Goal: Task Accomplishment & Management: Manage account settings

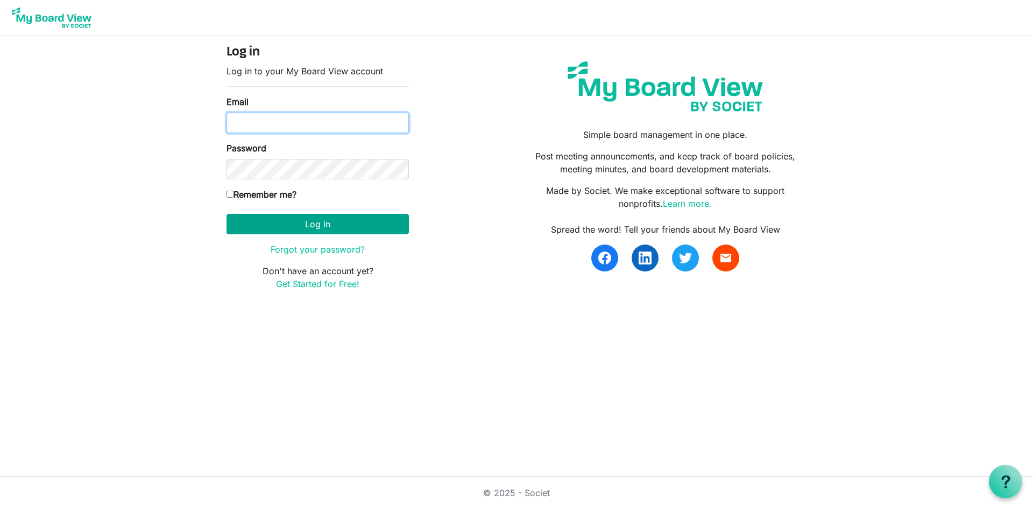
type input "tina@centralfoodnetwork.org"
click at [313, 225] on button "Log in" at bounding box center [318, 224] width 182 height 20
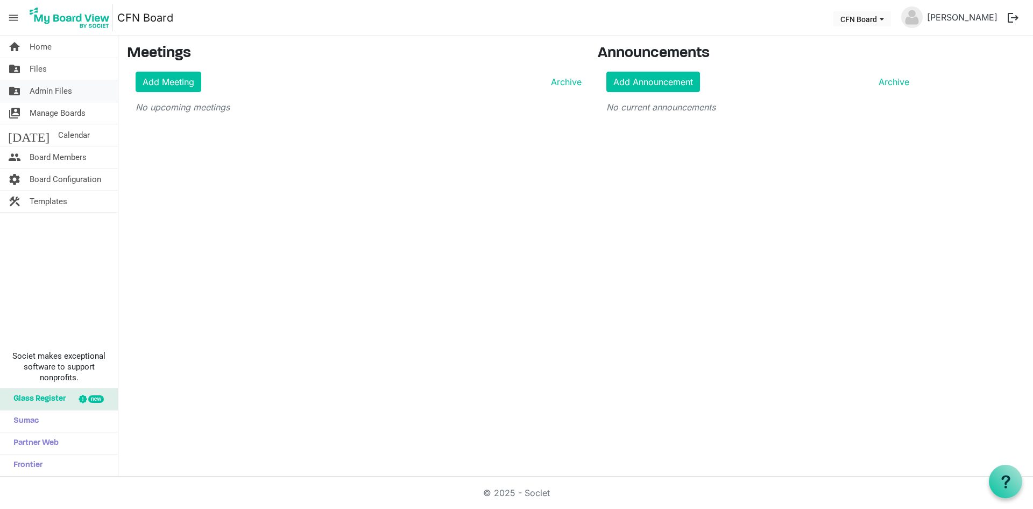
click at [43, 96] on span "Admin Files" at bounding box center [51, 91] width 43 height 22
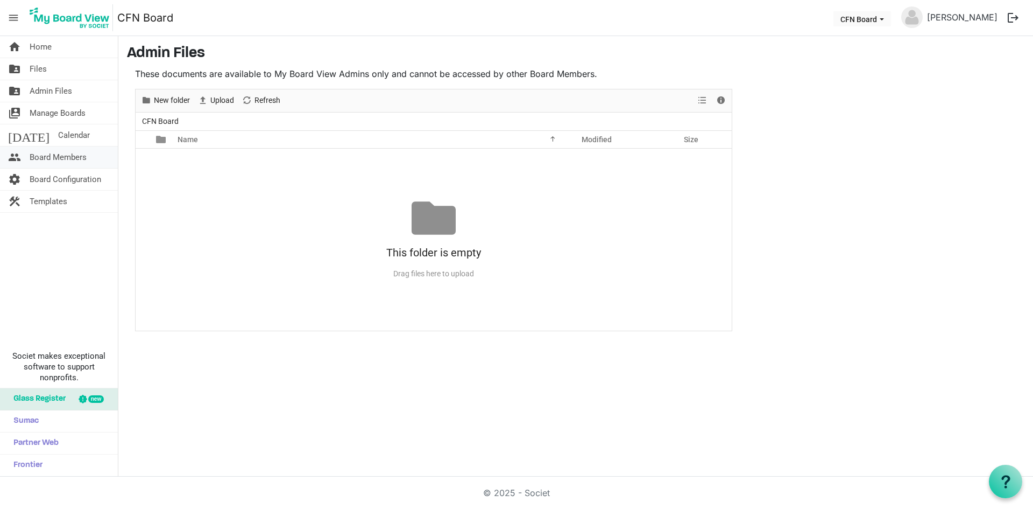
click at [76, 158] on span "Board Members" at bounding box center [58, 157] width 57 height 22
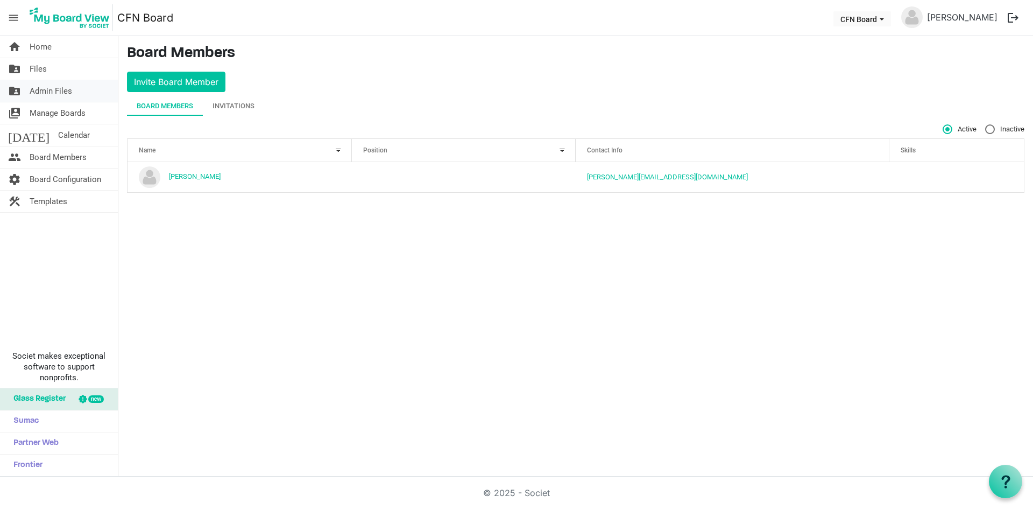
click at [63, 93] on span "Admin Files" at bounding box center [51, 91] width 43 height 22
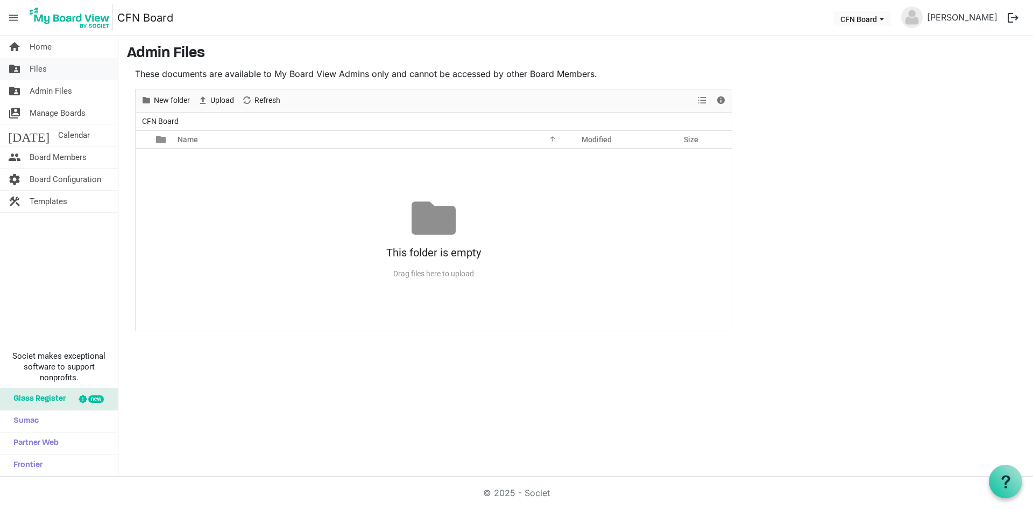
click at [51, 69] on link "folder_shared Files" at bounding box center [59, 69] width 118 height 22
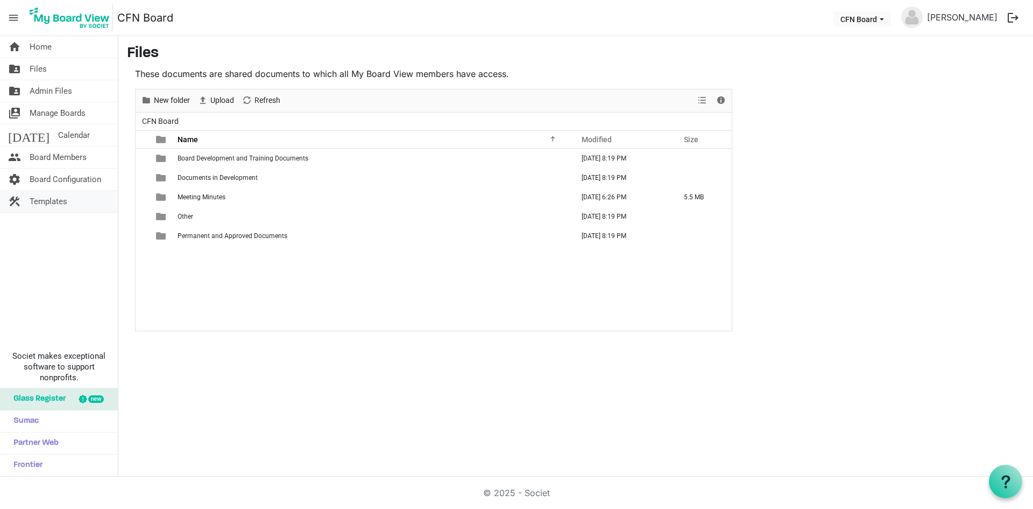
click at [53, 203] on span "Templates" at bounding box center [49, 201] width 38 height 22
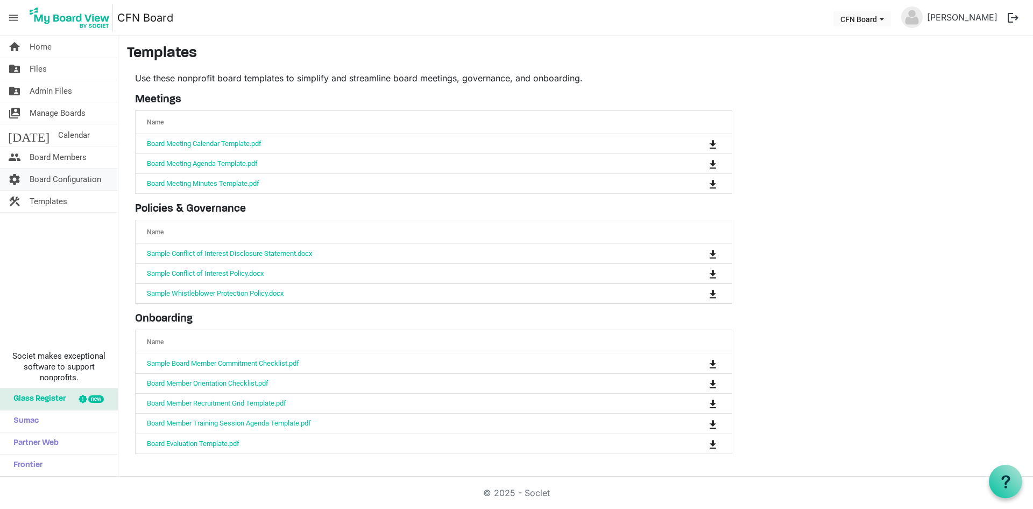
click at [43, 174] on span "Board Configuration" at bounding box center [66, 179] width 72 height 22
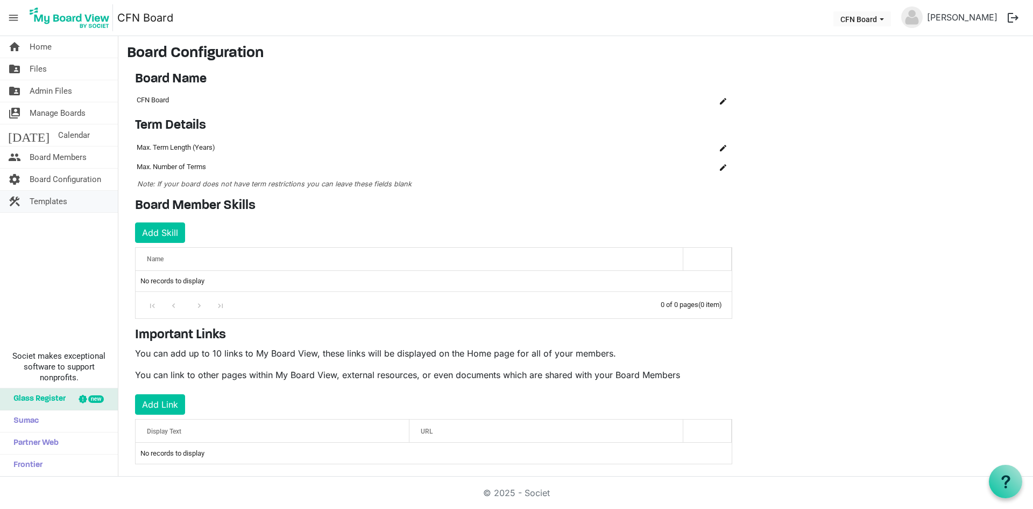
click at [55, 200] on span "Templates" at bounding box center [49, 201] width 38 height 22
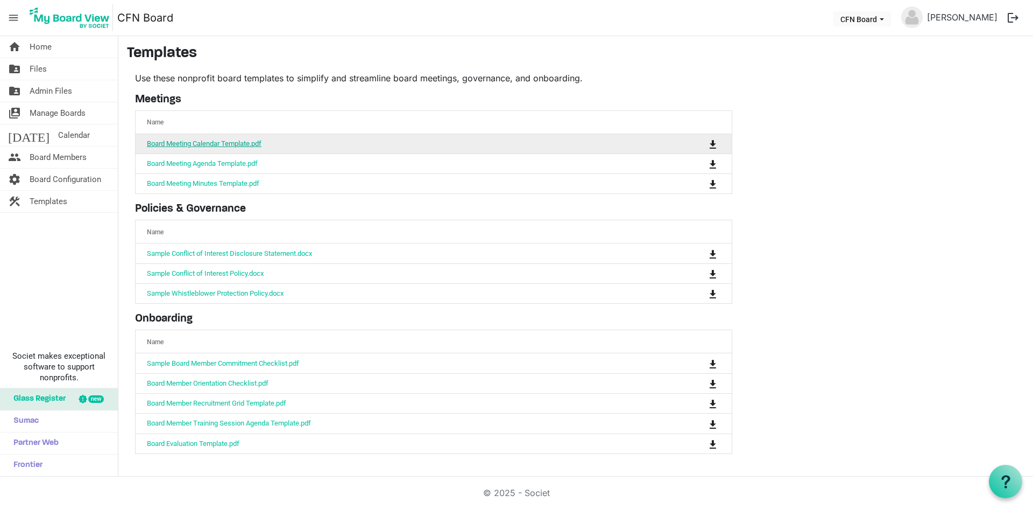
click at [203, 146] on link "Board Meeting Calendar Template.pdf" at bounding box center [204, 143] width 115 height 8
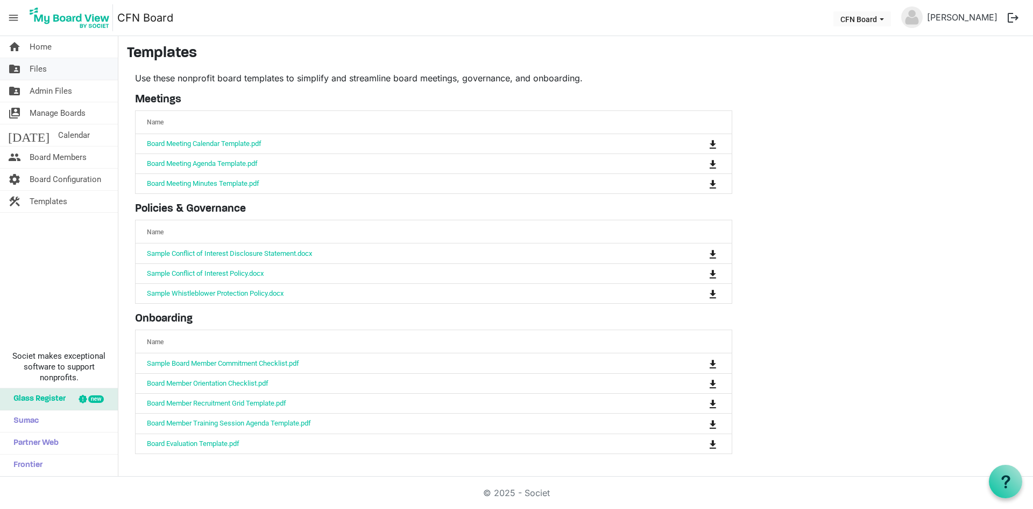
click at [27, 67] on link "folder_shared Files" at bounding box center [59, 69] width 118 height 22
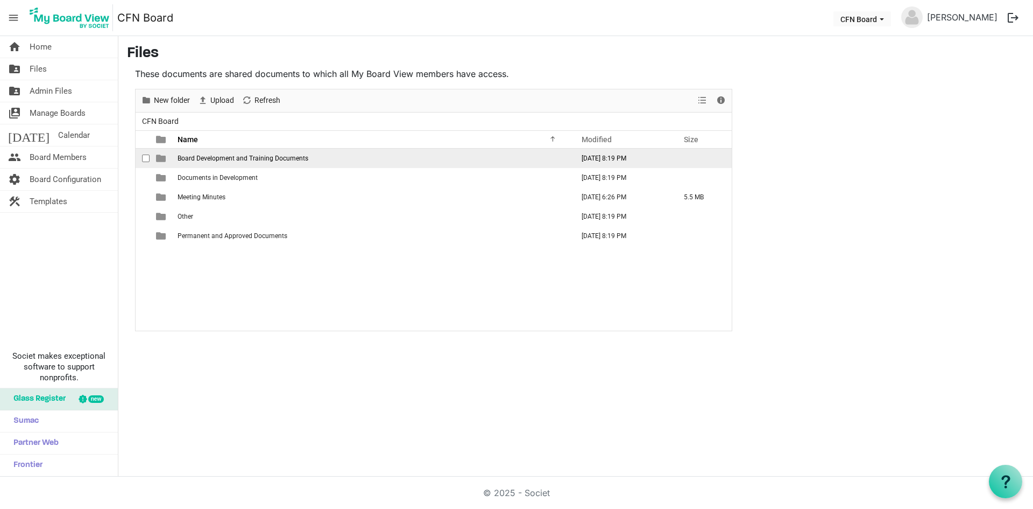
click at [239, 157] on span "Board Development and Training Documents" at bounding box center [243, 158] width 131 height 8
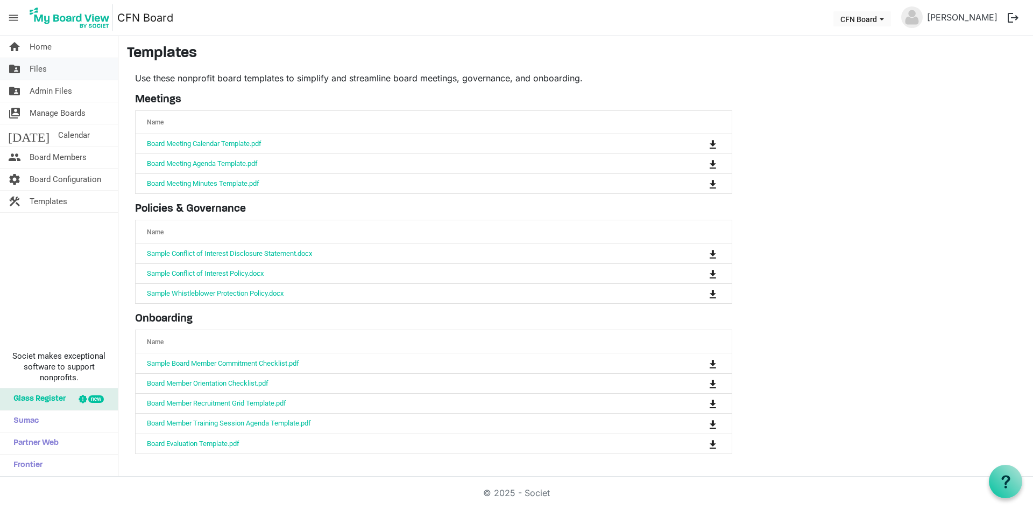
click at [37, 75] on span "Files" at bounding box center [38, 69] width 17 height 22
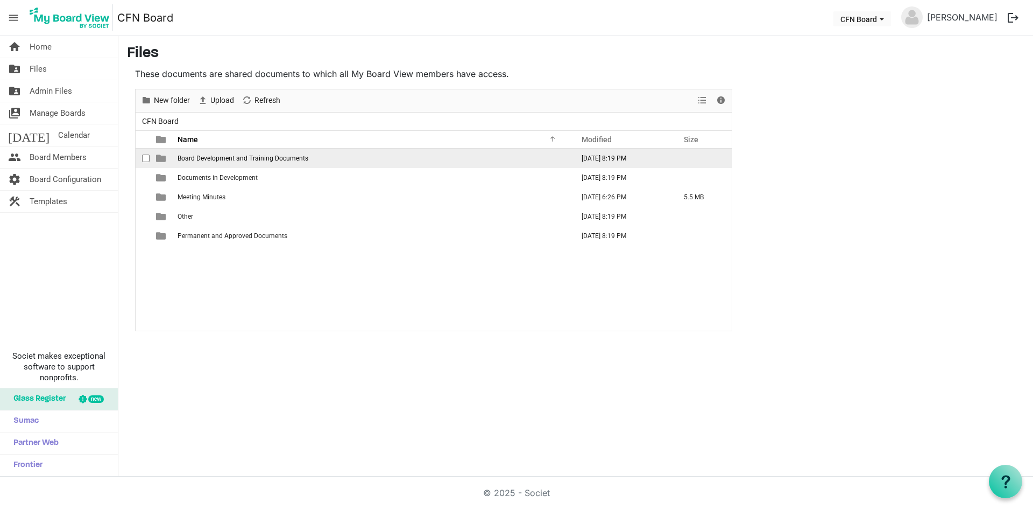
click at [217, 157] on span "Board Development and Training Documents" at bounding box center [243, 158] width 131 height 8
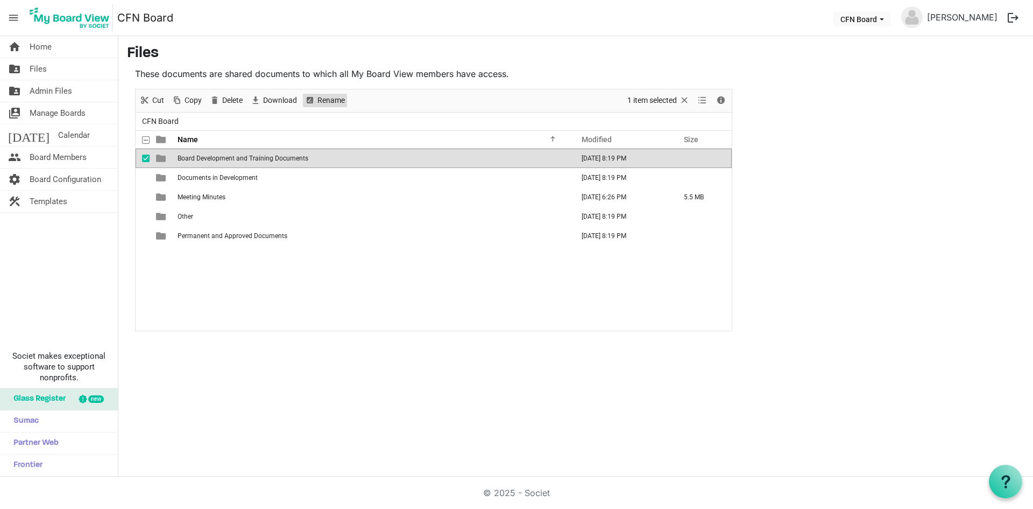
click at [337, 97] on span "Rename" at bounding box center [331, 100] width 30 height 13
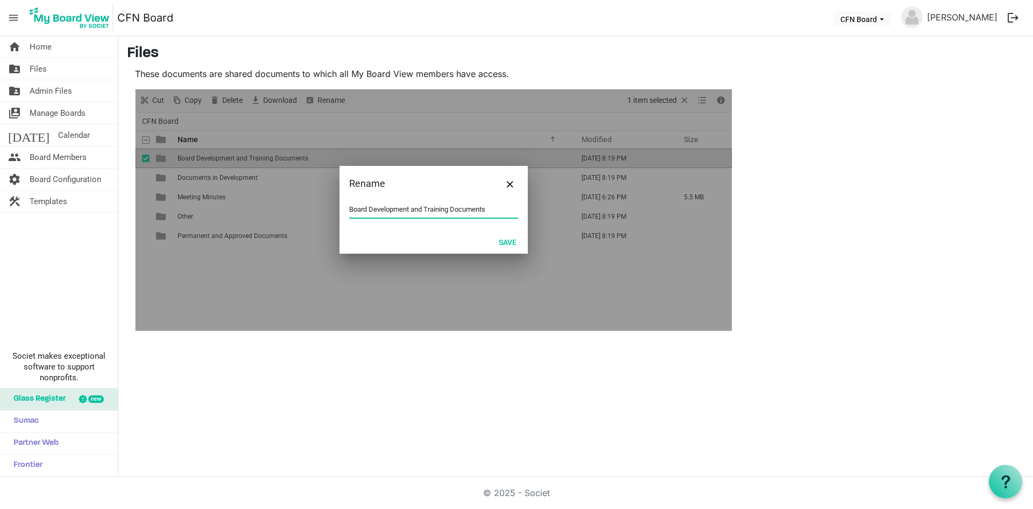
click at [400, 212] on input "Board Development and Training Documents" at bounding box center [433, 209] width 169 height 16
click at [416, 208] on input "Board Development and Training Documents" at bounding box center [433, 209] width 169 height 16
drag, startPoint x: 449, startPoint y: 210, endPoint x: 411, endPoint y: 207, distance: 38.4
click at [411, 207] on input "Board Development and Training Documents" at bounding box center [433, 209] width 169 height 16
type input "Board Development Resources"
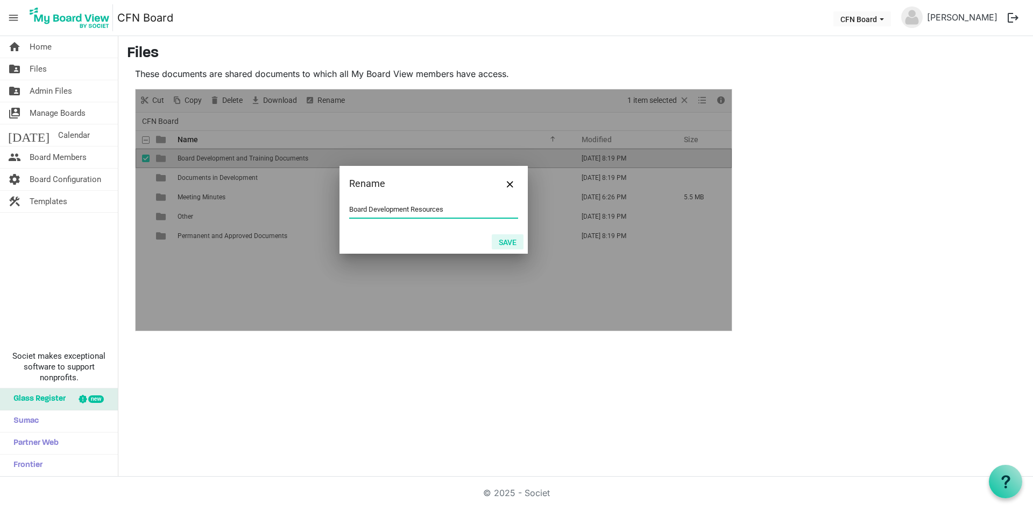
click at [505, 240] on button "Save" at bounding box center [508, 241] width 32 height 15
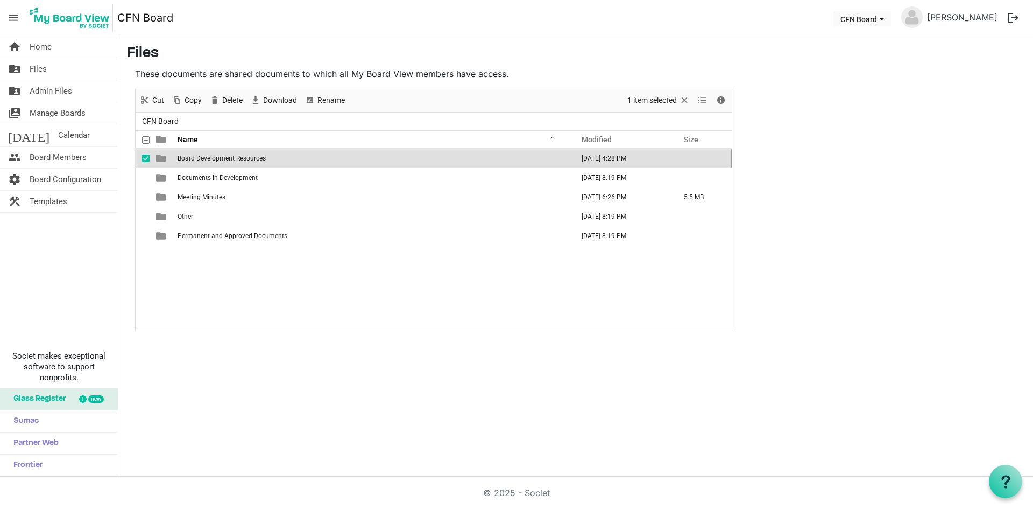
click at [146, 160] on span "checkbox" at bounding box center [146, 158] width 8 height 8
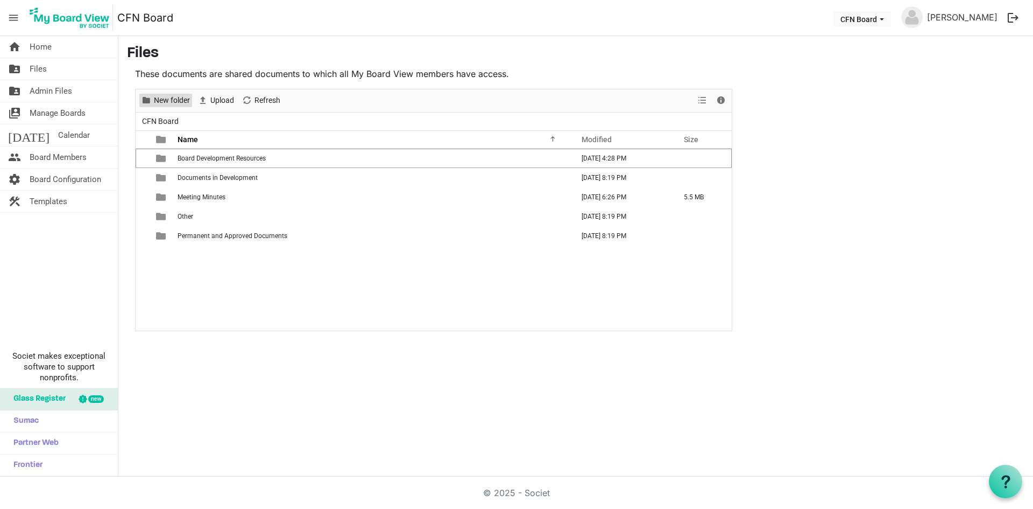
click at [157, 102] on span "New folder" at bounding box center [172, 100] width 38 height 13
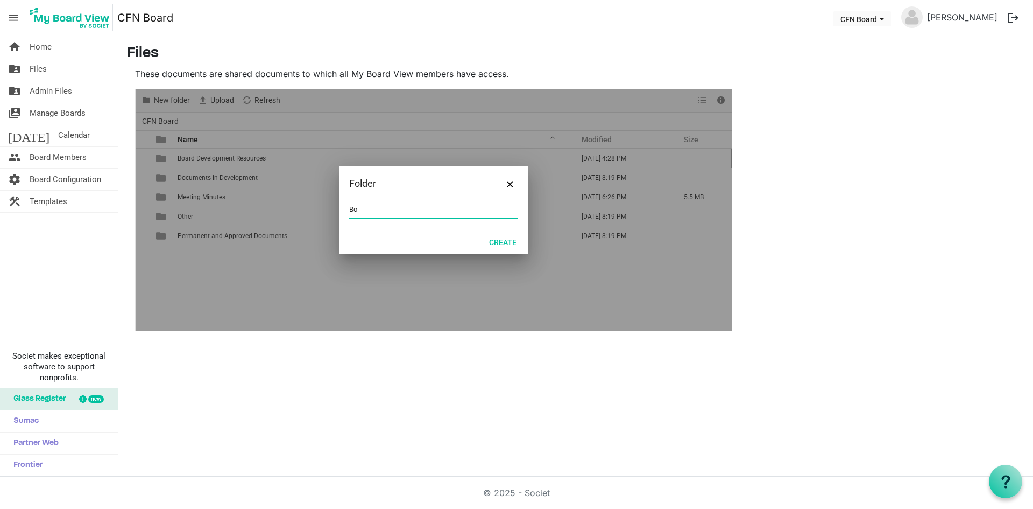
type input "B"
type input "Onboarding Documents"
click at [503, 242] on button "Create" at bounding box center [502, 241] width 41 height 15
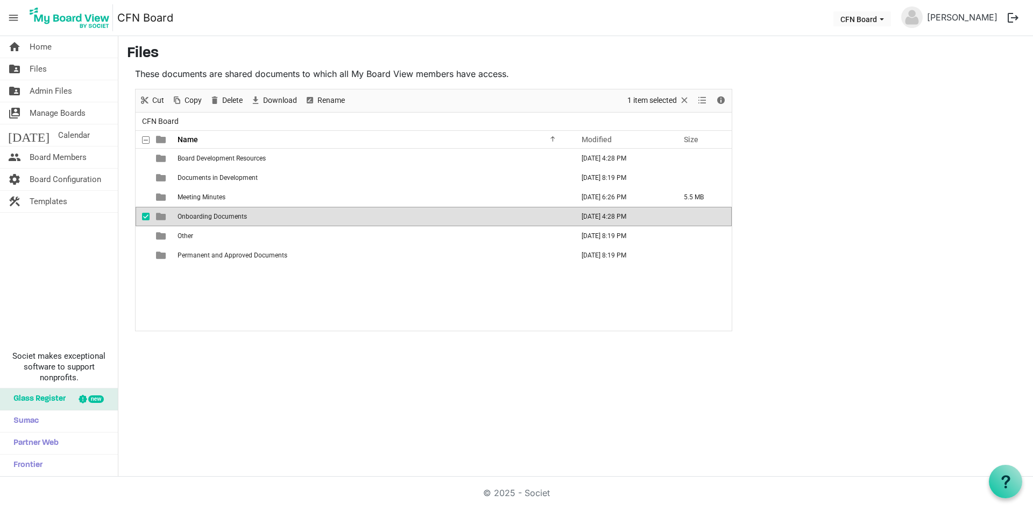
click at [199, 217] on span "Onboarding Documents" at bounding box center [212, 217] width 69 height 8
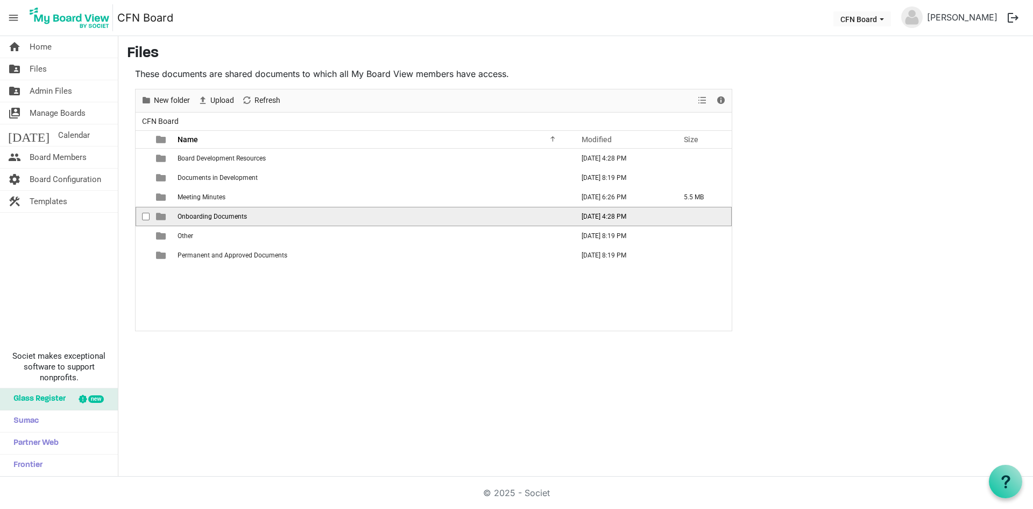
click at [199, 217] on span "Onboarding Documents" at bounding box center [212, 217] width 69 height 8
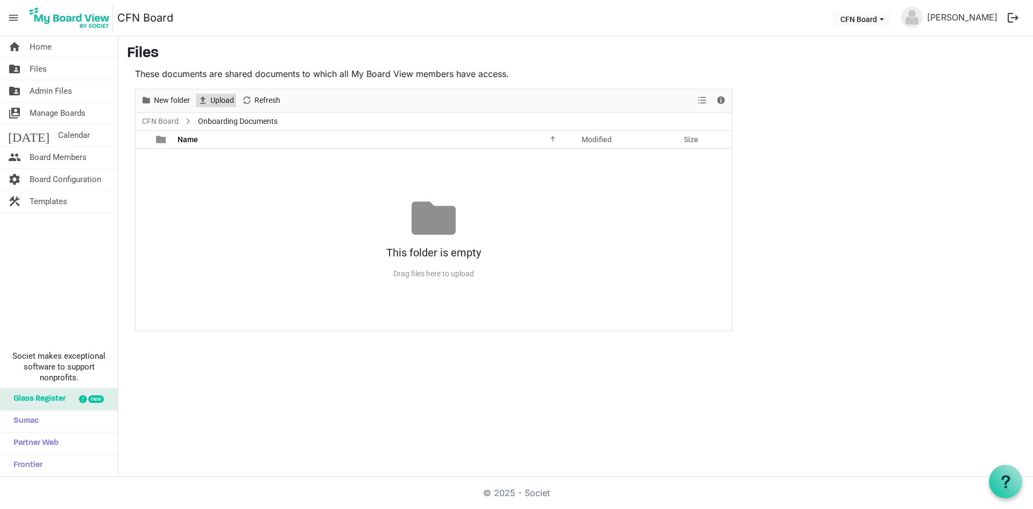
click at [219, 102] on span "Upload" at bounding box center [222, 100] width 26 height 13
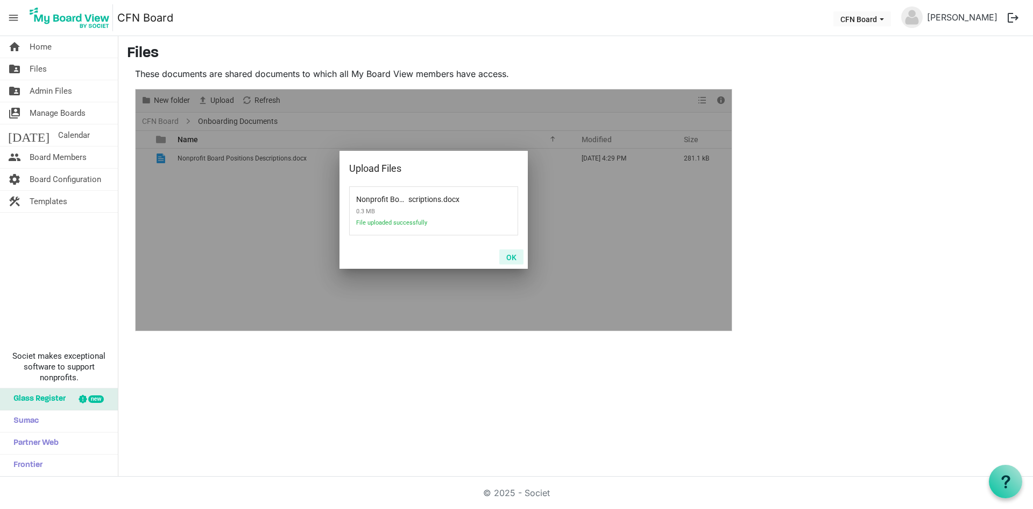
click at [515, 257] on button "OK" at bounding box center [511, 256] width 24 height 15
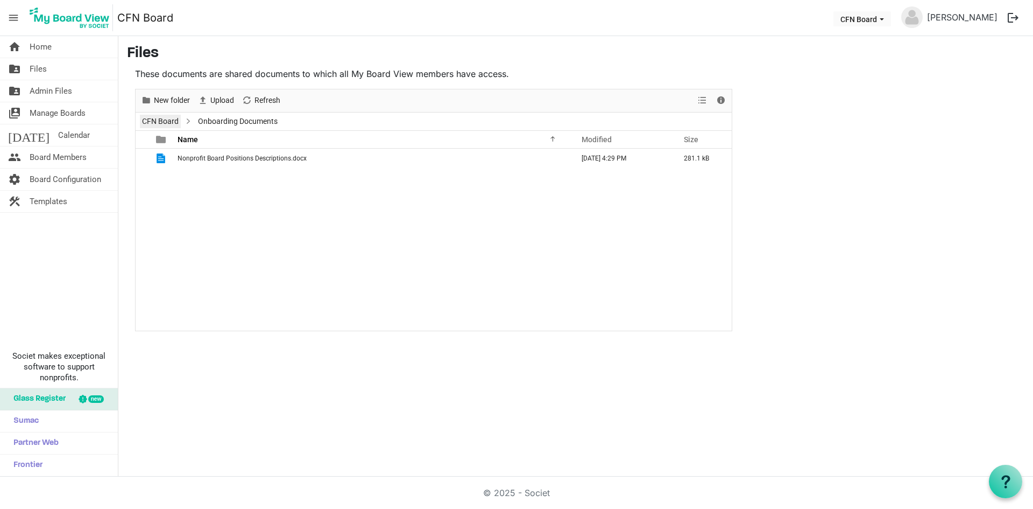
click at [159, 120] on link "CFN Board" at bounding box center [160, 121] width 41 height 13
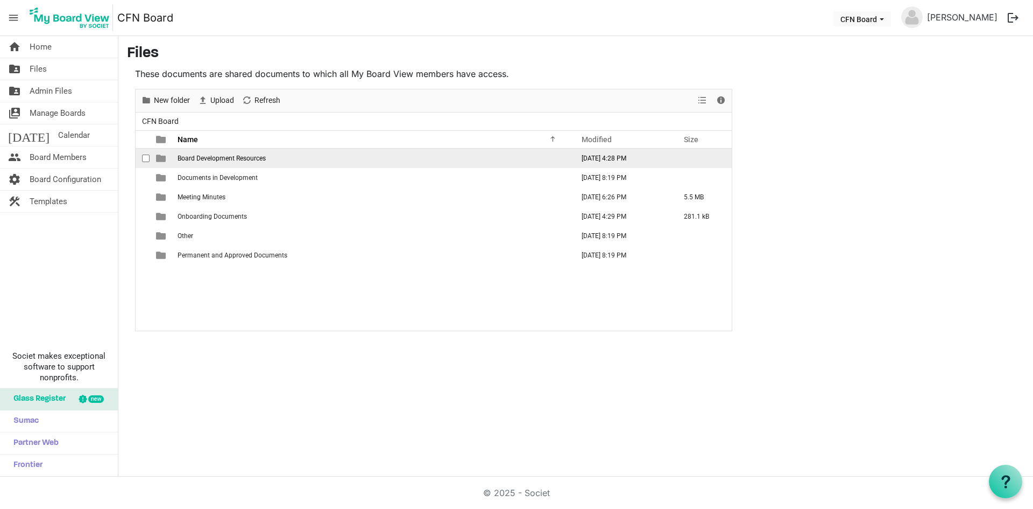
click at [199, 158] on span "Board Development Resources" at bounding box center [222, 158] width 88 height 8
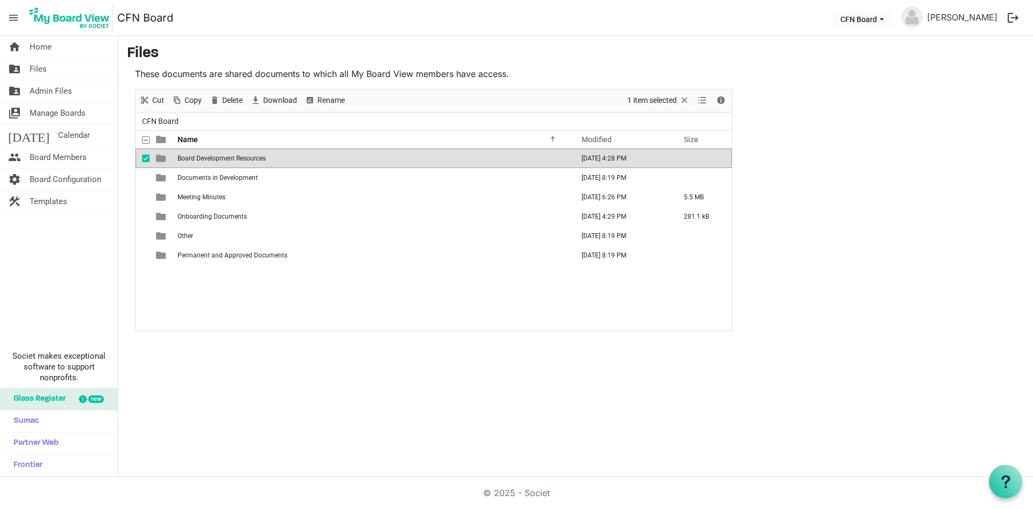
click at [199, 158] on span "Board Development Resources" at bounding box center [222, 158] width 88 height 8
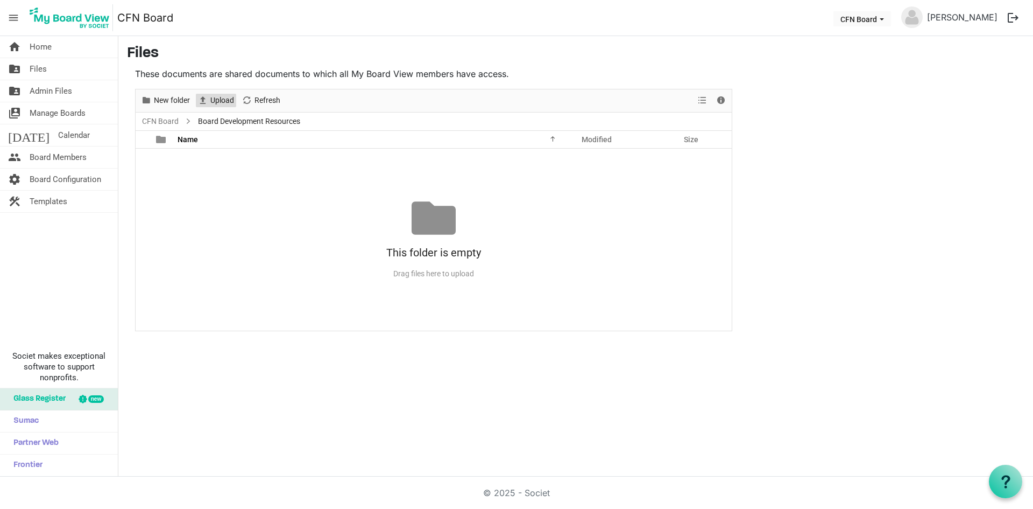
click at [213, 104] on span "Upload" at bounding box center [222, 100] width 26 height 13
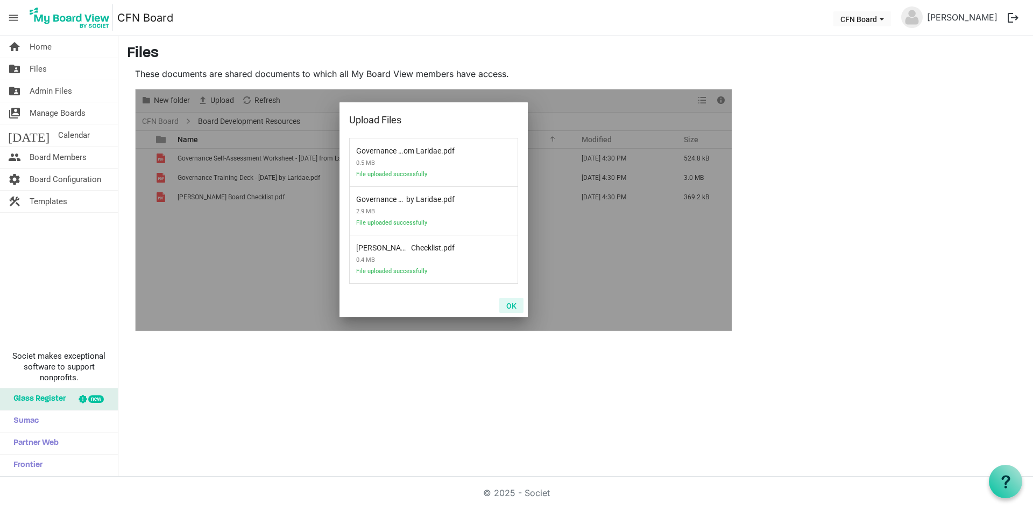
click at [517, 302] on button "OK" at bounding box center [511, 305] width 24 height 15
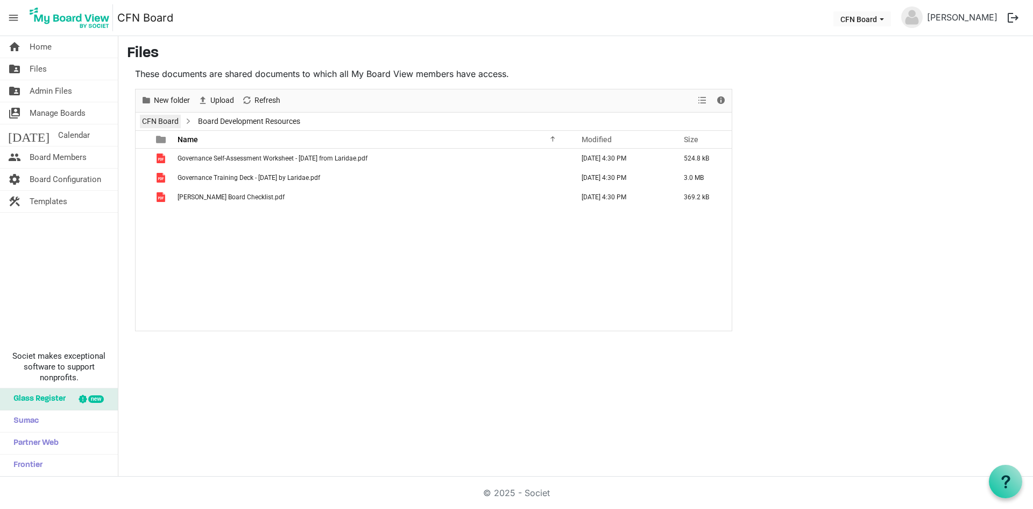
click at [143, 124] on link "CFN Board" at bounding box center [160, 121] width 41 height 13
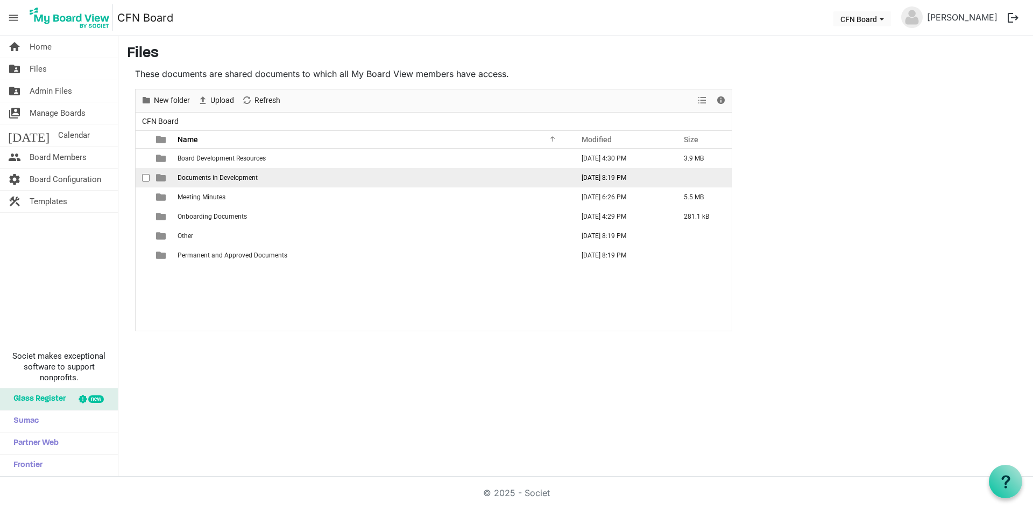
click at [231, 177] on span "Documents in Development" at bounding box center [218, 178] width 80 height 8
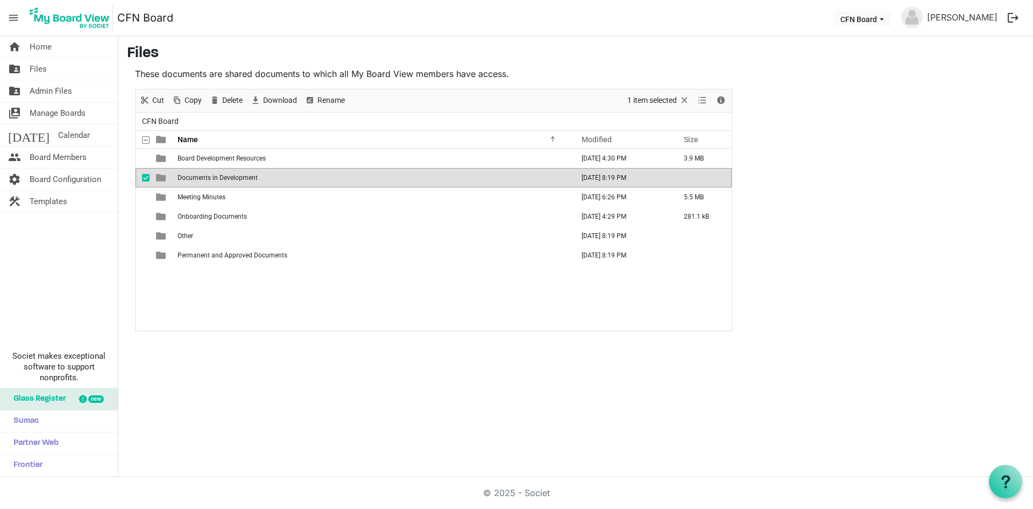
click at [231, 177] on span "Documents in Development" at bounding box center [218, 178] width 80 height 8
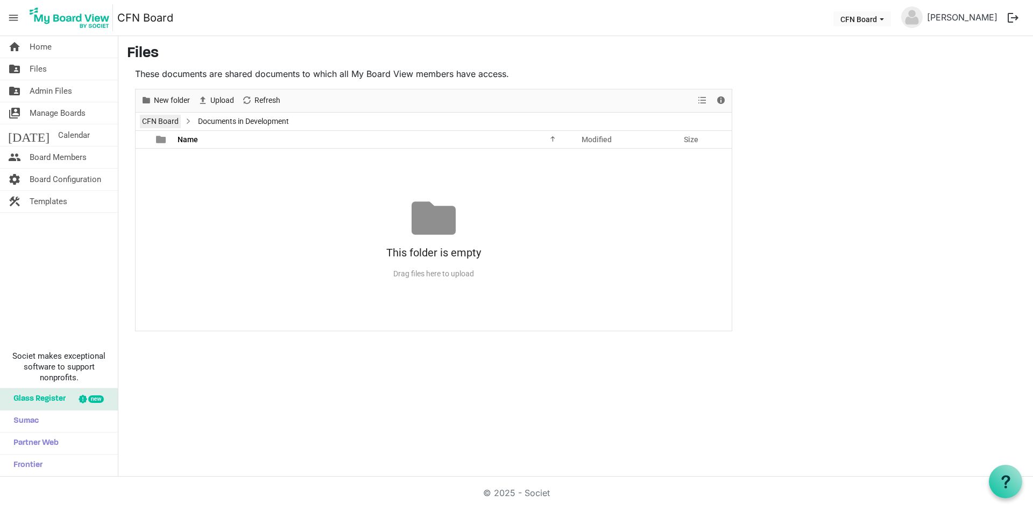
click at [164, 117] on link "CFN Board" at bounding box center [160, 121] width 41 height 13
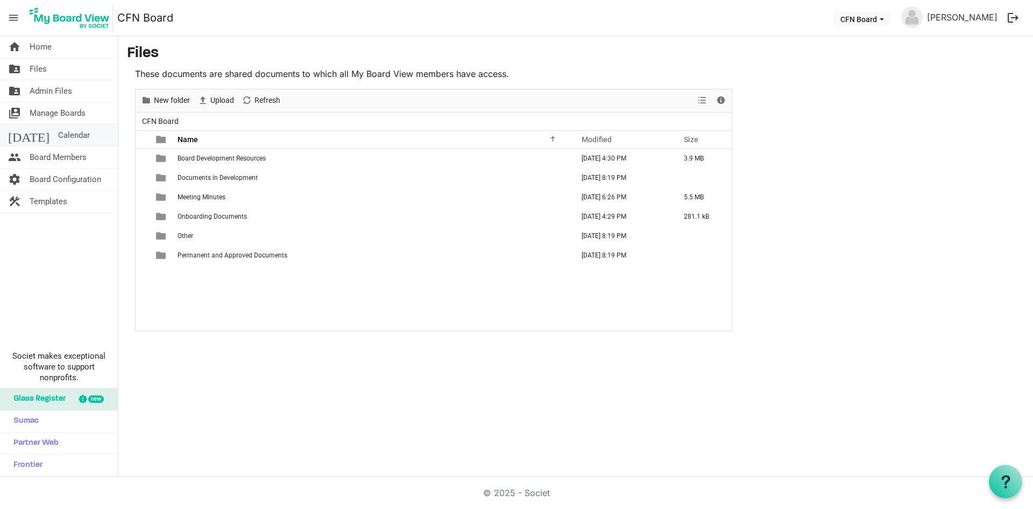
click at [58, 135] on span "Calendar" at bounding box center [74, 135] width 32 height 22
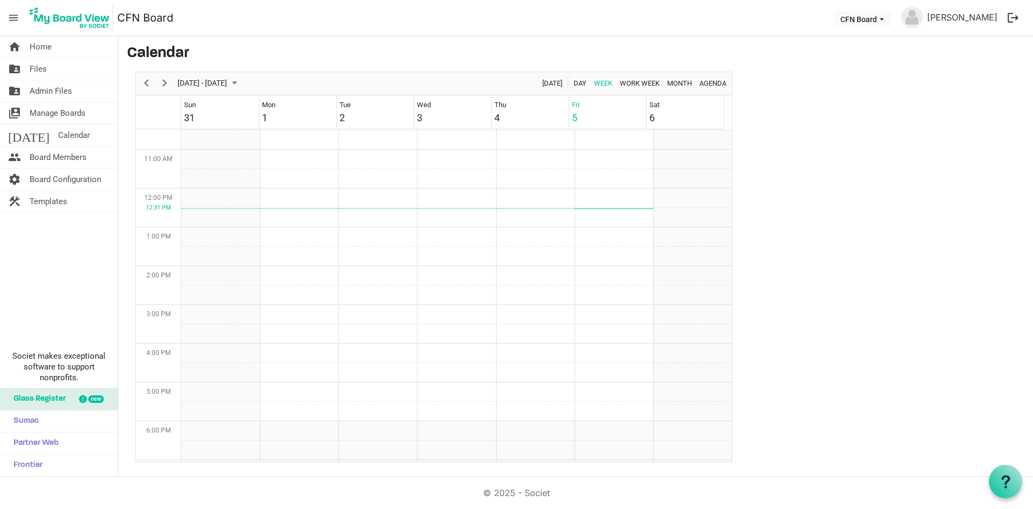
scroll to position [295, 0]
click at [167, 80] on span "Next" at bounding box center [164, 82] width 13 height 13
drag, startPoint x: 528, startPoint y: 193, endPoint x: 528, endPoint y: 255, distance: 61.3
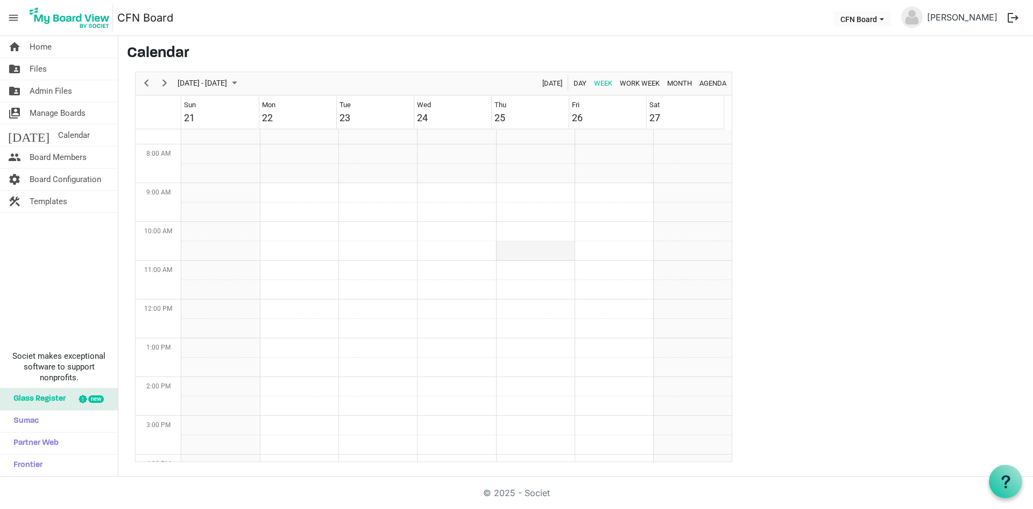
click at [528, 255] on tbody "Week of September 26, 2025" at bounding box center [456, 299] width 550 height 930
click at [528, 193] on td "Week of September 26, 2025" at bounding box center [535, 192] width 79 height 19
click at [536, 192] on td "Week of September 26, 2025" at bounding box center [535, 192] width 79 height 19
click at [536, 216] on td "Week of September 26, 2025" at bounding box center [535, 211] width 79 height 19
click at [531, 198] on td "Week of September 26, 2025" at bounding box center [535, 192] width 79 height 19
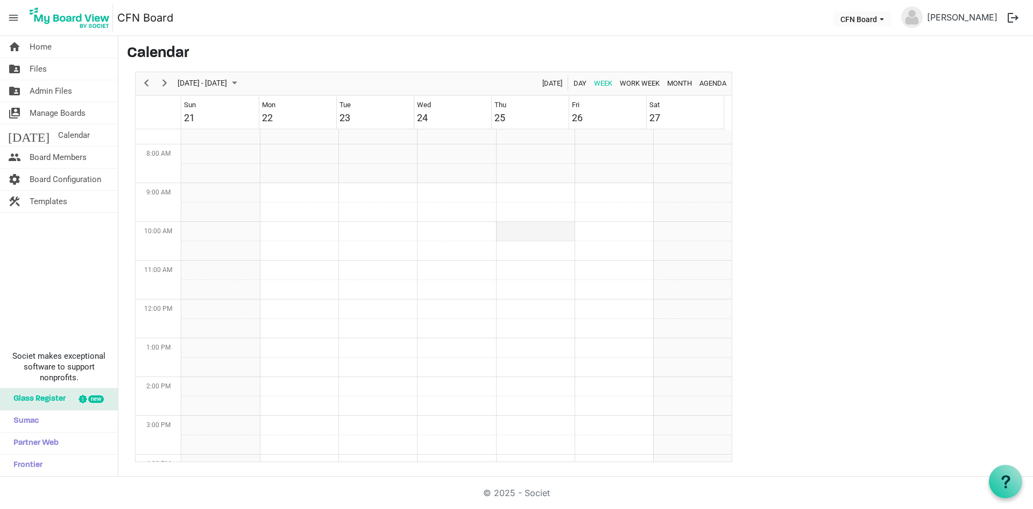
click at [534, 238] on td "Week of September 26, 2025" at bounding box center [535, 231] width 79 height 19
drag, startPoint x: 523, startPoint y: 244, endPoint x: 520, endPoint y: 255, distance: 11.0
click at [520, 255] on td "Week of September 26, 2025" at bounding box center [535, 250] width 79 height 19
click at [58, 134] on span "Calendar" at bounding box center [74, 135] width 32 height 22
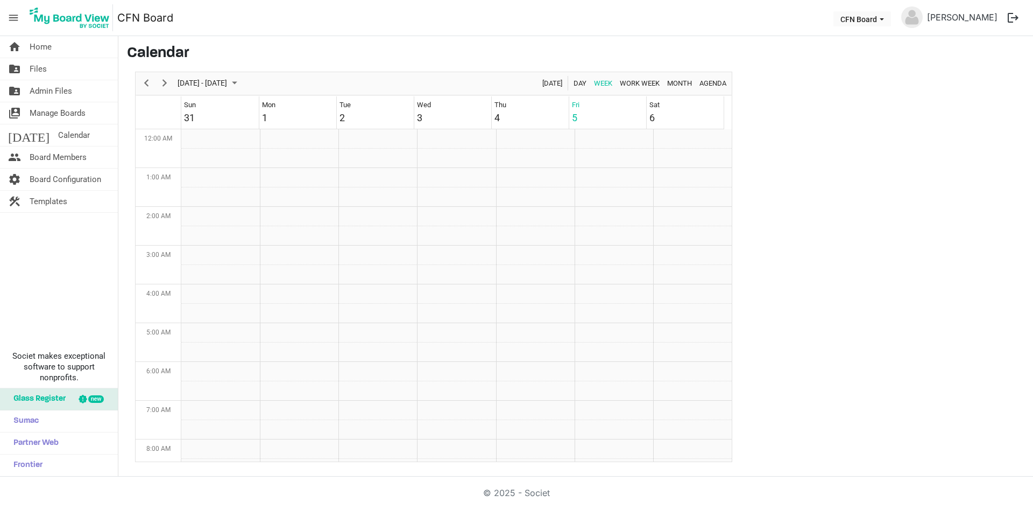
scroll to position [349, 0]
click at [702, 87] on span "Agenda" at bounding box center [712, 82] width 29 height 13
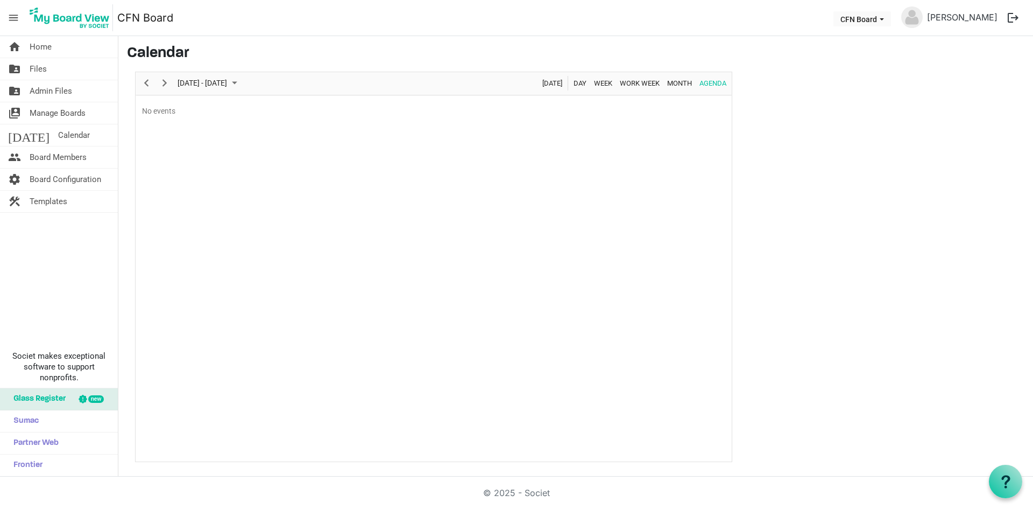
click at [348, 227] on div "No events" at bounding box center [434, 278] width 596 height 365
click at [644, 84] on span "Work Week" at bounding box center [640, 82] width 42 height 13
click at [538, 201] on td "Work Week of September 5, 2025" at bounding box center [567, 196] width 110 height 19
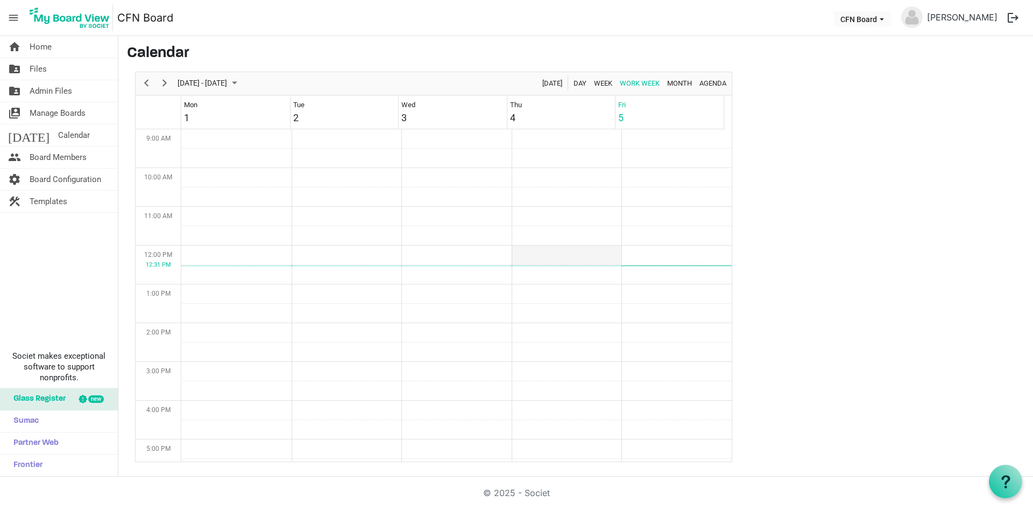
click at [561, 258] on td "Work Week of September 5, 2025" at bounding box center [567, 254] width 110 height 19
click at [573, 297] on td "Work Week of September 5, 2025" at bounding box center [567, 293] width 110 height 19
drag, startPoint x: 549, startPoint y: 262, endPoint x: 434, endPoint y: 245, distance: 115.8
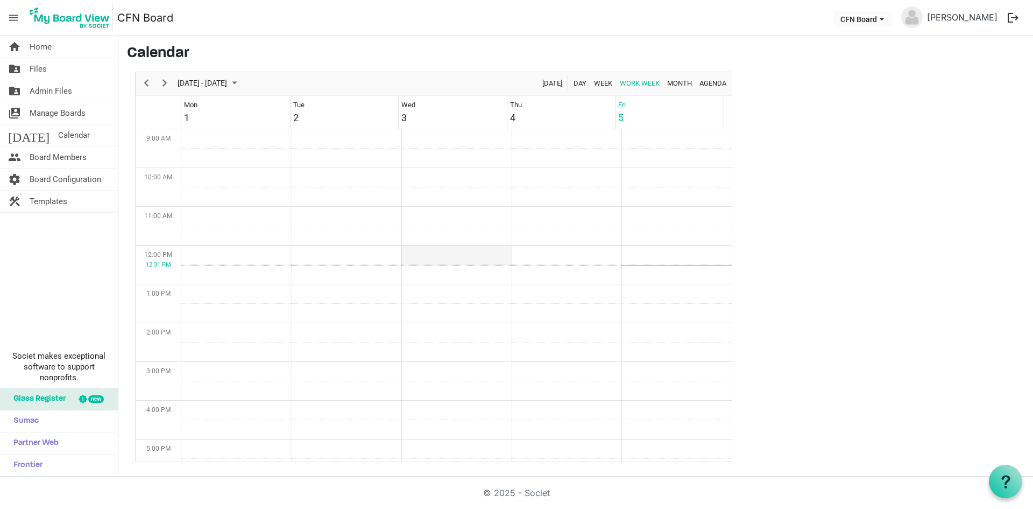
click at [434, 245] on td "Work Week of September 5, 2025" at bounding box center [456, 254] width 110 height 19
click at [46, 108] on span "Manage Boards" at bounding box center [58, 113] width 56 height 22
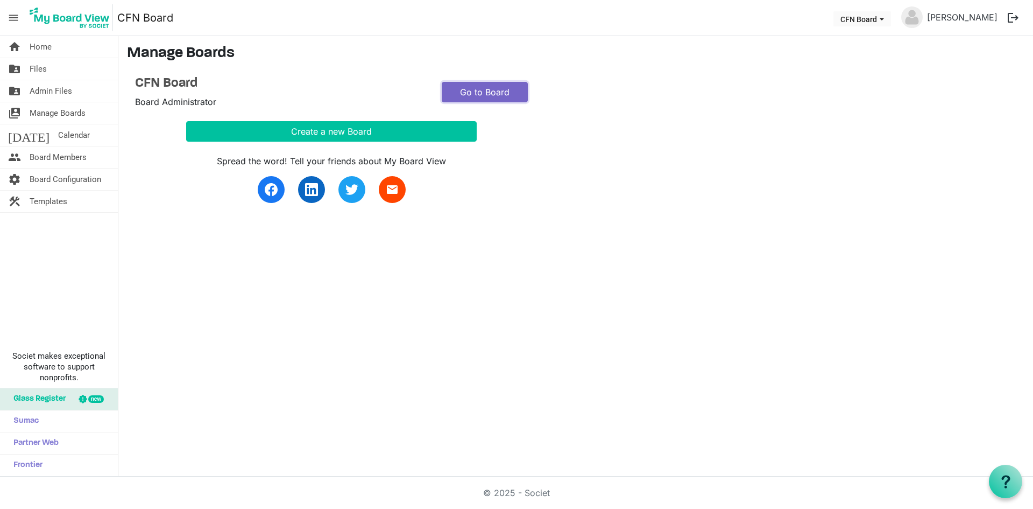
click at [486, 93] on link "Go to Board" at bounding box center [485, 92] width 86 height 20
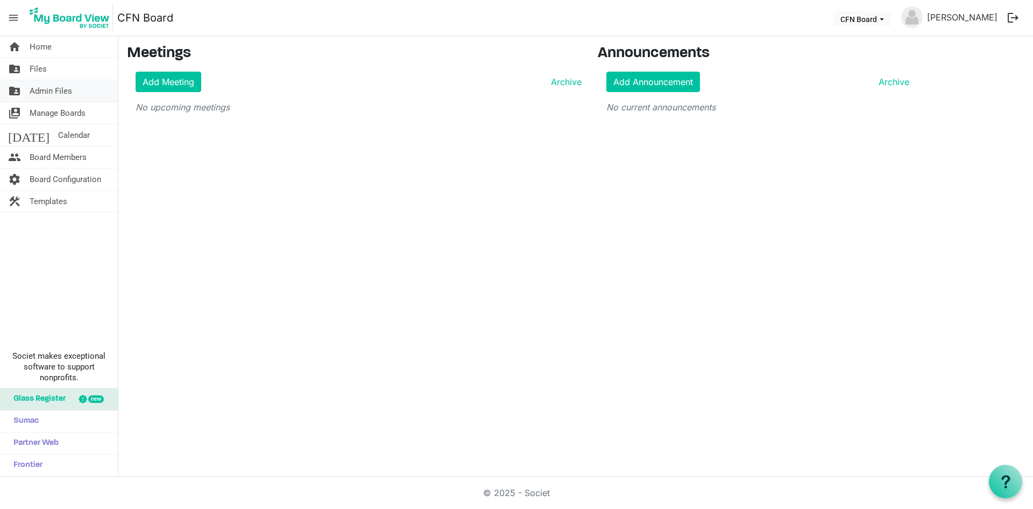
click at [32, 95] on span "Admin Files" at bounding box center [51, 91] width 43 height 22
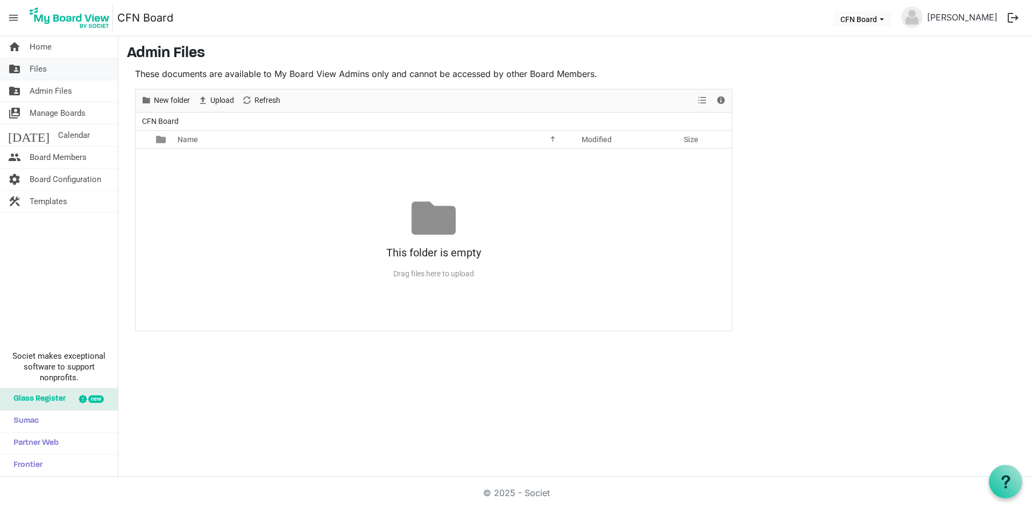
click at [37, 72] on span "Files" at bounding box center [38, 69] width 17 height 22
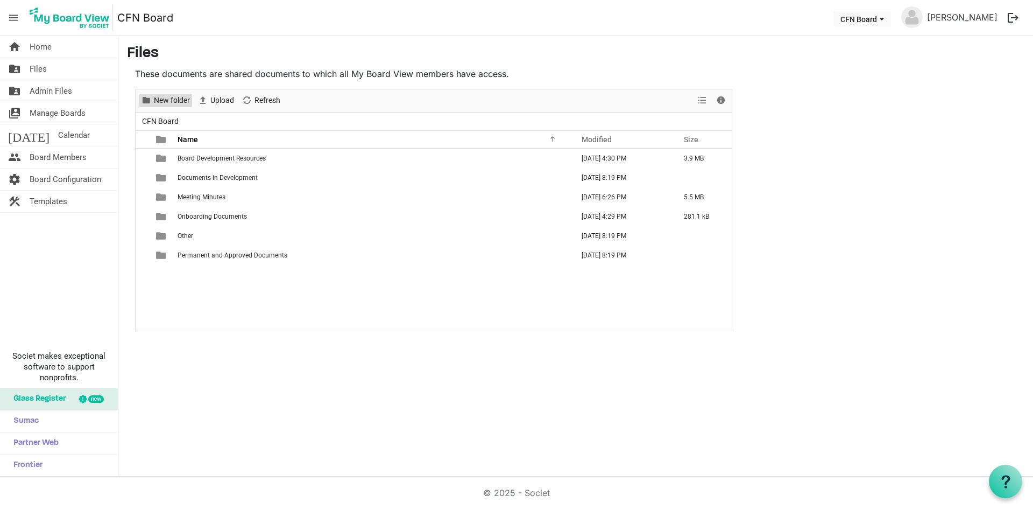
click at [177, 102] on span "New folder" at bounding box center [172, 100] width 38 height 13
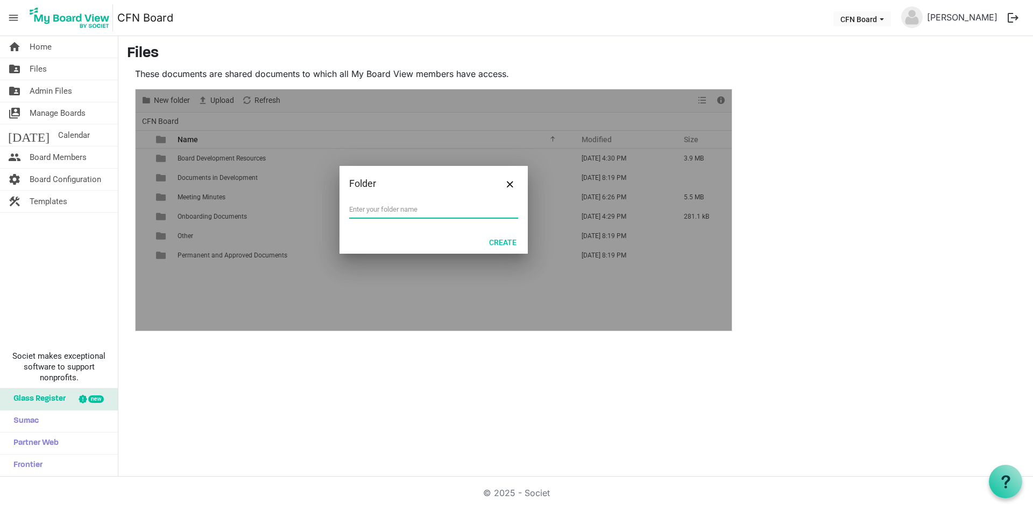
type input "F"
click at [349, 207] on div "Financials" at bounding box center [434, 215] width 188 height 29
click at [349, 207] on input "Financials" at bounding box center [433, 209] width 169 height 16
click at [437, 211] on input "Yearend Financials" at bounding box center [433, 209] width 169 height 16
type input "Yearend Financials (Approved)"
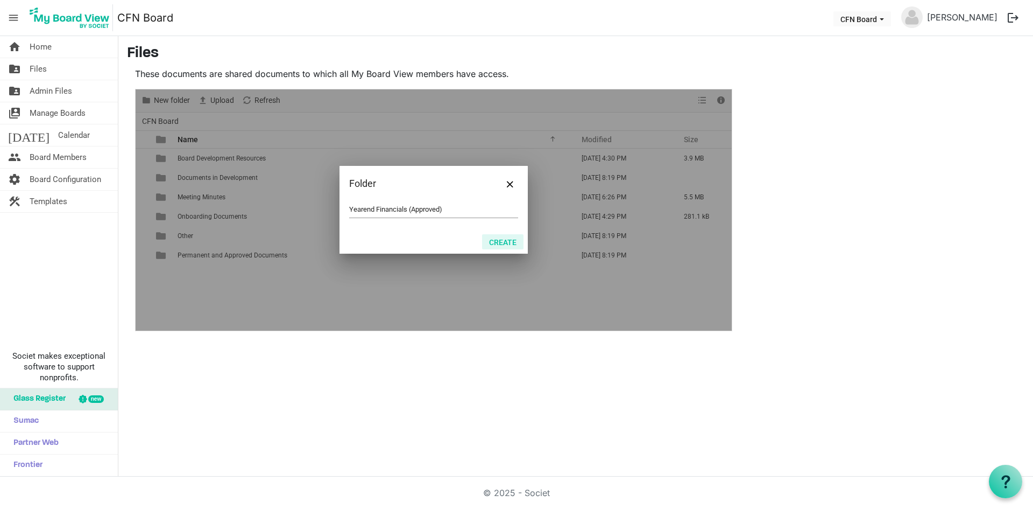
click at [506, 245] on button "Create" at bounding box center [502, 241] width 41 height 15
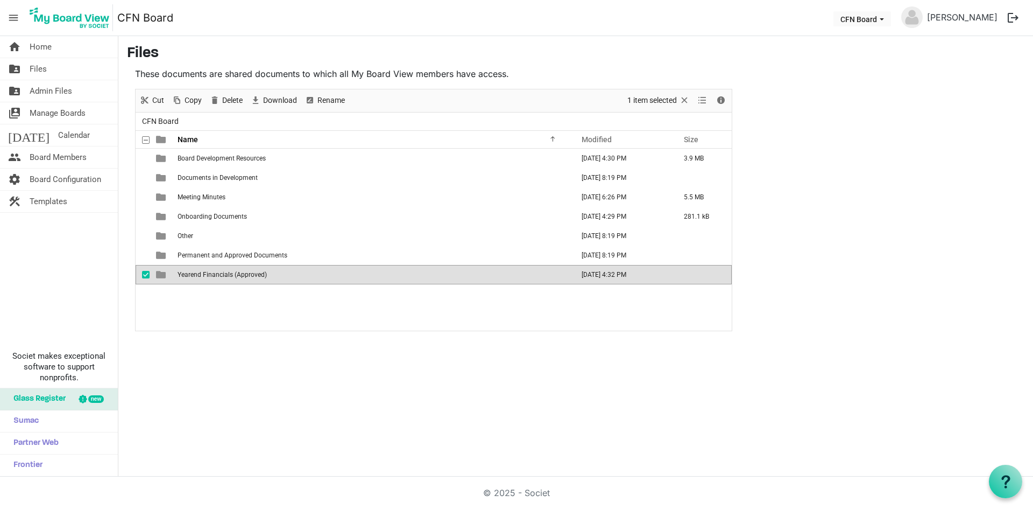
click at [142, 274] on span "checkbox" at bounding box center [146, 275] width 8 height 8
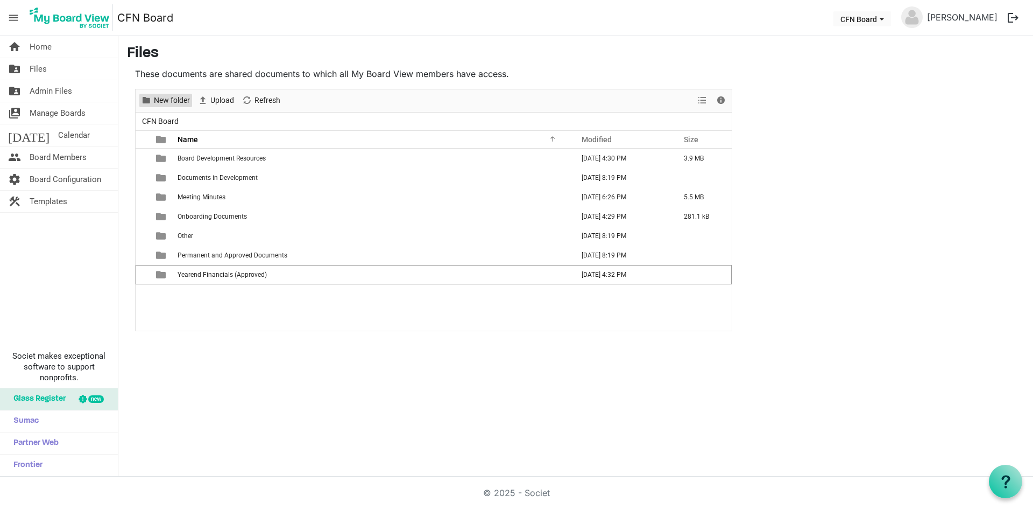
click at [165, 102] on span "New folder" at bounding box center [172, 100] width 38 height 13
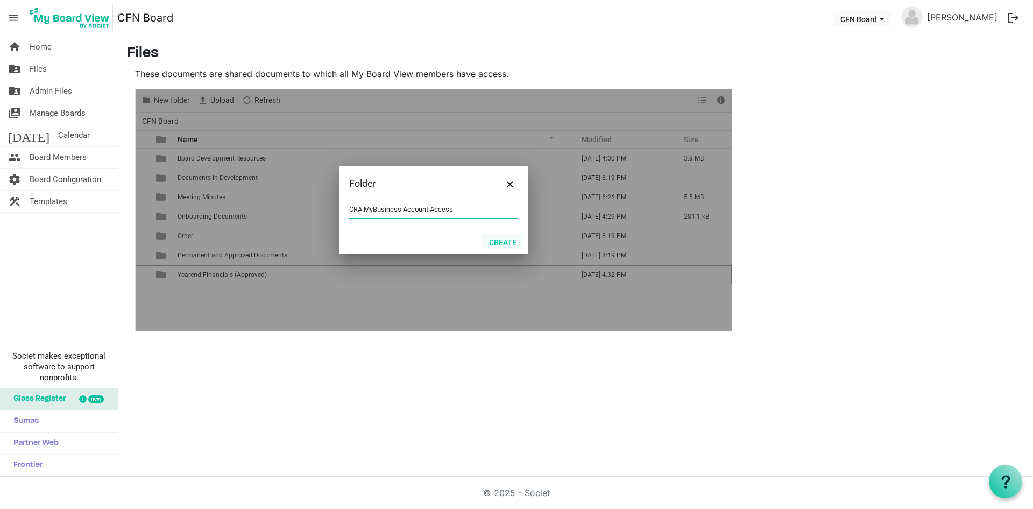
type input "CRA MyBusiness Account Access"
click at [495, 243] on button "Create" at bounding box center [502, 241] width 41 height 15
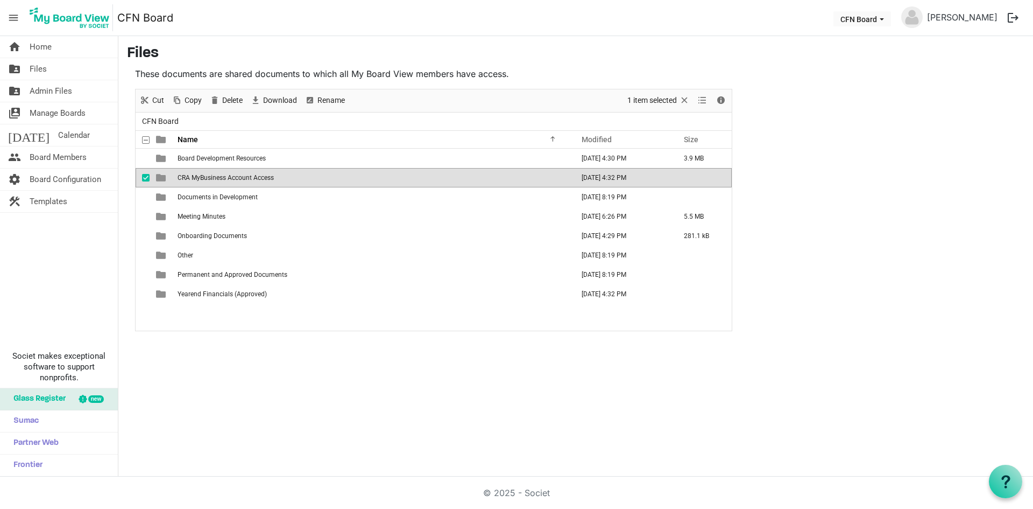
click at [196, 180] on span "CRA MyBusiness Account Access" at bounding box center [226, 178] width 96 height 8
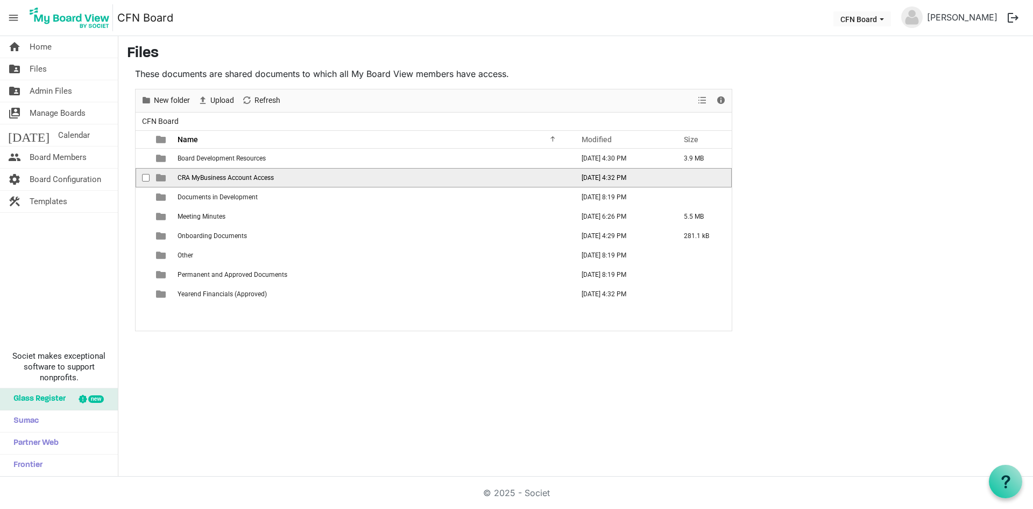
click at [196, 180] on span "CRA MyBusiness Account Access" at bounding box center [226, 178] width 96 height 8
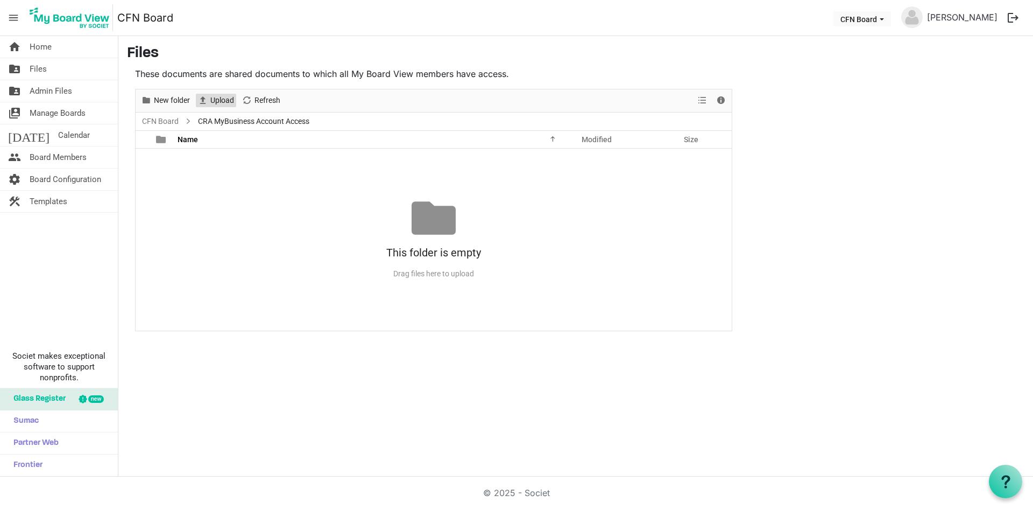
click at [215, 102] on span "Upload" at bounding box center [222, 100] width 26 height 13
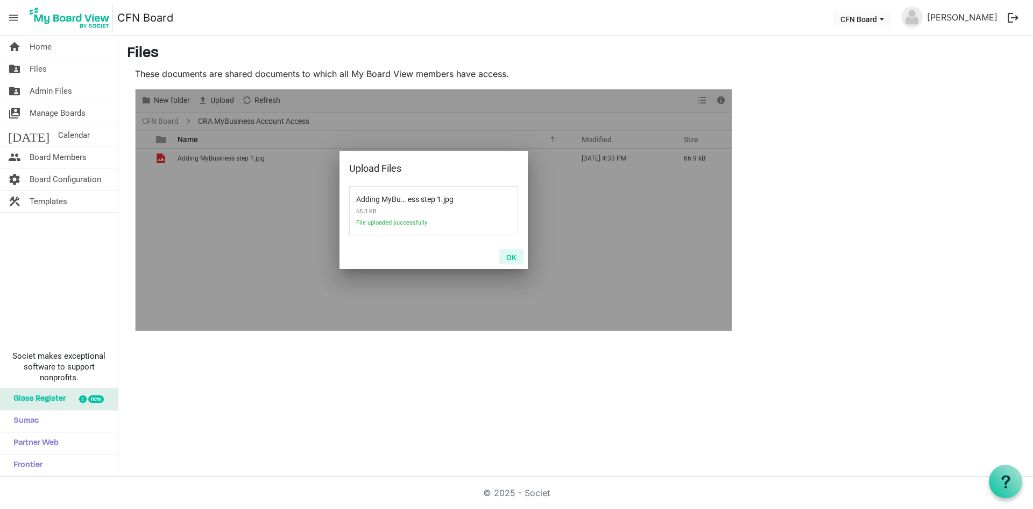
click at [511, 258] on button "OK" at bounding box center [511, 256] width 24 height 15
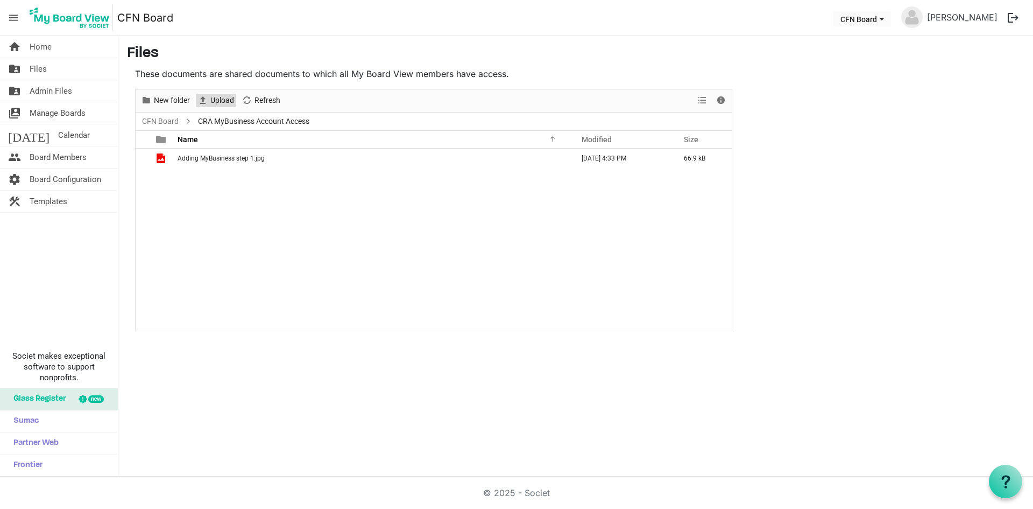
click at [217, 100] on span "Upload" at bounding box center [222, 100] width 26 height 13
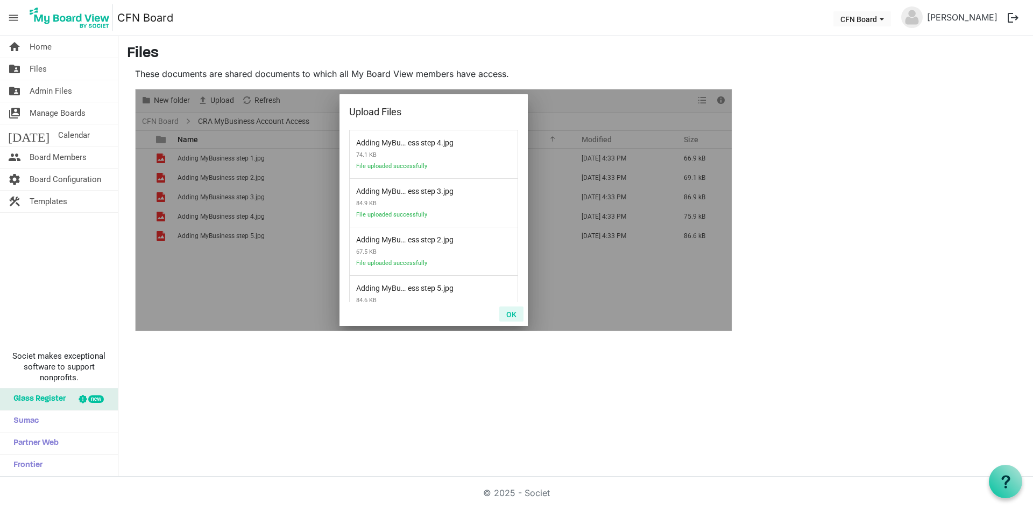
click at [514, 314] on button "OK" at bounding box center [511, 313] width 24 height 15
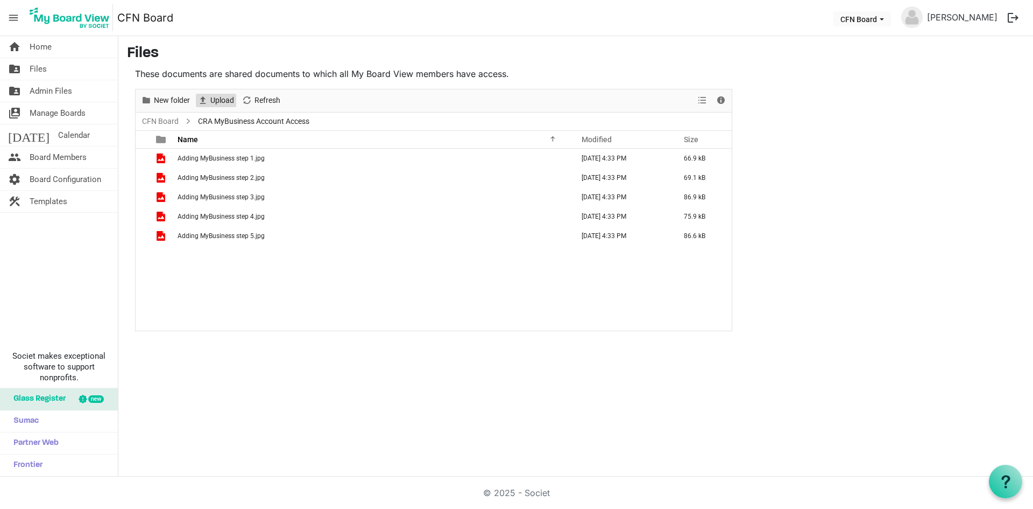
click at [210, 103] on span "Upload" at bounding box center [222, 100] width 26 height 13
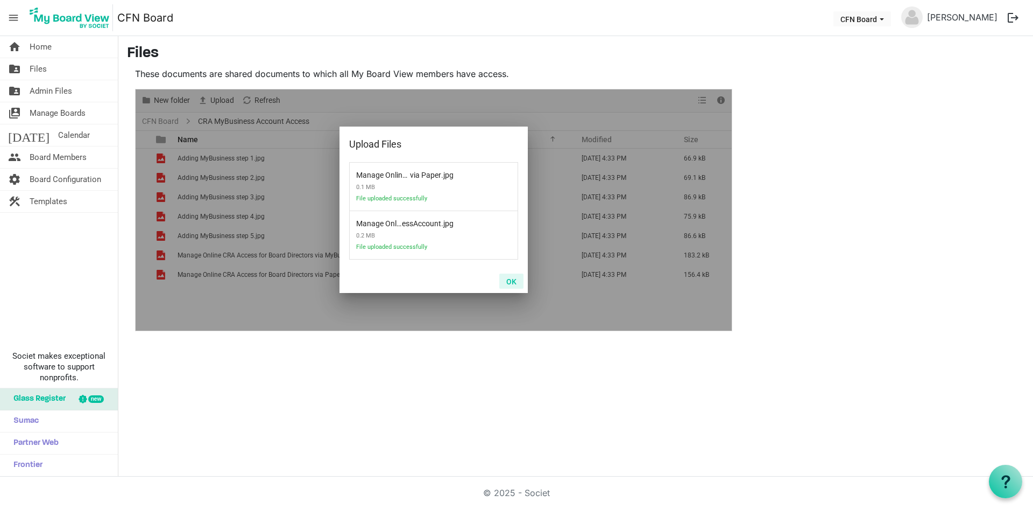
click at [510, 280] on button "OK" at bounding box center [511, 280] width 24 height 15
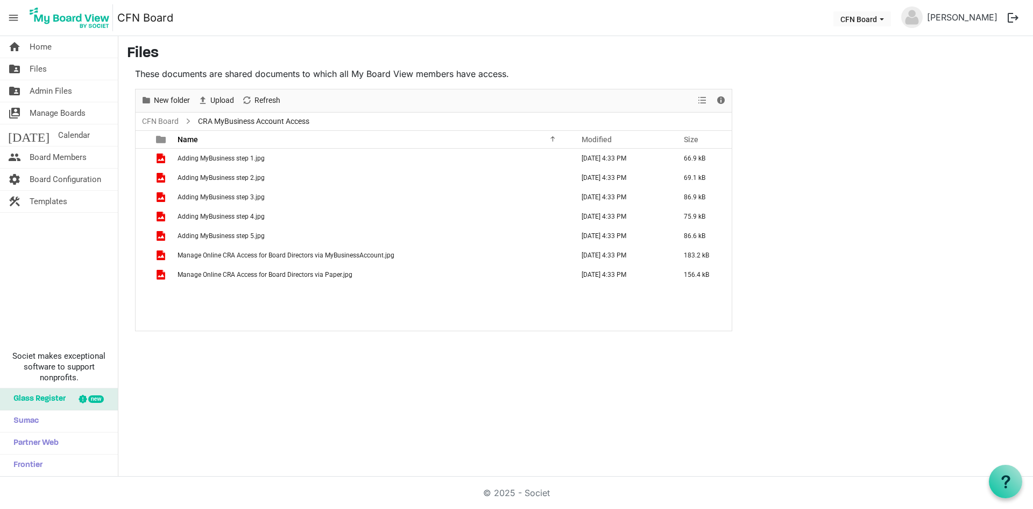
click at [301, 386] on div "home Home folder_shared Files folder_shared Admin Files switch_account Manage B…" at bounding box center [516, 256] width 1033 height 440
click at [157, 121] on link "CFN Board" at bounding box center [160, 121] width 41 height 13
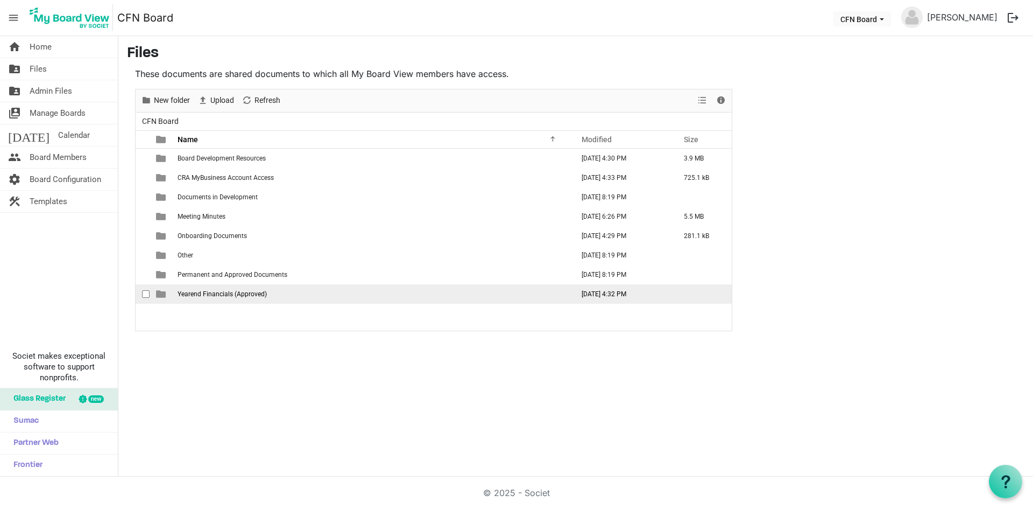
click at [196, 294] on span "Yearend Financials (Approved)" at bounding box center [222, 294] width 89 height 8
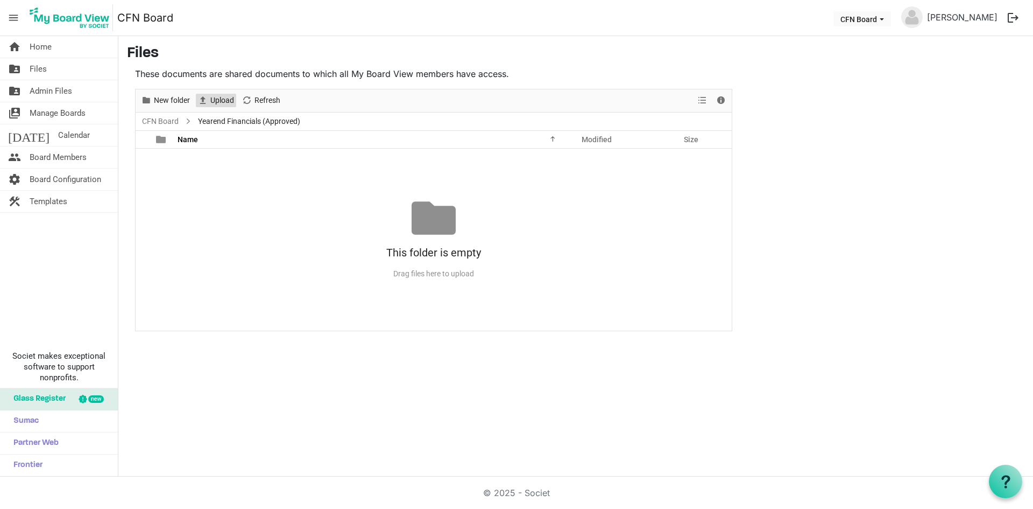
click at [223, 101] on span "Upload" at bounding box center [222, 100] width 26 height 13
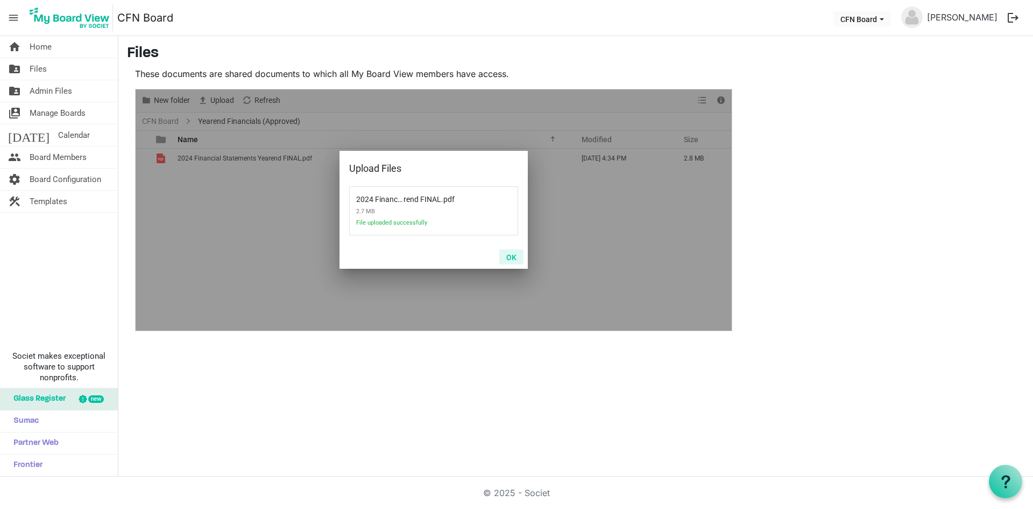
click at [519, 259] on button "OK" at bounding box center [511, 256] width 24 height 15
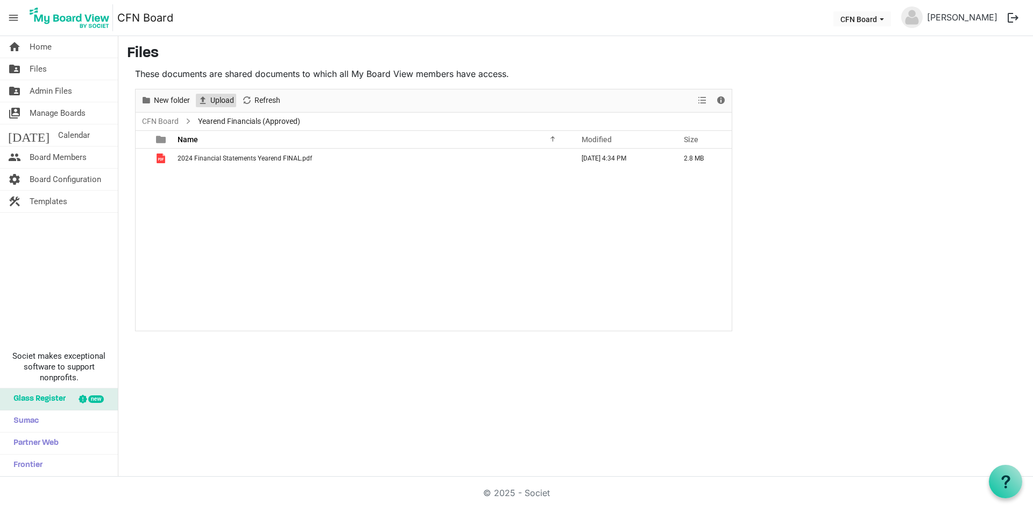
click at [217, 102] on span "Upload" at bounding box center [222, 100] width 26 height 13
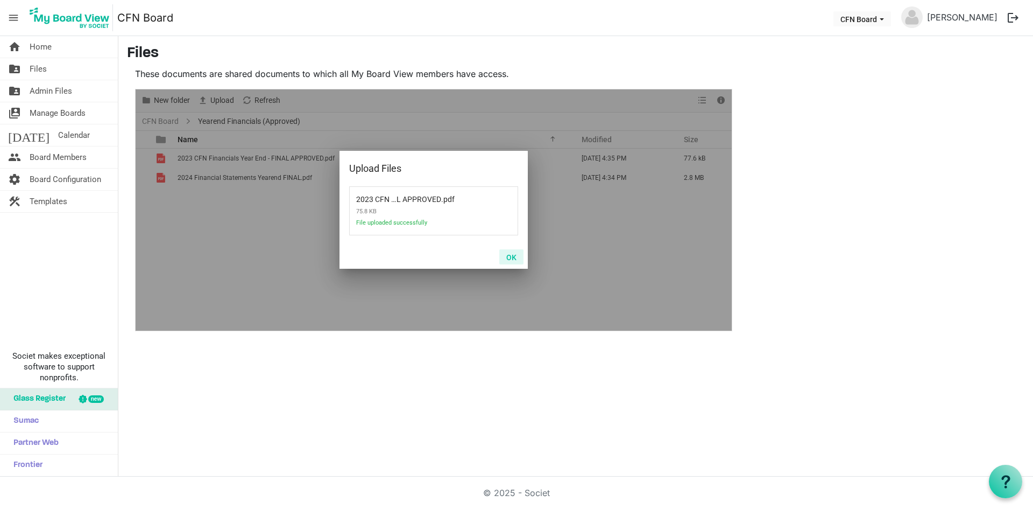
click at [506, 254] on button "OK" at bounding box center [511, 256] width 24 height 15
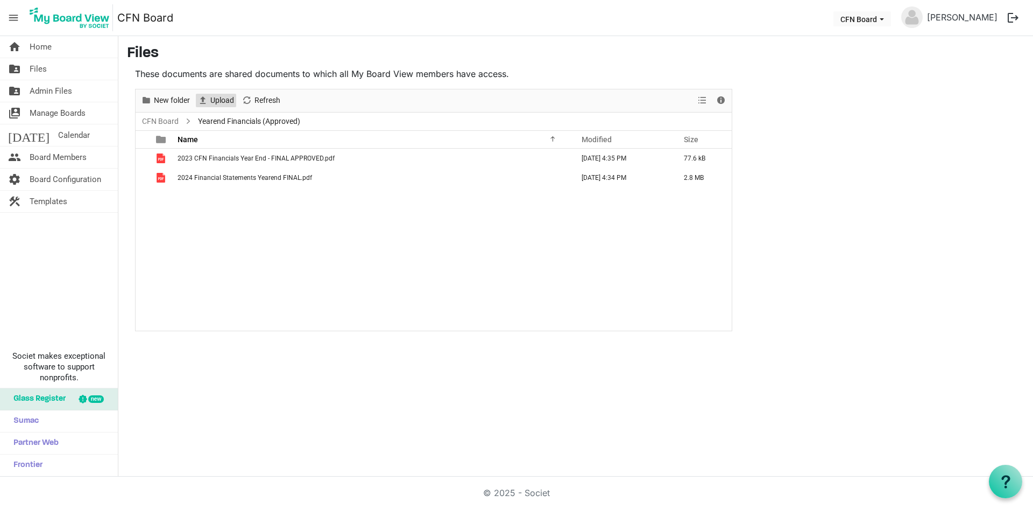
click at [205, 95] on span "Upload" at bounding box center [202, 100] width 13 height 13
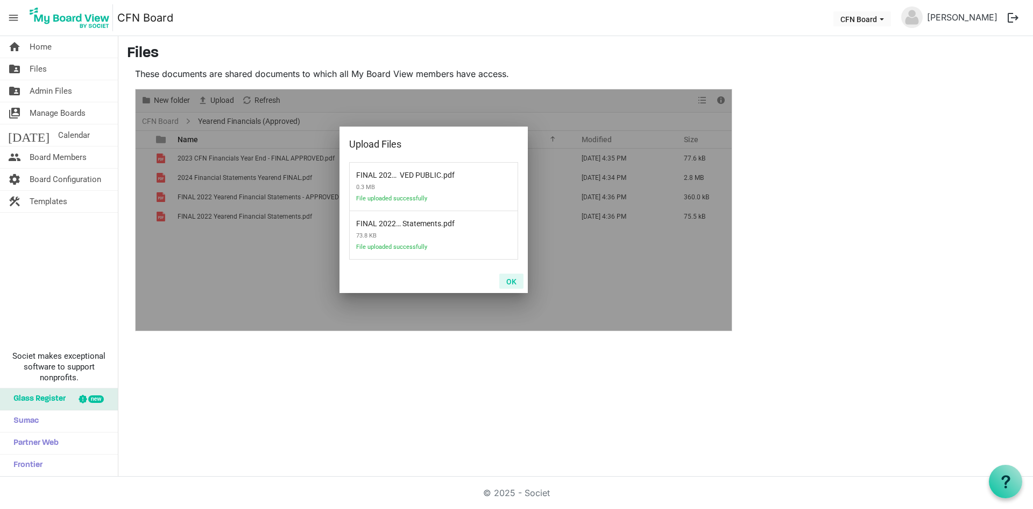
click at [510, 285] on button "OK" at bounding box center [511, 280] width 24 height 15
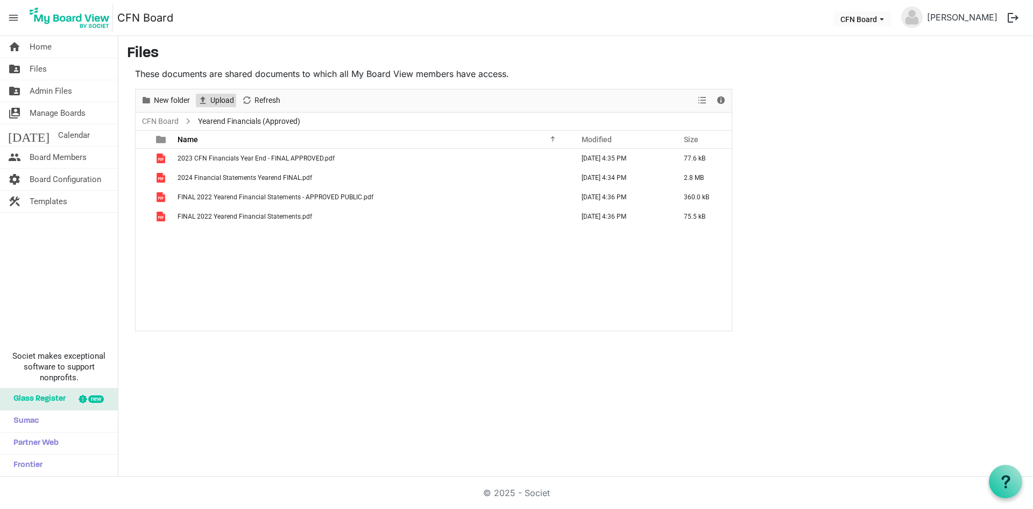
click at [202, 98] on span "Upload" at bounding box center [202, 100] width 13 height 13
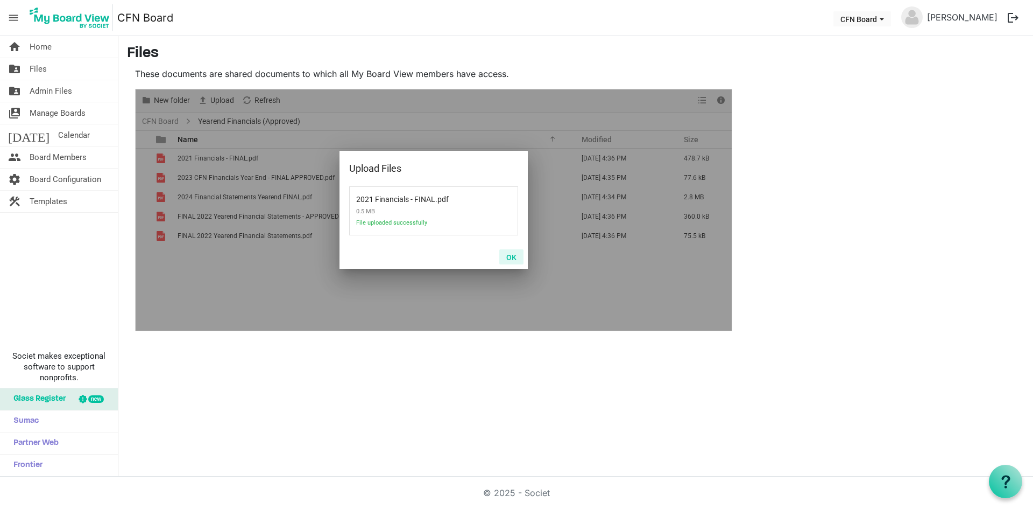
click at [514, 259] on button "OK" at bounding box center [511, 256] width 24 height 15
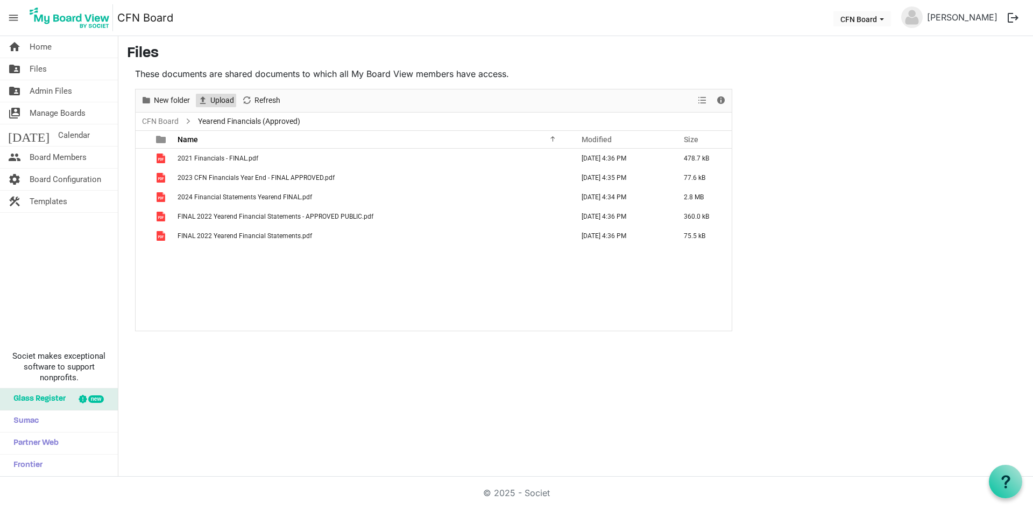
click at [229, 96] on span "Upload" at bounding box center [222, 100] width 26 height 13
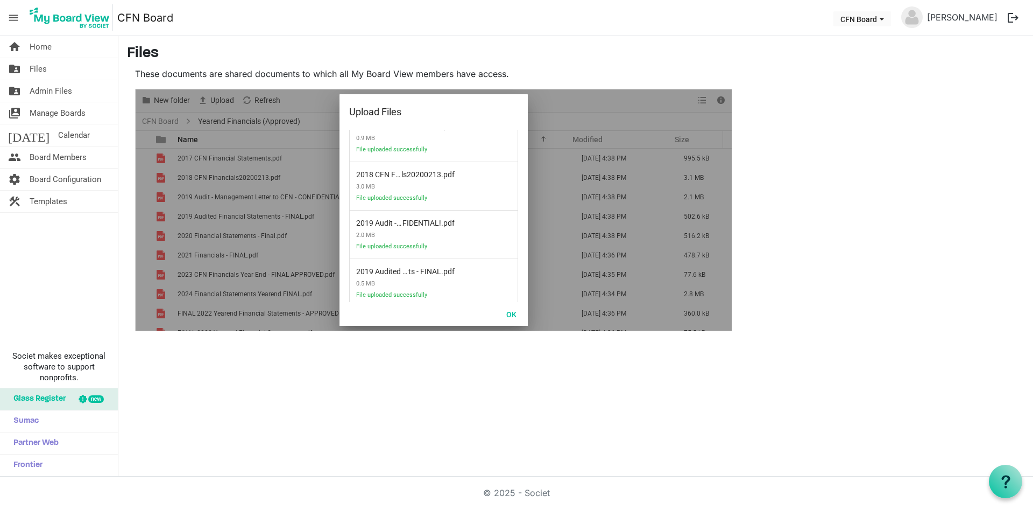
scroll to position [129, 0]
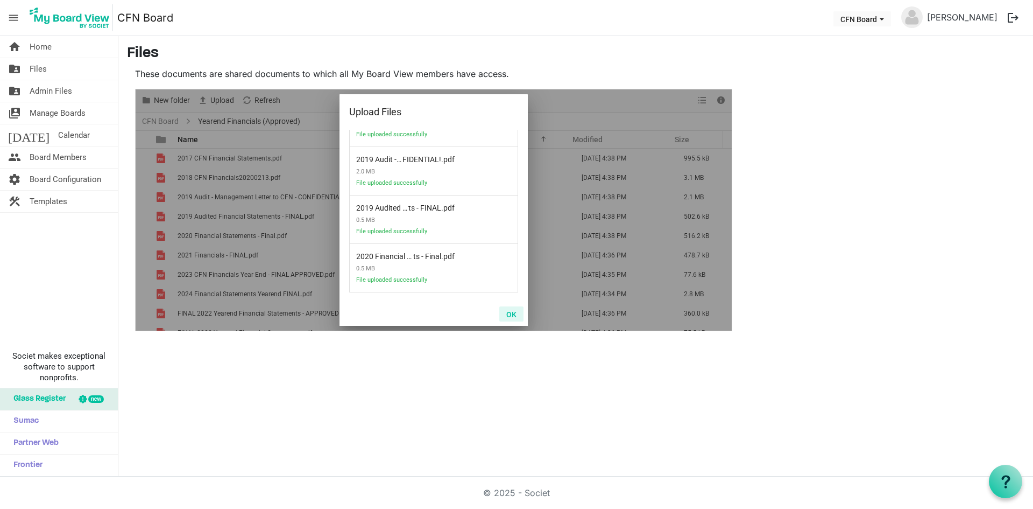
click at [507, 316] on button "OK" at bounding box center [511, 313] width 24 height 15
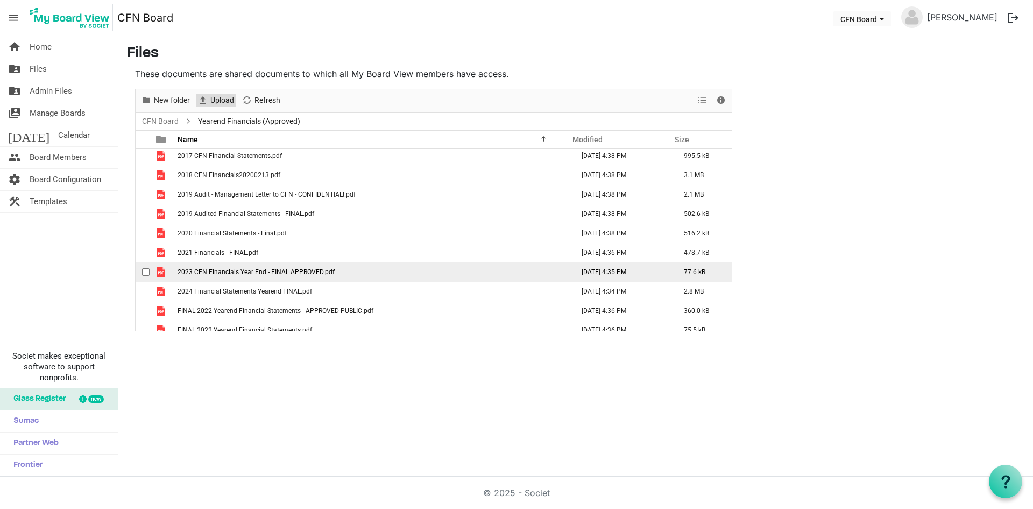
scroll to position [0, 0]
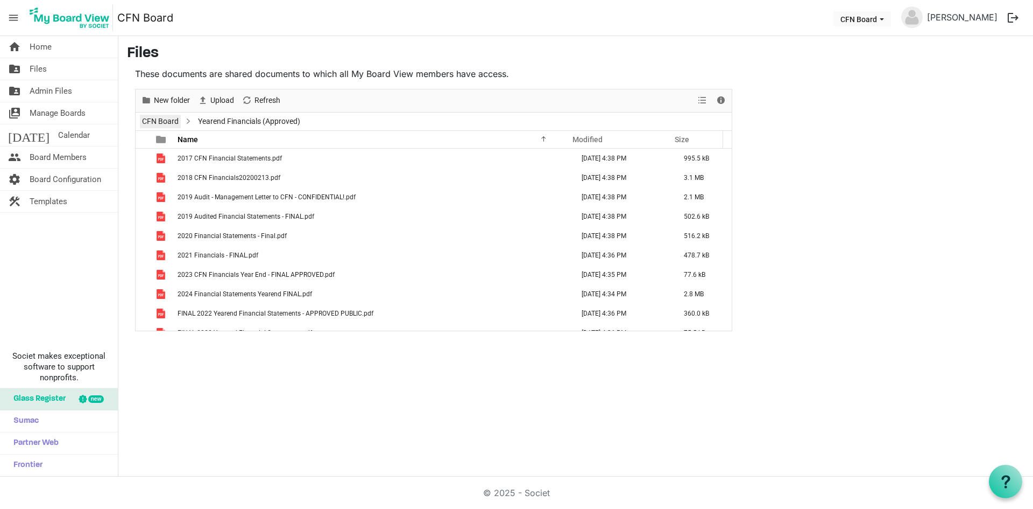
click at [156, 123] on link "CFN Board" at bounding box center [160, 121] width 41 height 13
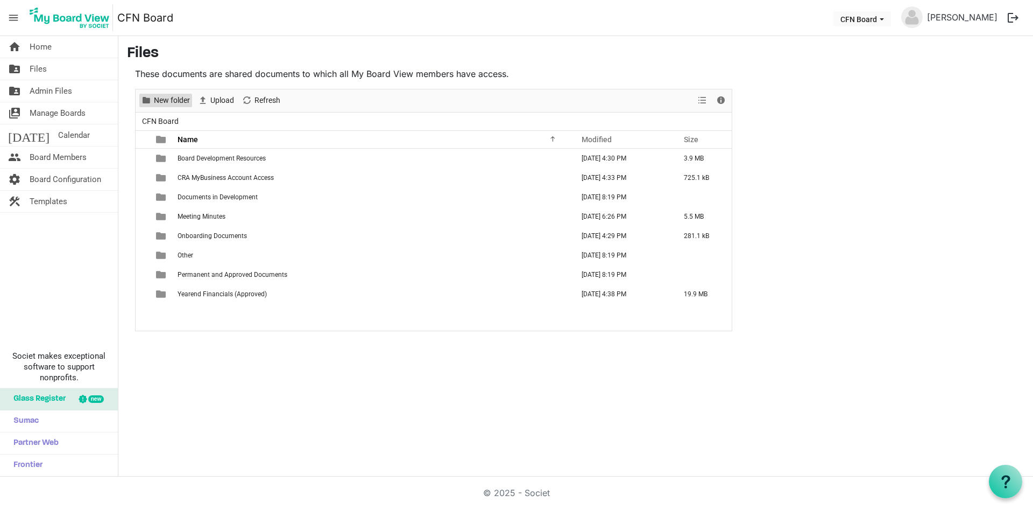
click at [164, 102] on span "New folder" at bounding box center [172, 100] width 38 height 13
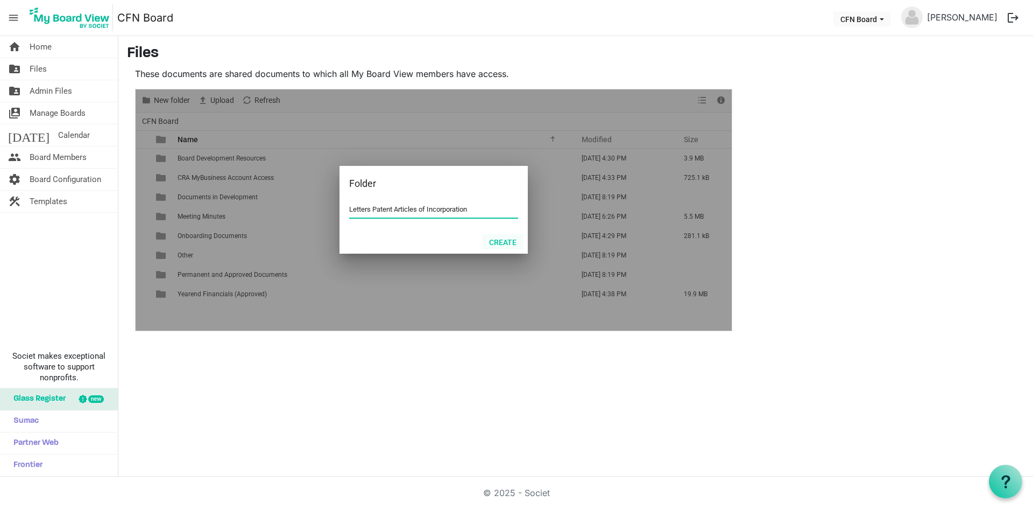
type input "Letters Patent Articles of Incorporation"
click at [499, 243] on button "Create" at bounding box center [502, 241] width 41 height 15
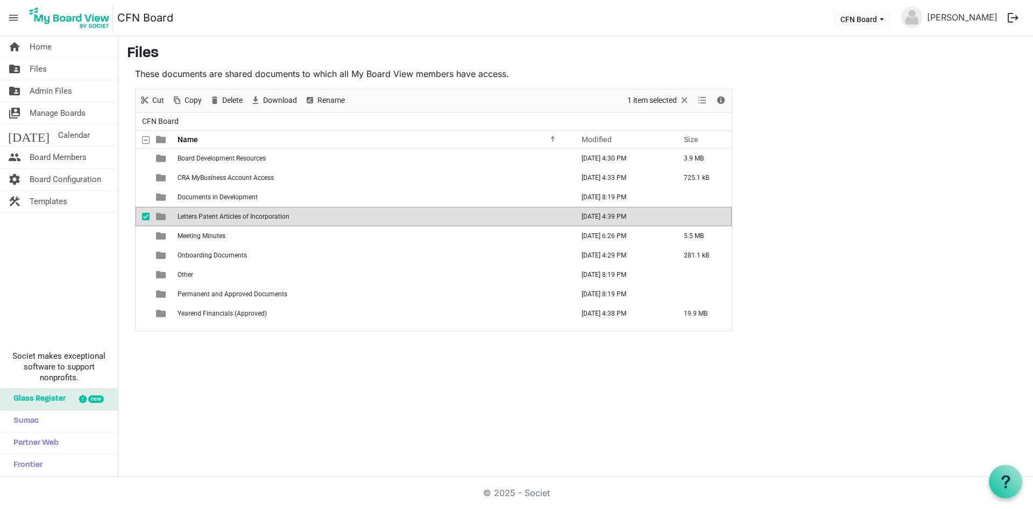
click at [202, 217] on span "Letters Patent Articles of Incorporation" at bounding box center [234, 217] width 112 height 8
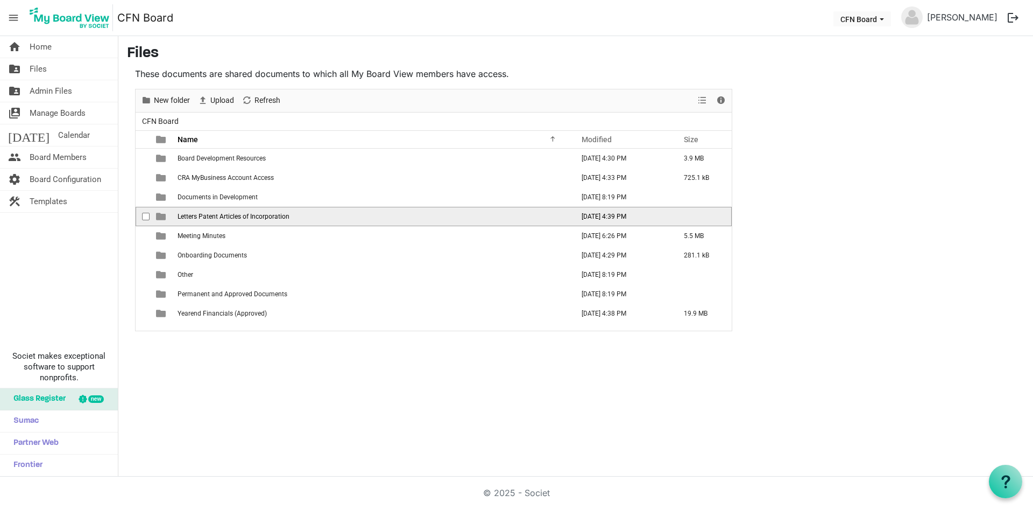
click at [202, 217] on span "Letters Patent Articles of Incorporation" at bounding box center [234, 217] width 112 height 8
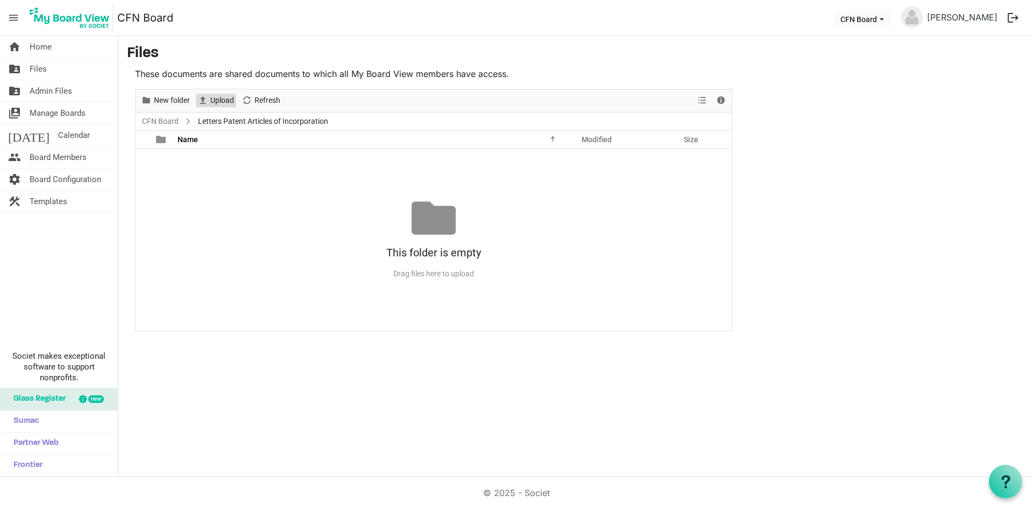
click at [213, 98] on span "Upload" at bounding box center [222, 100] width 26 height 13
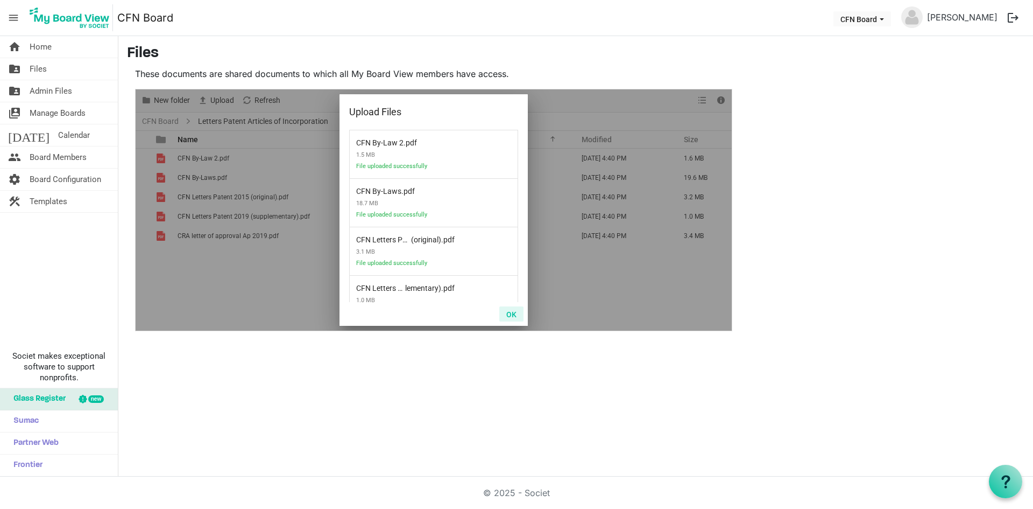
drag, startPoint x: 513, startPoint y: 313, endPoint x: 511, endPoint y: 223, distance: 89.9
click at [497, 239] on div "Upload Files Browse... CFN By-Law 2 .pdf 1.5 MB File uploaded successfully CFN …" at bounding box center [434, 209] width 188 height 231
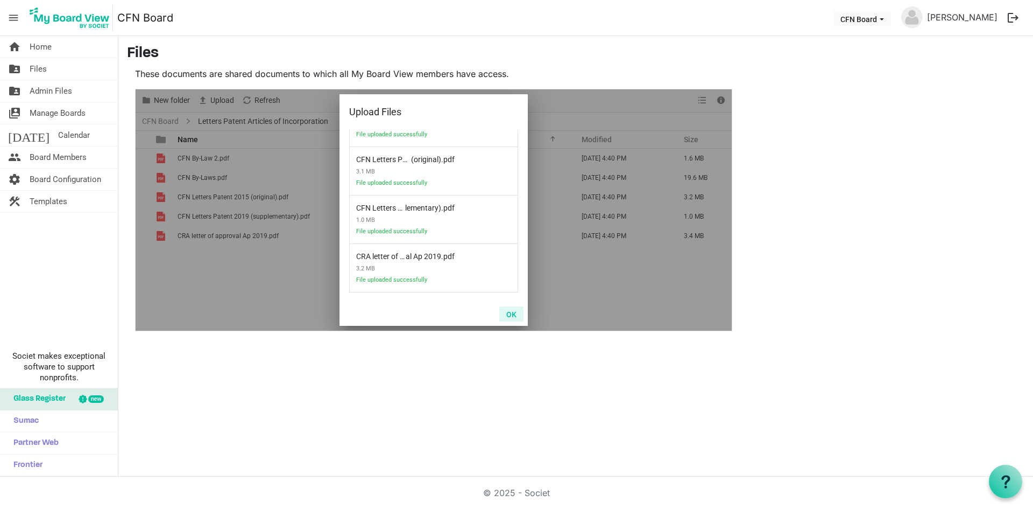
click at [512, 319] on button "OK" at bounding box center [511, 313] width 24 height 15
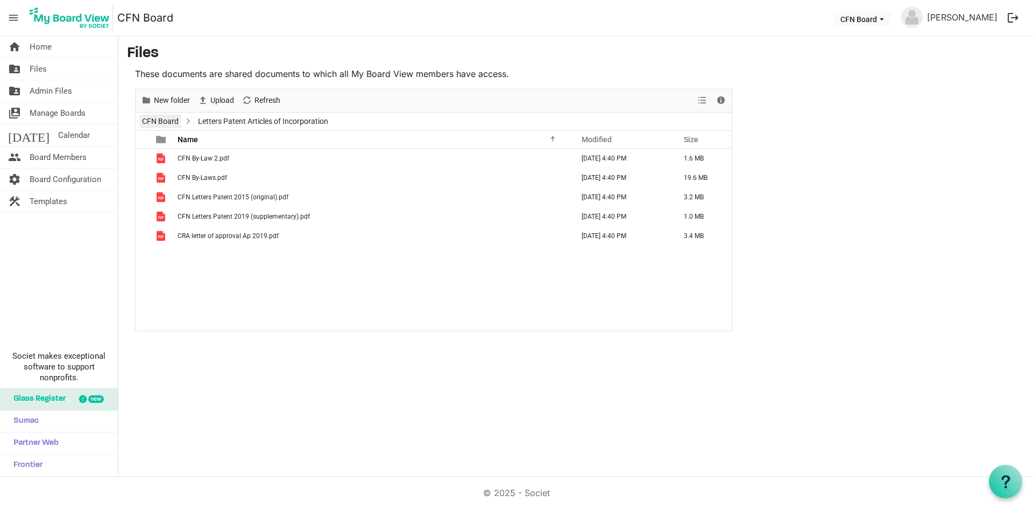
click at [173, 121] on link "CFN Board" at bounding box center [160, 121] width 41 height 13
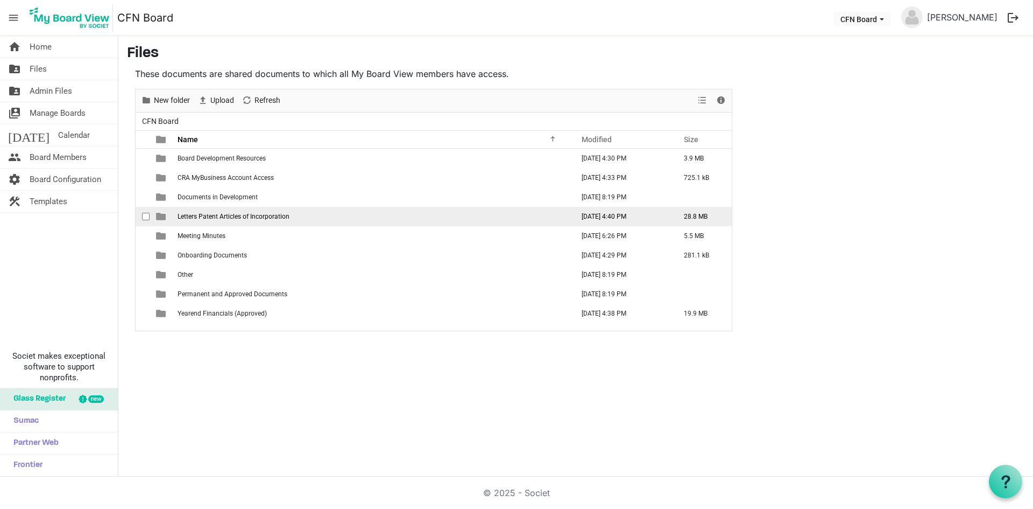
click at [232, 214] on span "Letters Patent Articles of Incorporation" at bounding box center [234, 217] width 112 height 8
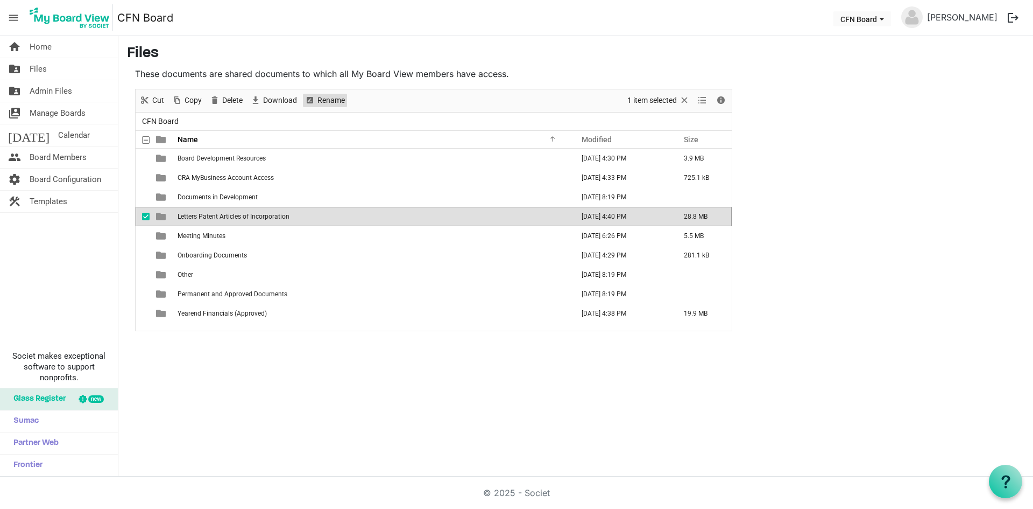
click at [319, 98] on span "Rename" at bounding box center [331, 100] width 30 height 13
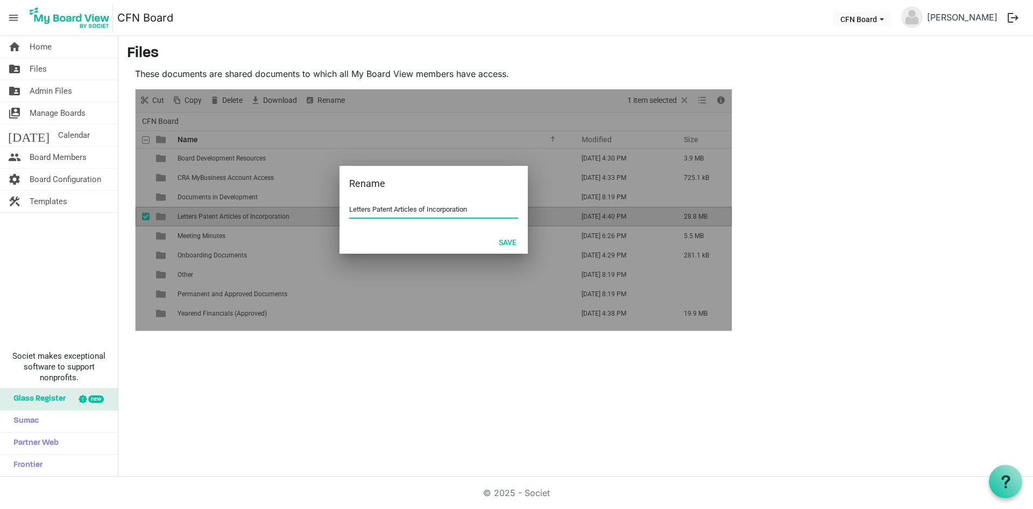
click at [350, 210] on input "Letters Patent Articles of Incorporation" at bounding box center [433, 209] width 169 height 16
type input "By-Laws, Articles and SLP"
click at [515, 242] on button "Save" at bounding box center [508, 241] width 32 height 15
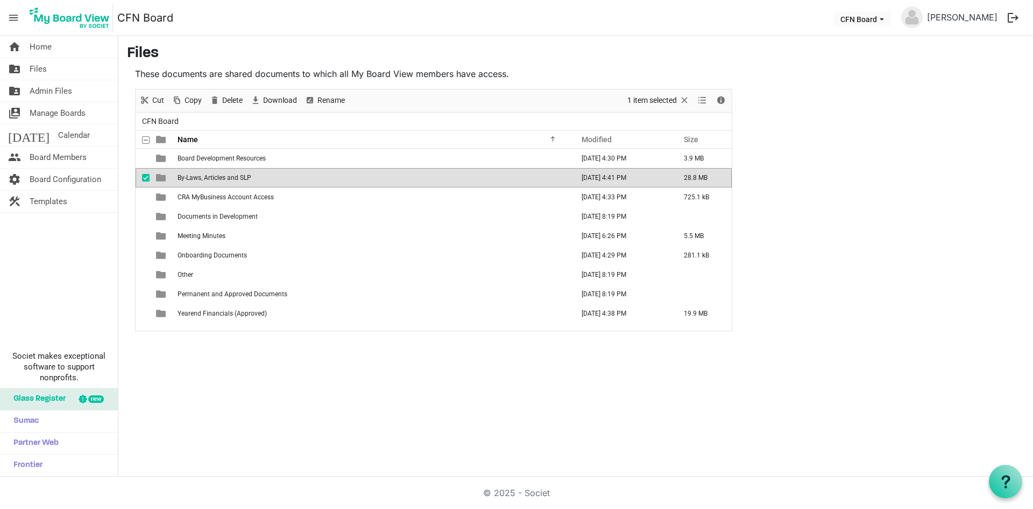
click at [144, 178] on span "checkbox" at bounding box center [146, 178] width 8 height 8
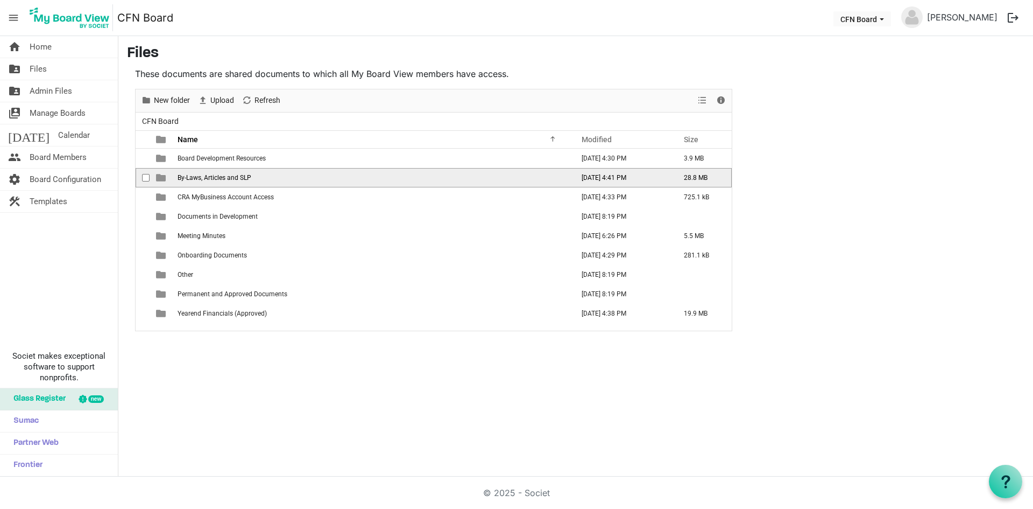
click at [211, 179] on span "By-Laws, Articles and SLP" at bounding box center [215, 178] width 74 height 8
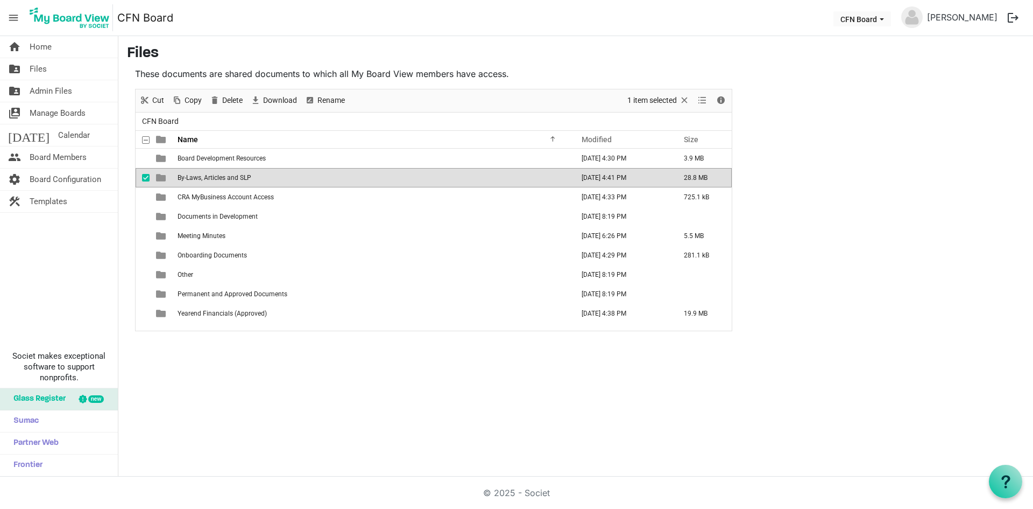
click at [211, 179] on span "By-Laws, Articles and SLP" at bounding box center [215, 178] width 74 height 8
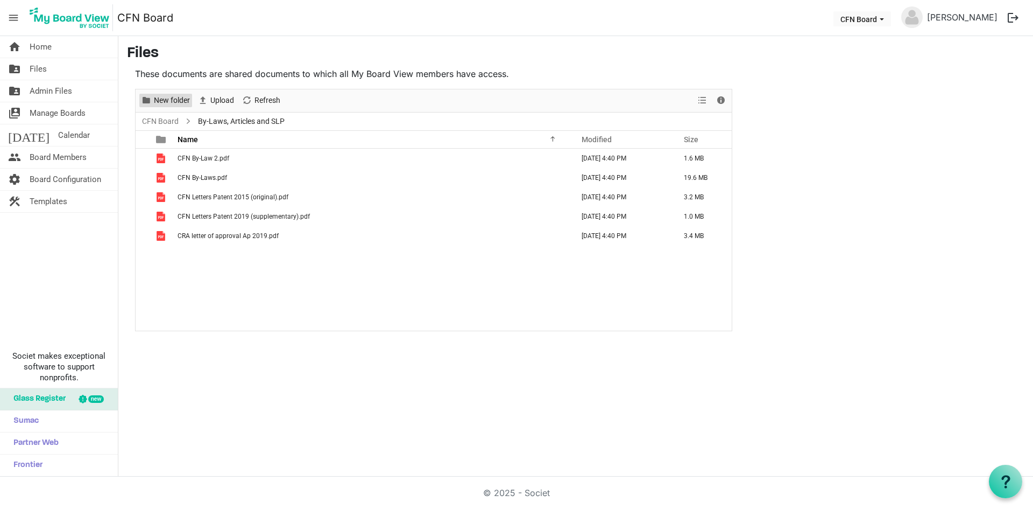
click at [173, 102] on span "New folder" at bounding box center [172, 100] width 38 height 13
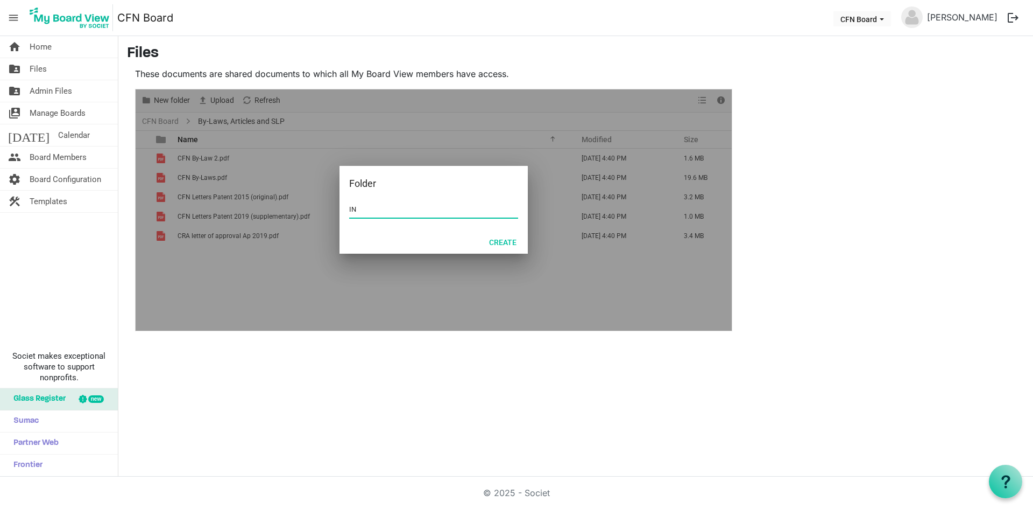
type input "I"
type input "IN PROGRESS TO CHANGE"
click at [507, 243] on button "Create" at bounding box center [502, 241] width 41 height 15
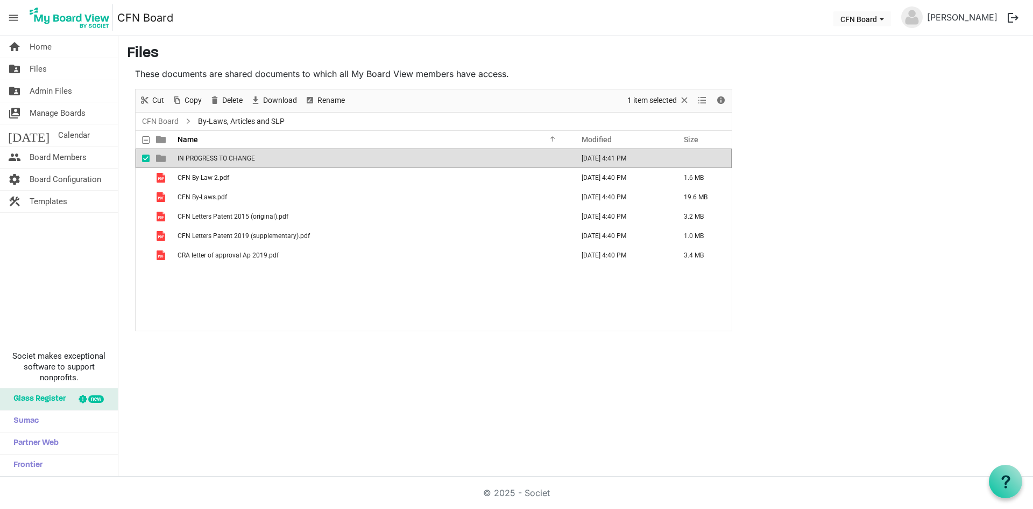
click at [215, 157] on span "IN PROGRESS TO CHANGE" at bounding box center [216, 158] width 77 height 8
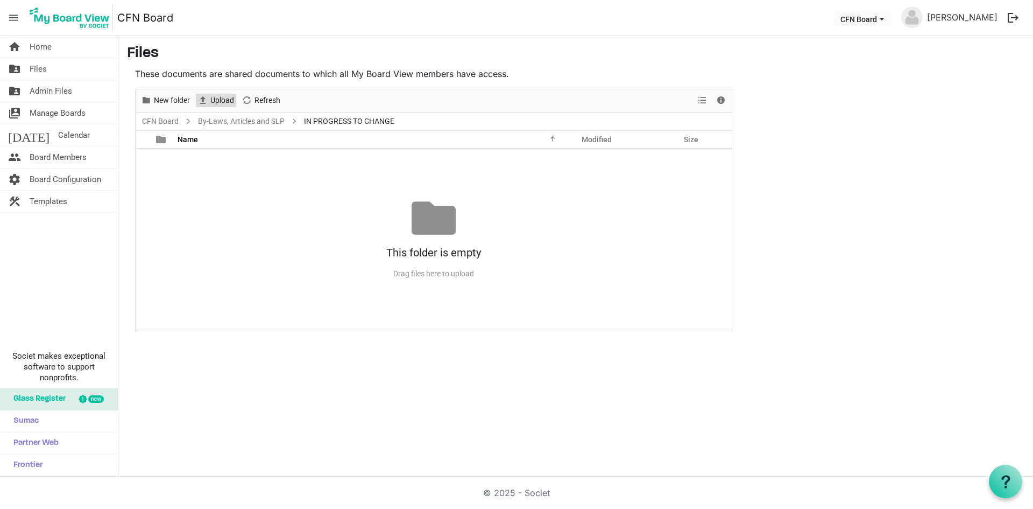
click at [223, 104] on span "Upload" at bounding box center [222, 100] width 26 height 13
click at [283, 202] on div "This folder is empty Drag files here to upload" at bounding box center [434, 239] width 596 height 87
click at [244, 125] on link "By-Laws, Articles and SLP" at bounding box center [241, 121] width 91 height 13
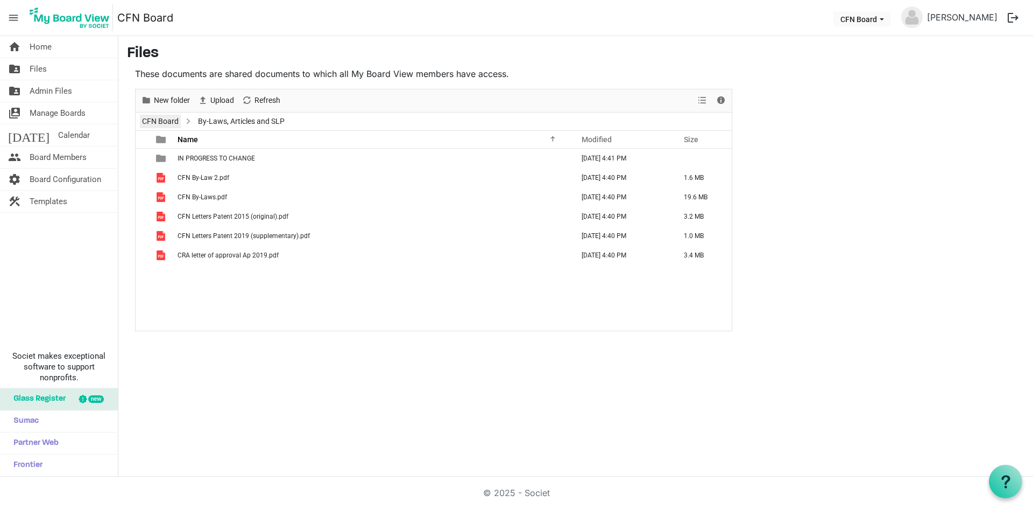
click at [161, 124] on link "CFN Board" at bounding box center [160, 121] width 41 height 13
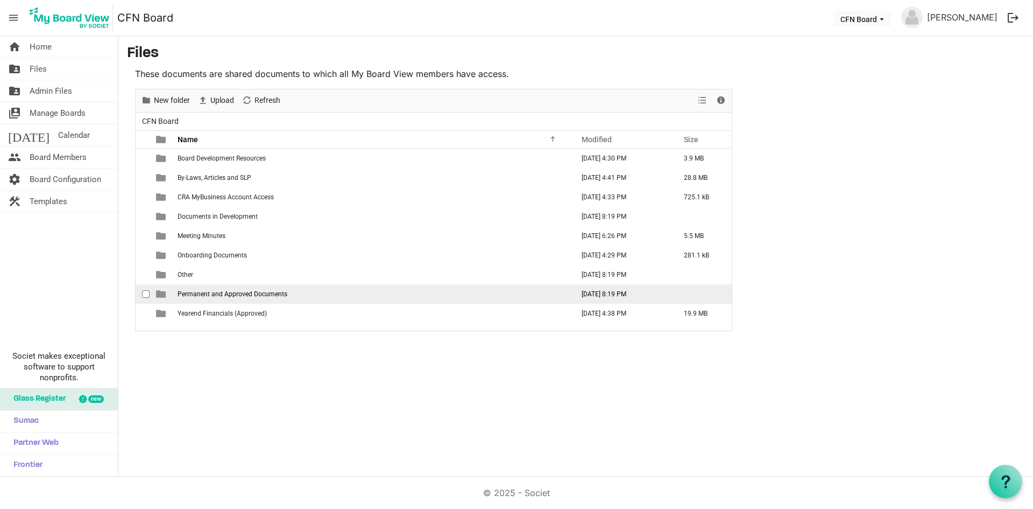
click at [207, 294] on span "Permanent and Approved Documents" at bounding box center [233, 294] width 110 height 8
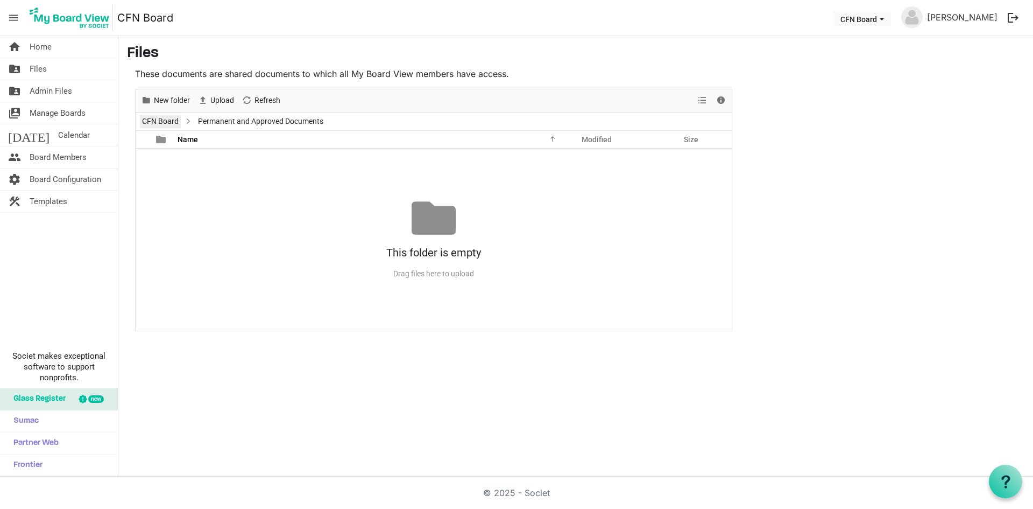
click at [164, 121] on link "CFN Board" at bounding box center [160, 121] width 41 height 13
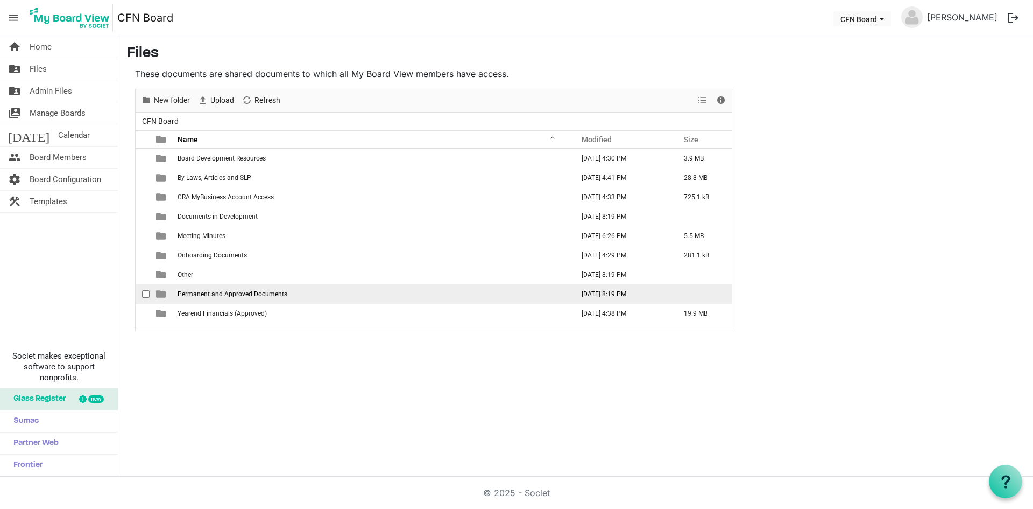
click at [217, 294] on span "Permanent and Approved Documents" at bounding box center [233, 294] width 110 height 8
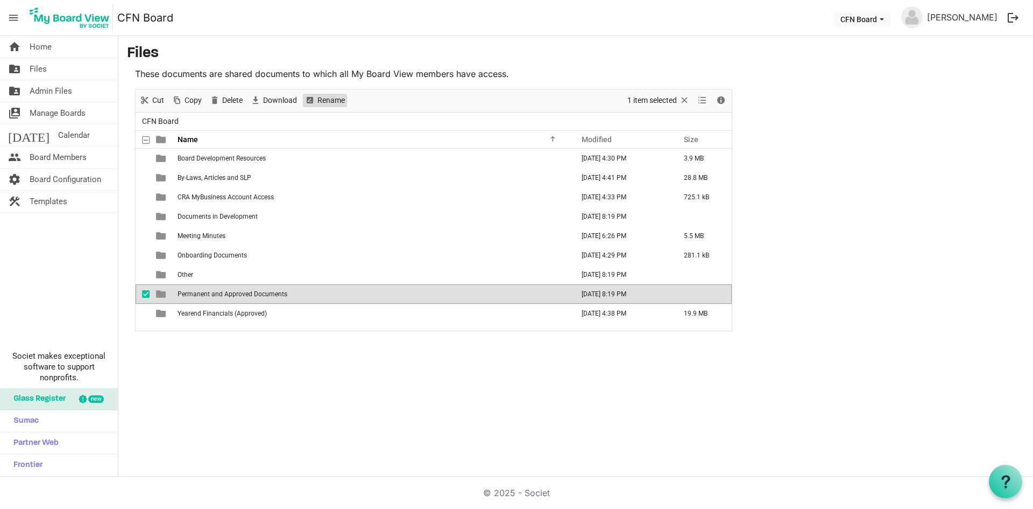
click at [315, 98] on span "Rename" at bounding box center [309, 100] width 13 height 13
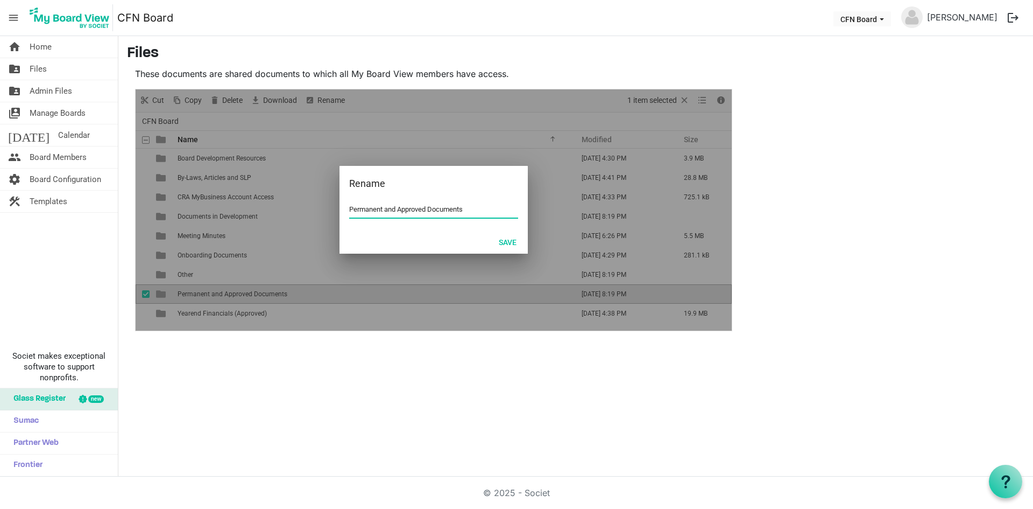
click at [398, 213] on input "Permanent and Approved Documents" at bounding box center [433, 209] width 169 height 16
drag, startPoint x: 399, startPoint y: 209, endPoint x: 351, endPoint y: 208, distance: 47.9
click at [351, 208] on input "Permanent and Approved Documents" at bounding box center [433, 209] width 169 height 16
drag, startPoint x: 429, startPoint y: 207, endPoint x: 344, endPoint y: 207, distance: 85.6
click at [344, 207] on div "Permanent and Approved Documents" at bounding box center [434, 215] width 188 height 29
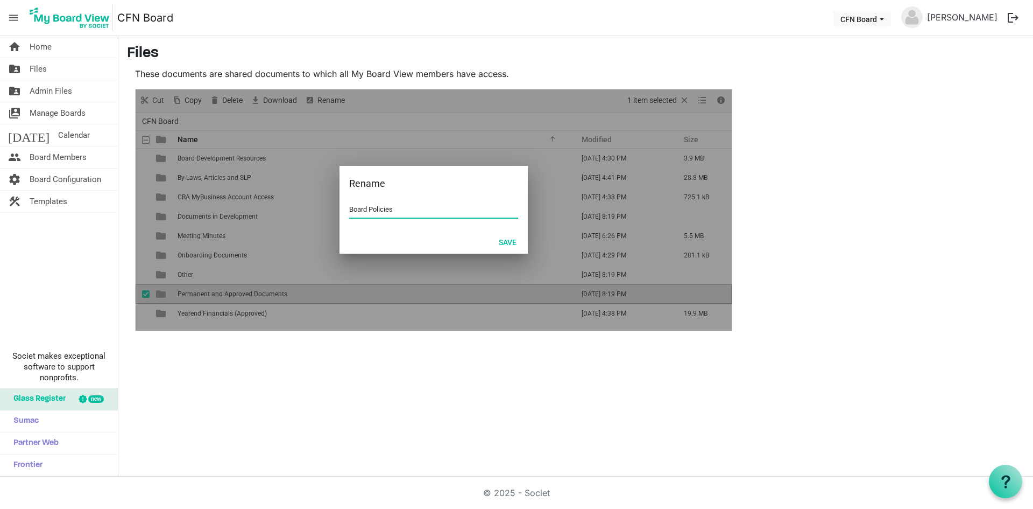
type input "Board Policies"
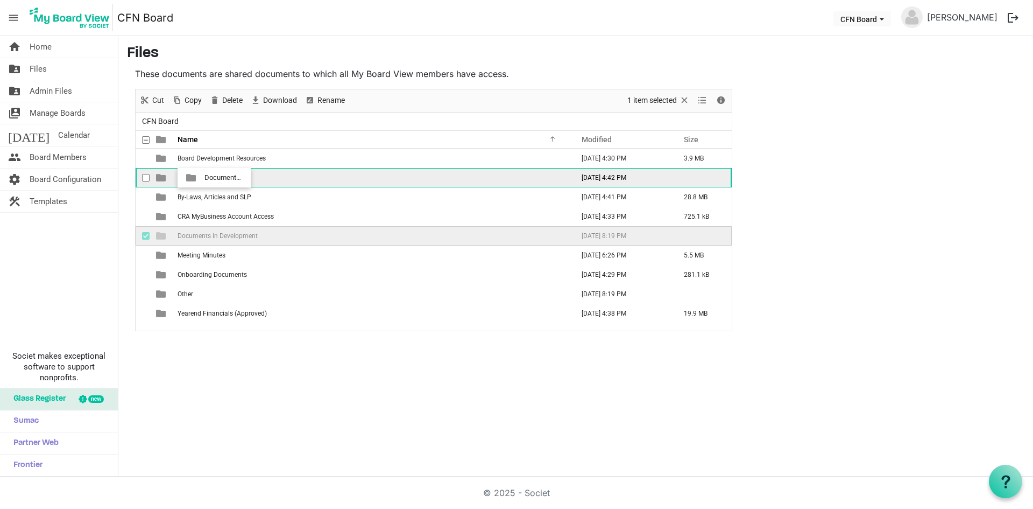
drag, startPoint x: 204, startPoint y: 235, endPoint x: 201, endPoint y: 178, distance: 57.6
click at [201, 178] on tbody "Board Development Resources [DATE] 4:30 PM 3.9 MB Board Policies [DATE] 4:42 PM…" at bounding box center [434, 236] width 596 height 174
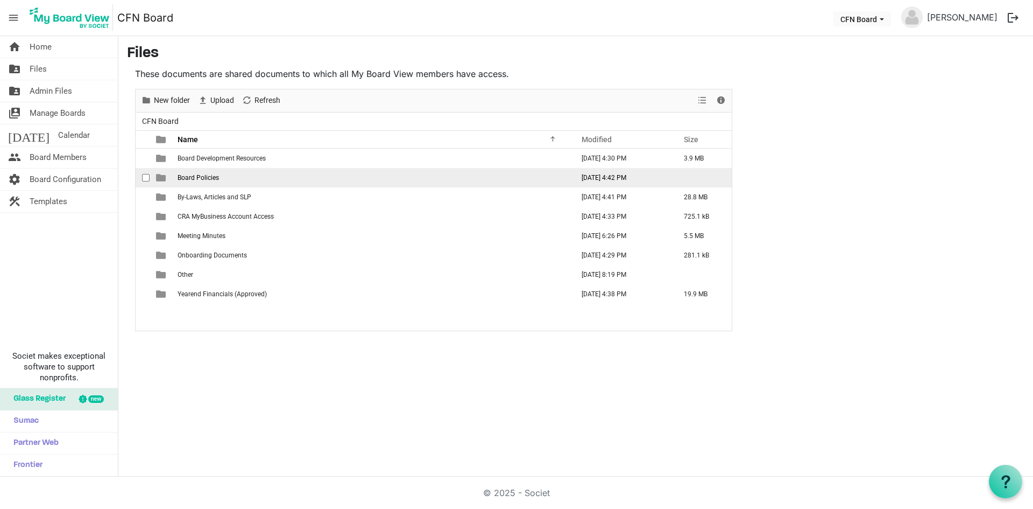
click at [201, 178] on span "Board Policies" at bounding box center [198, 178] width 41 height 8
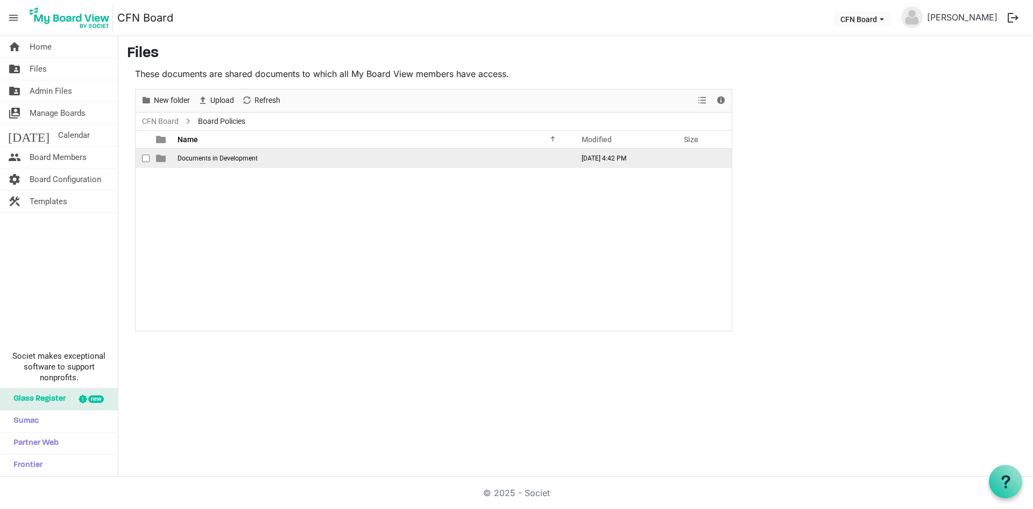
click at [199, 162] on td "Documents in Development" at bounding box center [372, 158] width 396 height 19
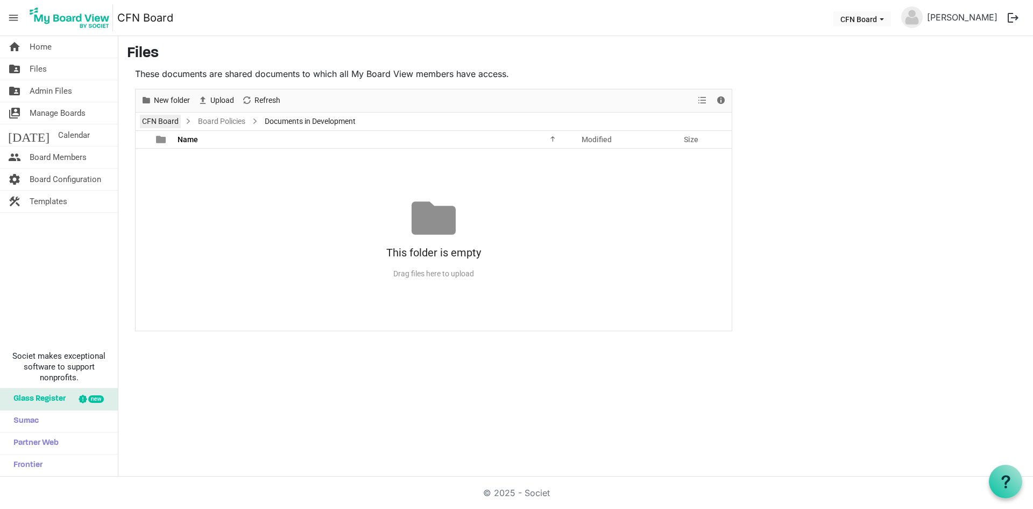
click at [159, 119] on link "CFN Board" at bounding box center [160, 121] width 41 height 13
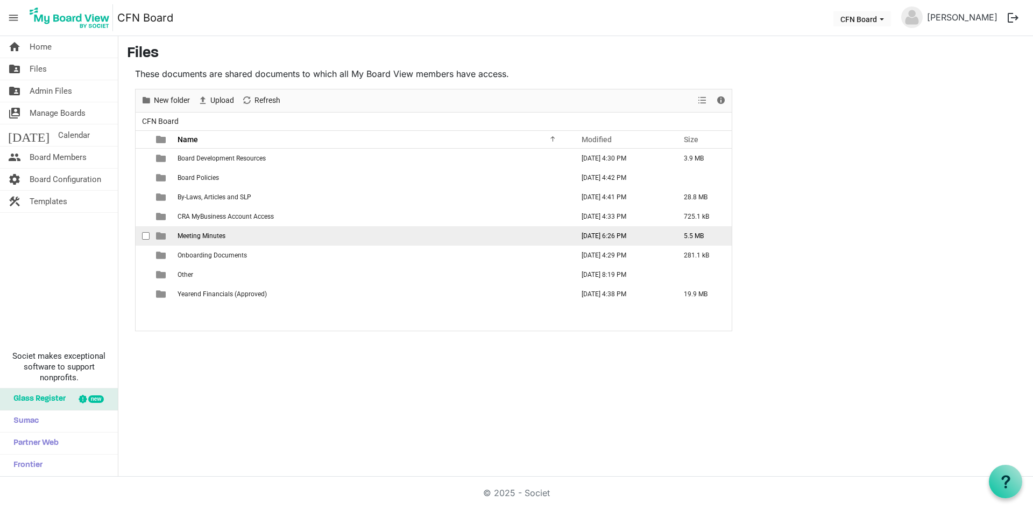
click at [202, 232] on span "Meeting Minutes" at bounding box center [202, 236] width 48 height 8
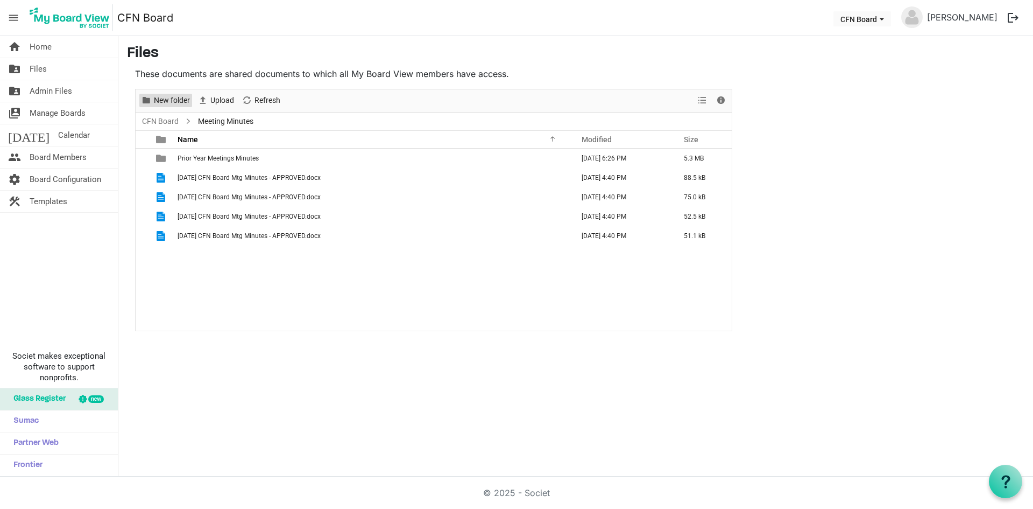
click at [163, 103] on span "New folder" at bounding box center [172, 100] width 38 height 13
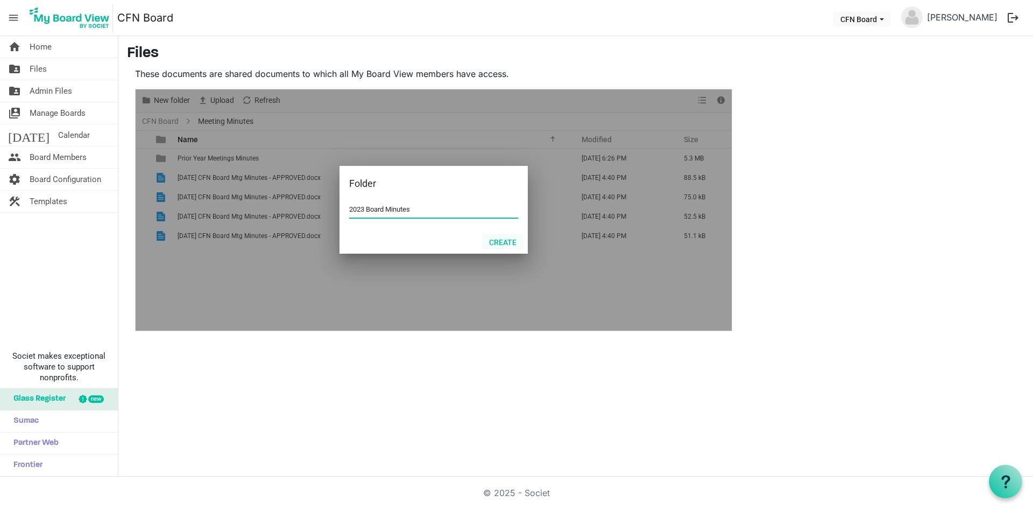
type input "2023 Board Minutes"
click at [504, 242] on button "Create" at bounding box center [502, 241] width 41 height 15
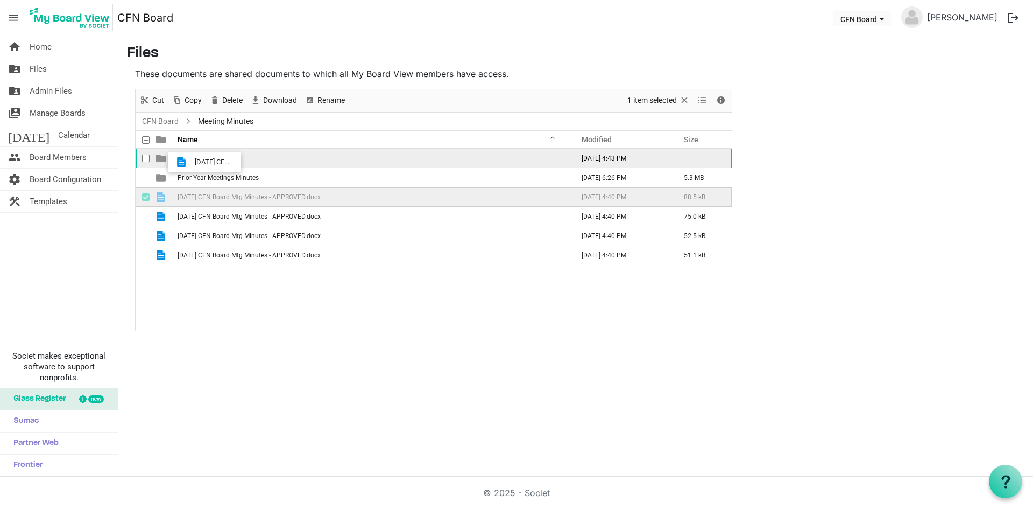
drag, startPoint x: 210, startPoint y: 200, endPoint x: 192, endPoint y: 162, distance: 42.4
click at [192, 162] on tbody "2023 Board Minutes [DATE] 4:43 PM Prior Year Meetings Minutes [DATE] 6:26 PM 5.…" at bounding box center [434, 207] width 596 height 116
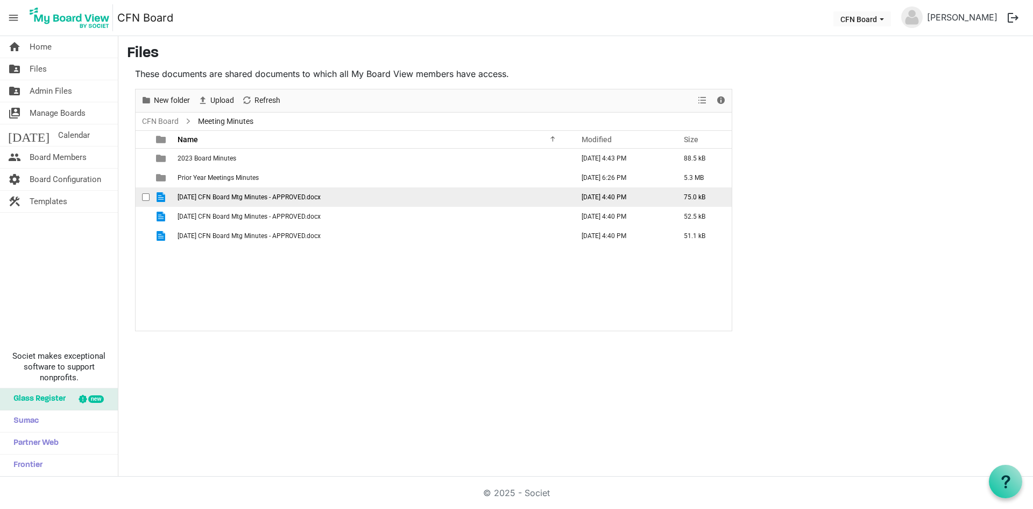
click at [143, 200] on span "checkbox" at bounding box center [146, 197] width 8 height 8
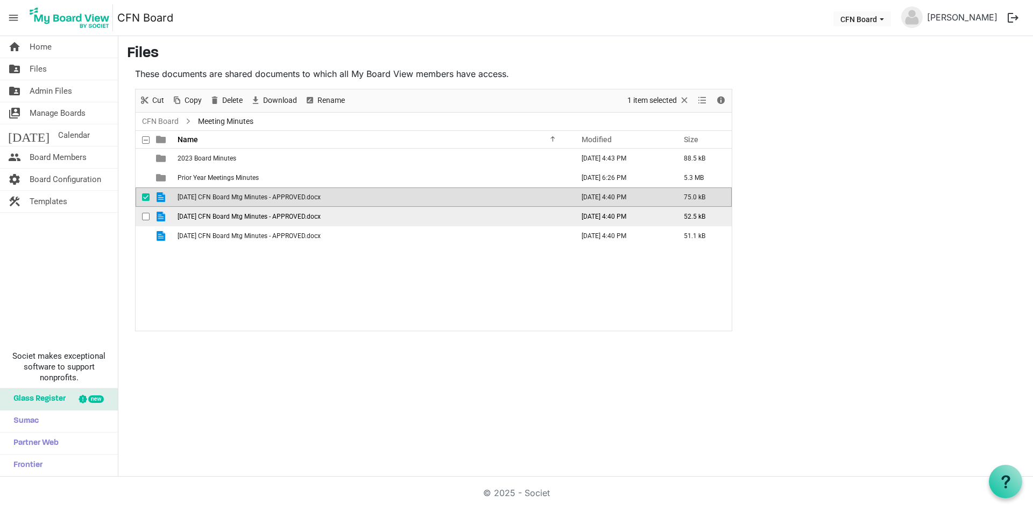
click at [144, 213] on span "checkbox" at bounding box center [146, 217] width 8 height 8
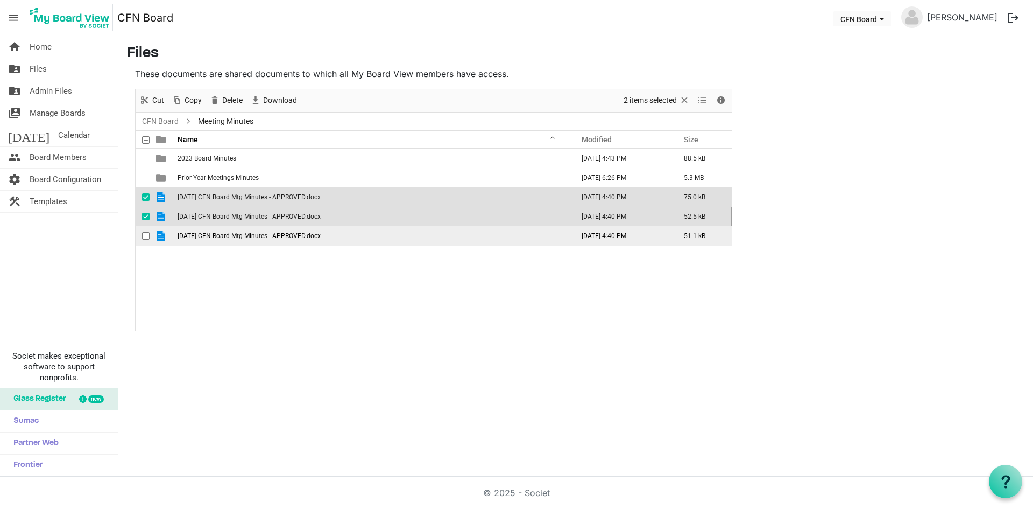
click at [144, 237] on span "checkbox" at bounding box center [146, 236] width 8 height 8
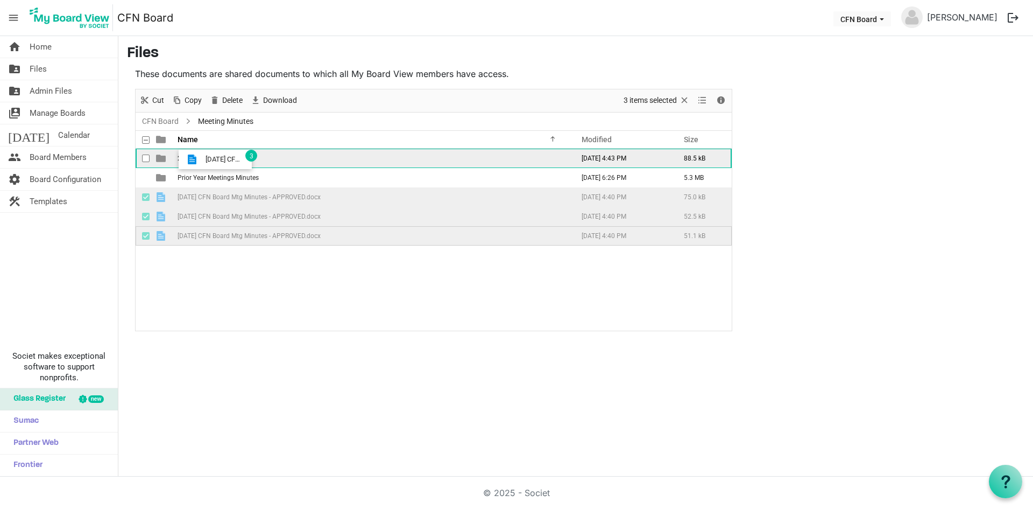
drag, startPoint x: 204, startPoint y: 200, endPoint x: 202, endPoint y: 159, distance: 40.4
click at [202, 159] on tbody "2023 Board Minutes [DATE] 4:43 PM 88.5 kB Prior Year Meetings Minutes [DATE] 6:…" at bounding box center [434, 197] width 596 height 97
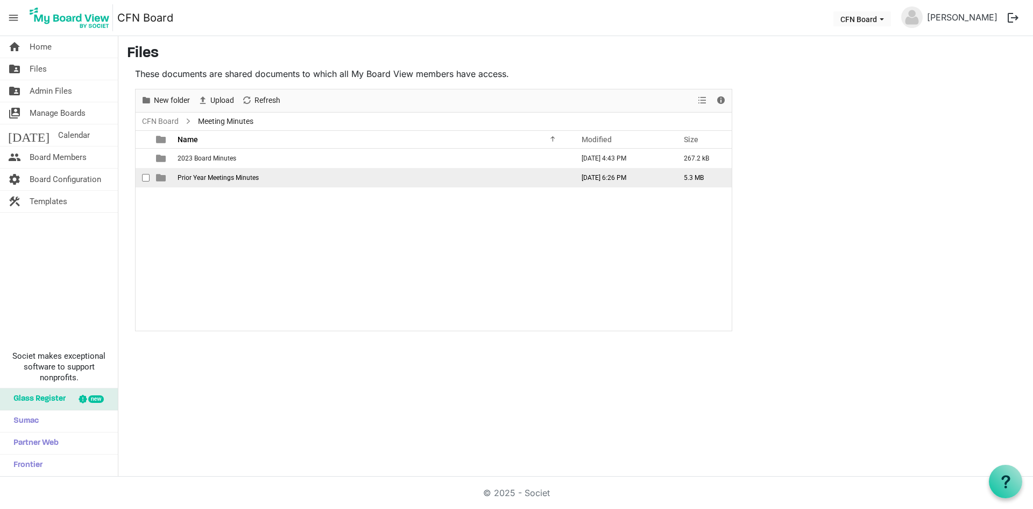
click at [214, 177] on span "Prior Year Meetings Minutes" at bounding box center [218, 178] width 81 height 8
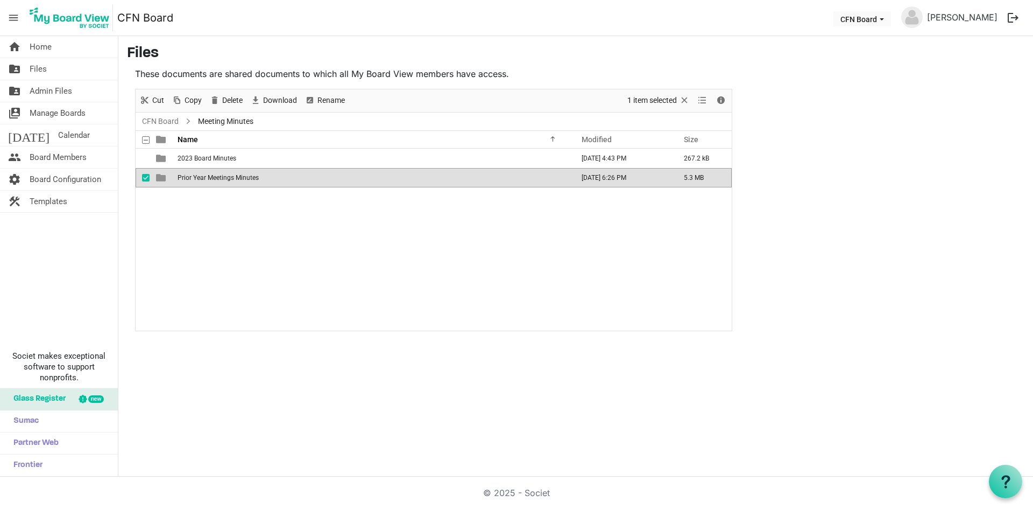
click at [214, 177] on span "Prior Year Meetings Minutes" at bounding box center [218, 178] width 81 height 8
click at [214, 177] on div "New folder Upload Cut Copy Paste Delete Download Rename Sort by Refresh 1 item …" at bounding box center [433, 210] width 597 height 242
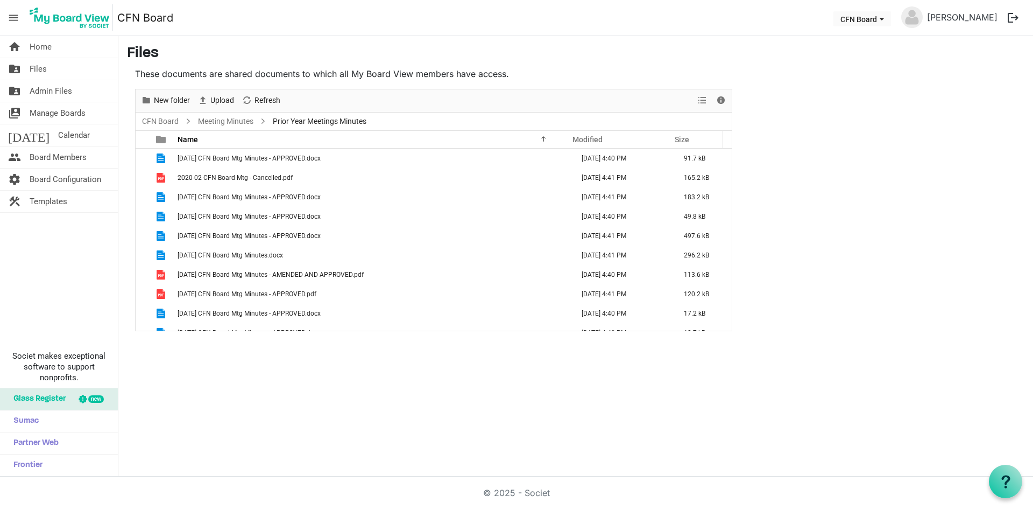
click at [214, 177] on span "2020-02 CFN Board Mtg - Cancelled.pdf" at bounding box center [235, 178] width 115 height 8
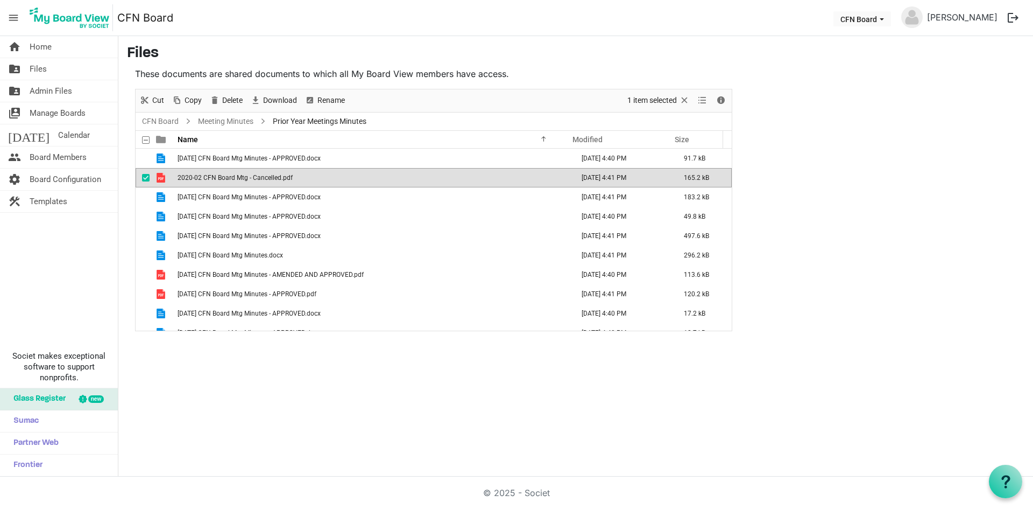
click at [143, 179] on span "checkbox" at bounding box center [146, 178] width 8 height 8
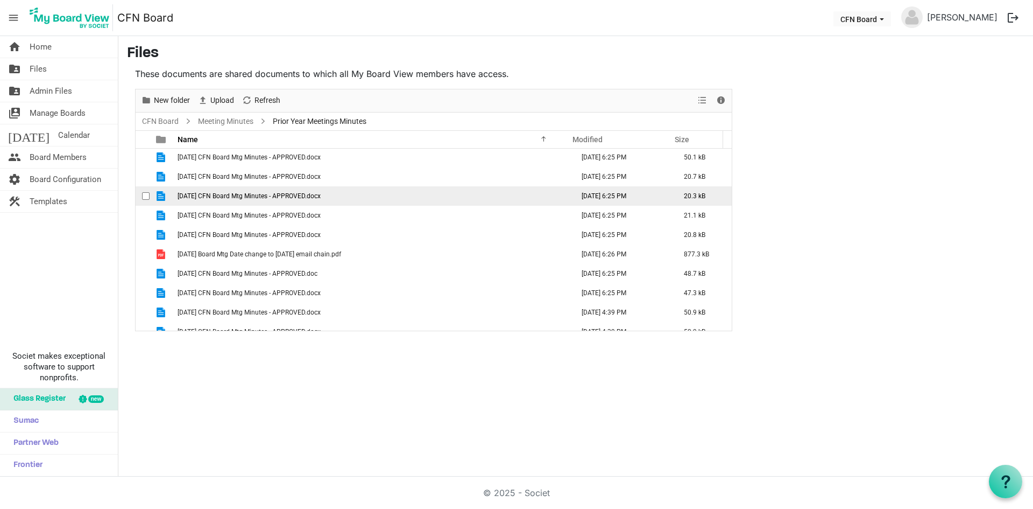
scroll to position [323, 0]
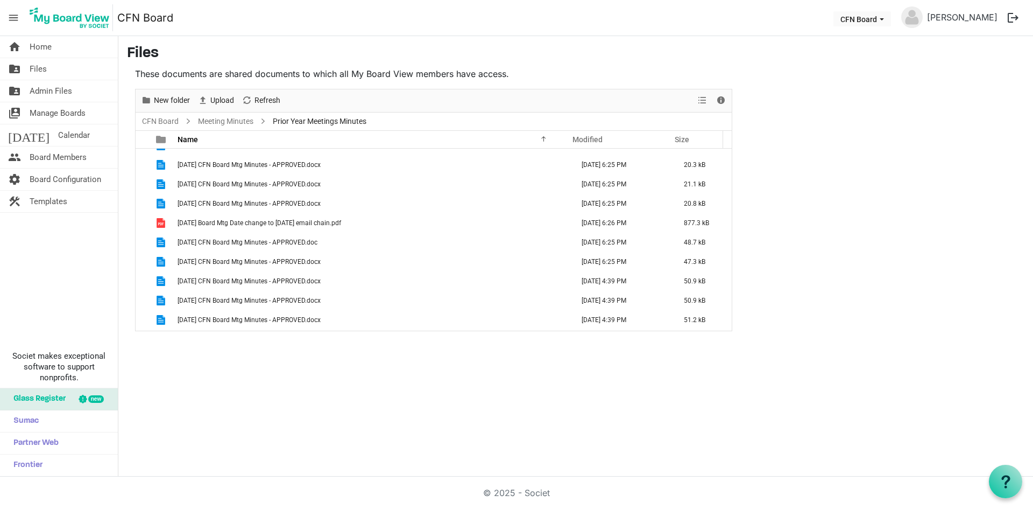
drag, startPoint x: 264, startPoint y: 406, endPoint x: 260, endPoint y: 366, distance: 40.0
click at [264, 406] on div "home Home folder_shared Files folder_shared Admin Files switch_account Manage B…" at bounding box center [516, 256] width 1033 height 440
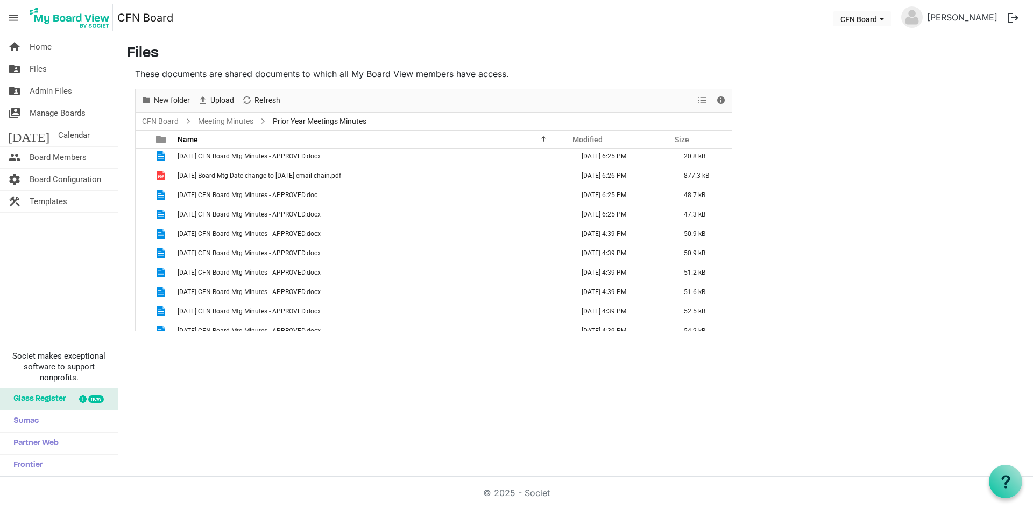
scroll to position [496, 0]
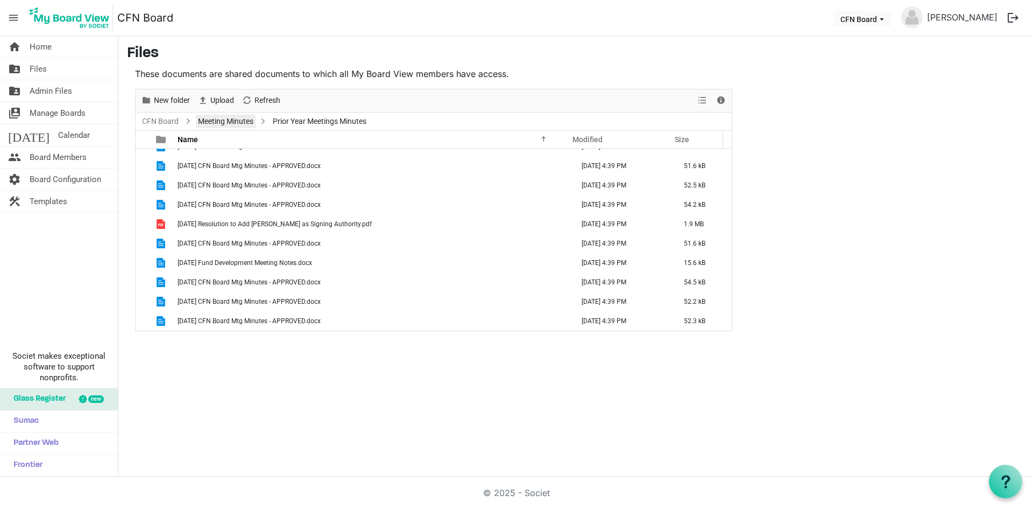
click at [231, 120] on link "Meeting Minutes" at bounding box center [226, 121] width 60 height 13
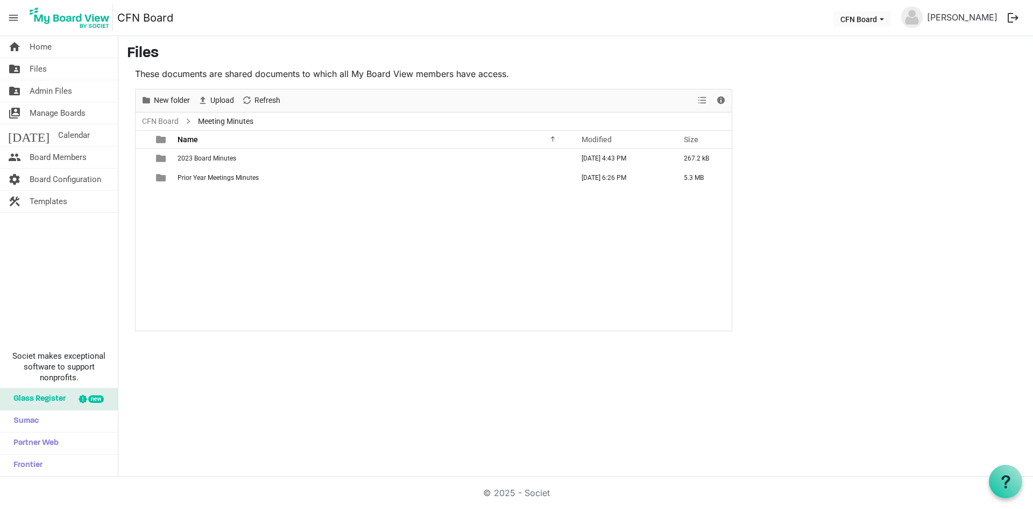
scroll to position [0, 0]
click at [211, 158] on span "2023 Board Minutes" at bounding box center [207, 158] width 59 height 8
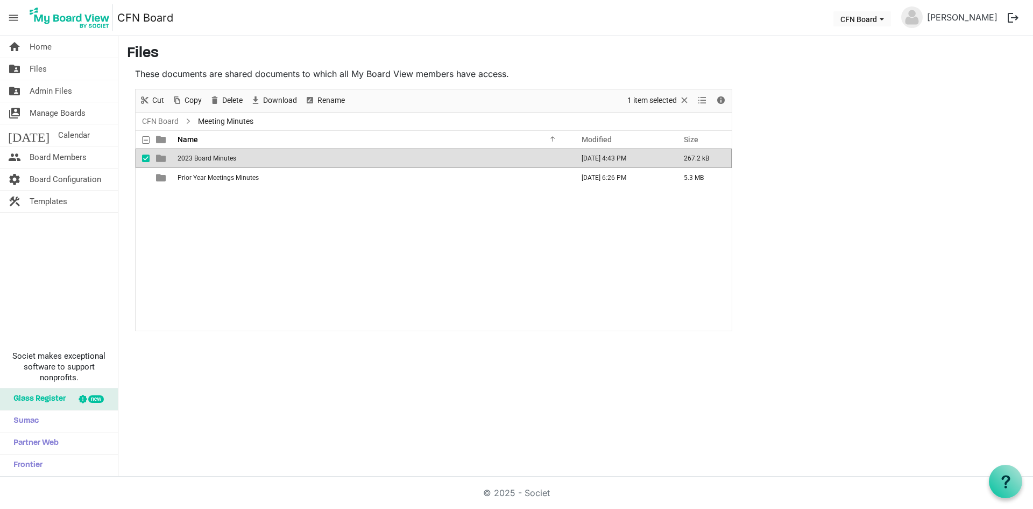
click at [211, 158] on span "2023 Board Minutes" at bounding box center [207, 158] width 59 height 8
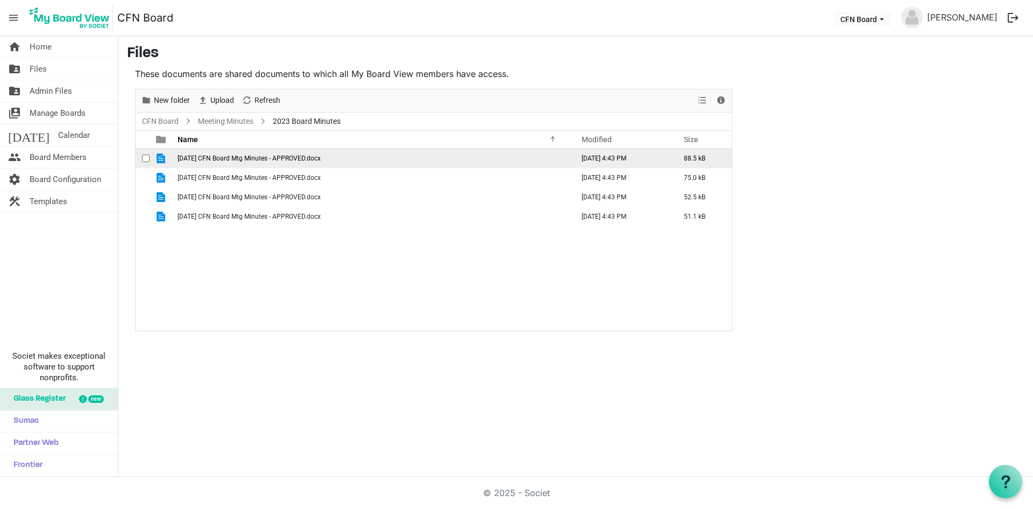
click at [142, 160] on td "checkbox" at bounding box center [143, 158] width 14 height 19
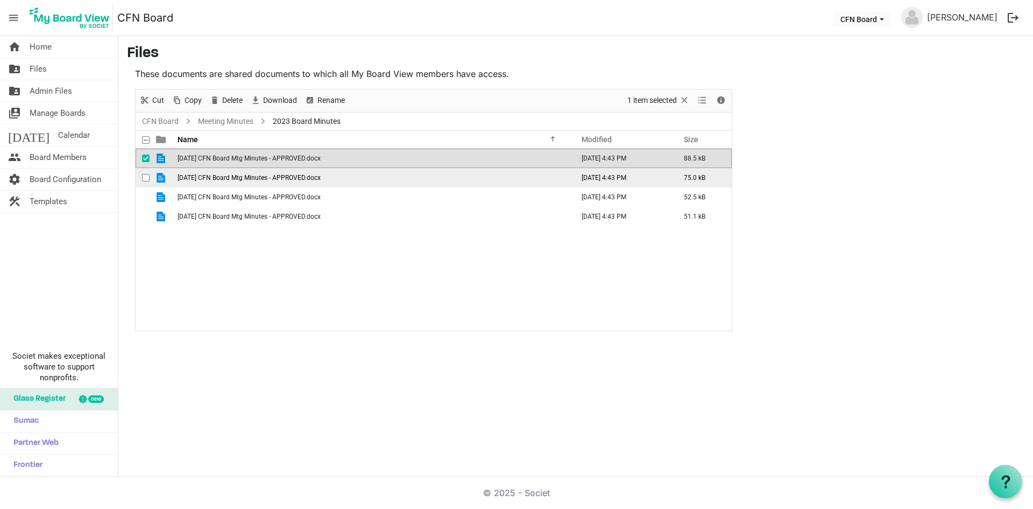
click at [145, 172] on div "checkbox" at bounding box center [148, 177] width 13 height 11
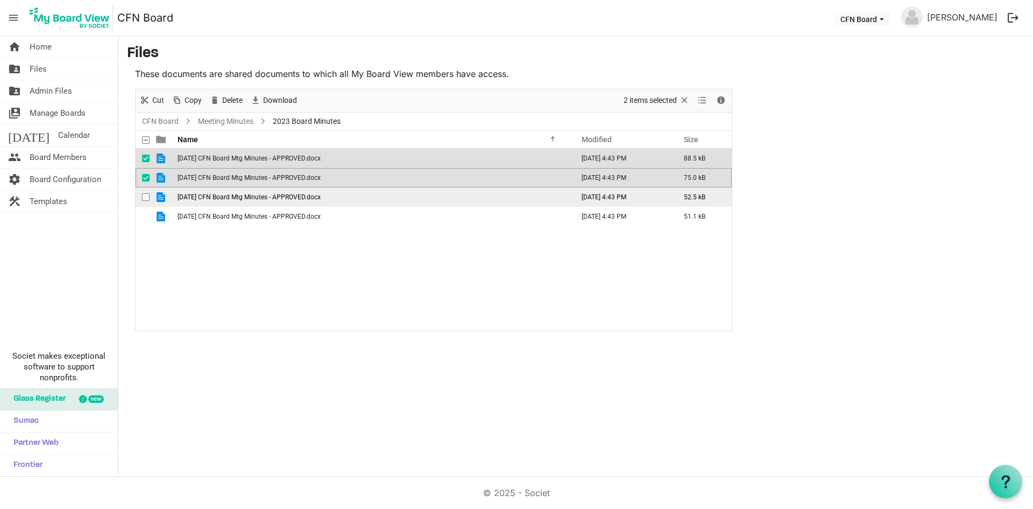
click at [145, 192] on div "checkbox" at bounding box center [148, 197] width 13 height 11
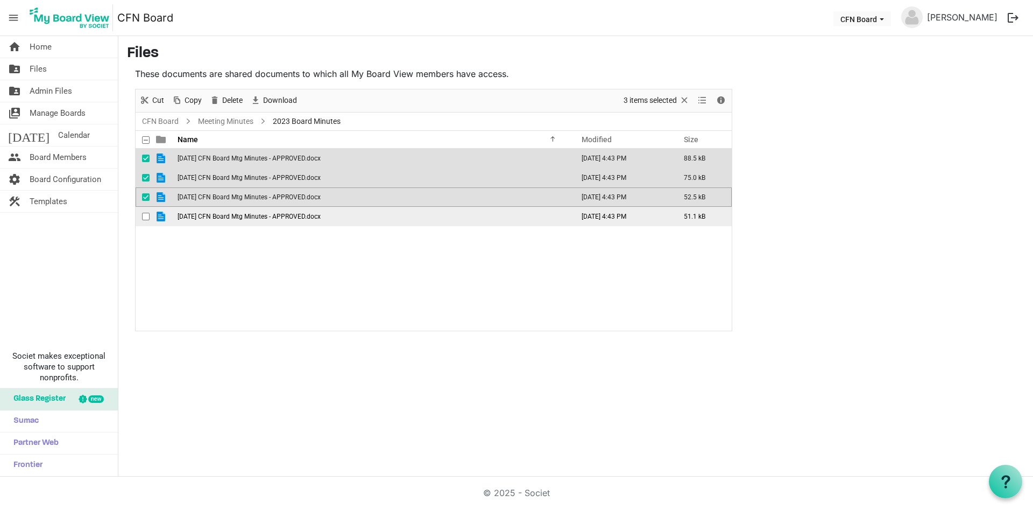
click at [142, 220] on div "checkbox" at bounding box center [148, 216] width 13 height 11
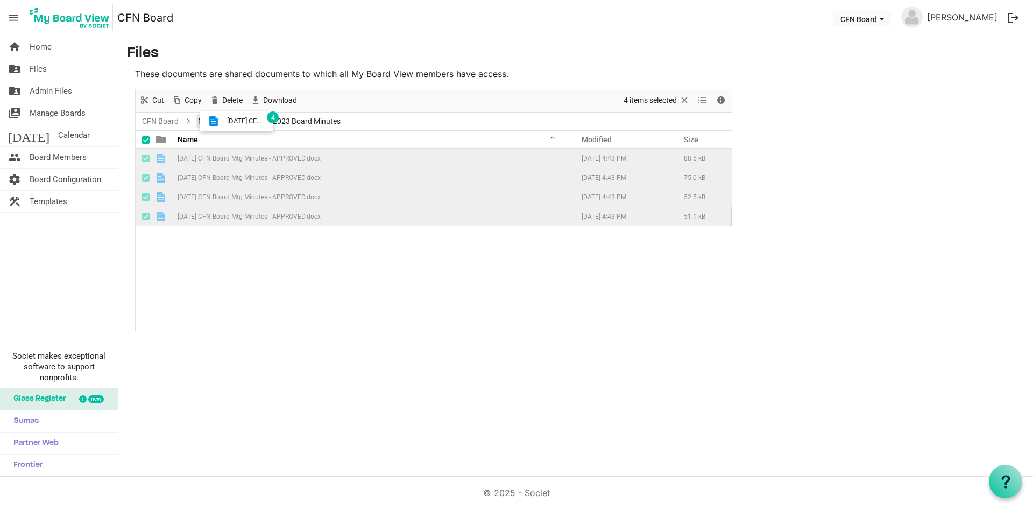
drag, startPoint x: 210, startPoint y: 158, endPoint x: 224, endPoint y: 121, distance: 39.0
click at [224, 121] on div "CFN Board Meeting Minutes 2023 Board Minutes Name Modified Size filemanager_gri…" at bounding box center [434, 221] width 596 height 218
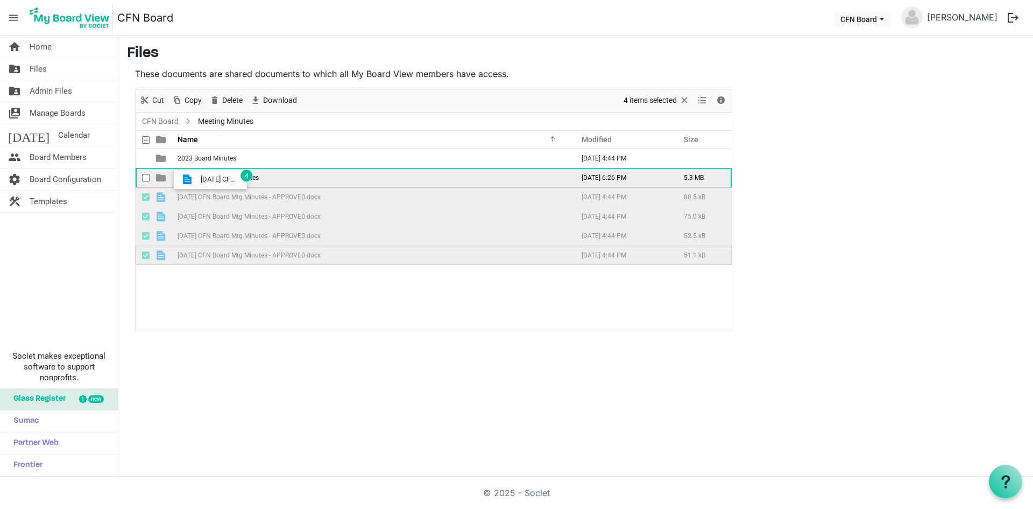
drag, startPoint x: 195, startPoint y: 199, endPoint x: 197, endPoint y: 179, distance: 19.5
click at [197, 179] on tbody "2023 Board Minutes [DATE] 4:44 PM Prior Year Meetings Minutes [DATE] 6:26 PM 5.…" at bounding box center [434, 207] width 596 height 116
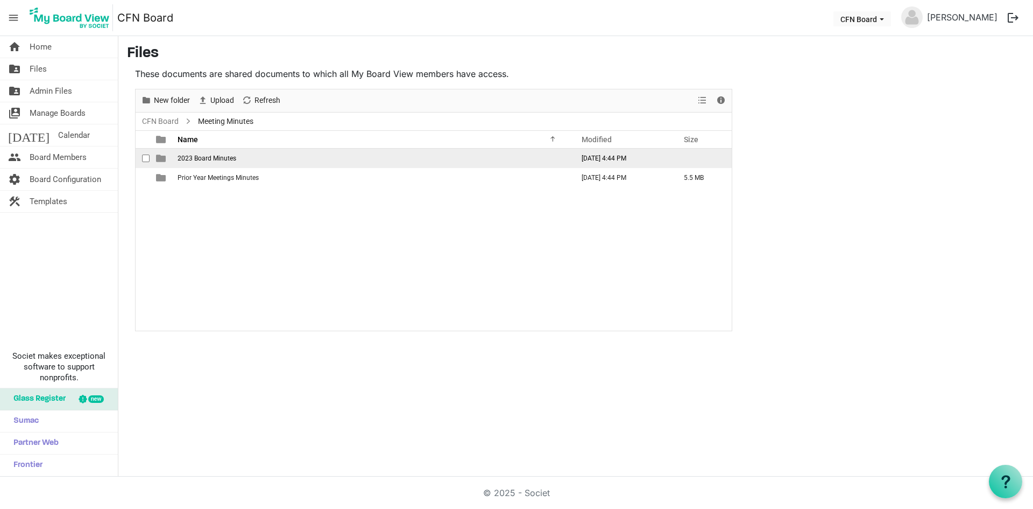
click at [196, 159] on span "2023 Board Minutes" at bounding box center [207, 158] width 59 height 8
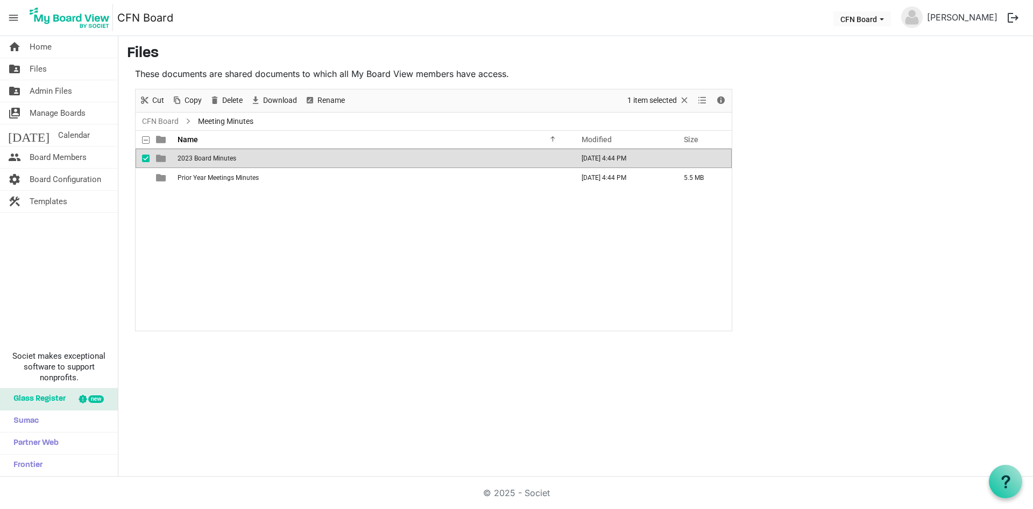
click at [196, 159] on span "2023 Board Minutes" at bounding box center [207, 158] width 59 height 8
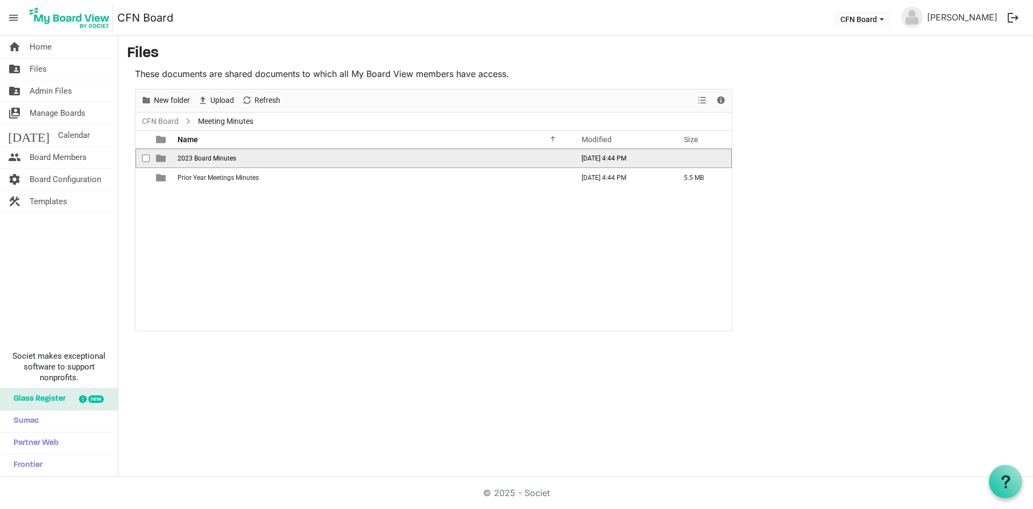
click at [196, 159] on span "2023 Board Minutes" at bounding box center [207, 158] width 59 height 8
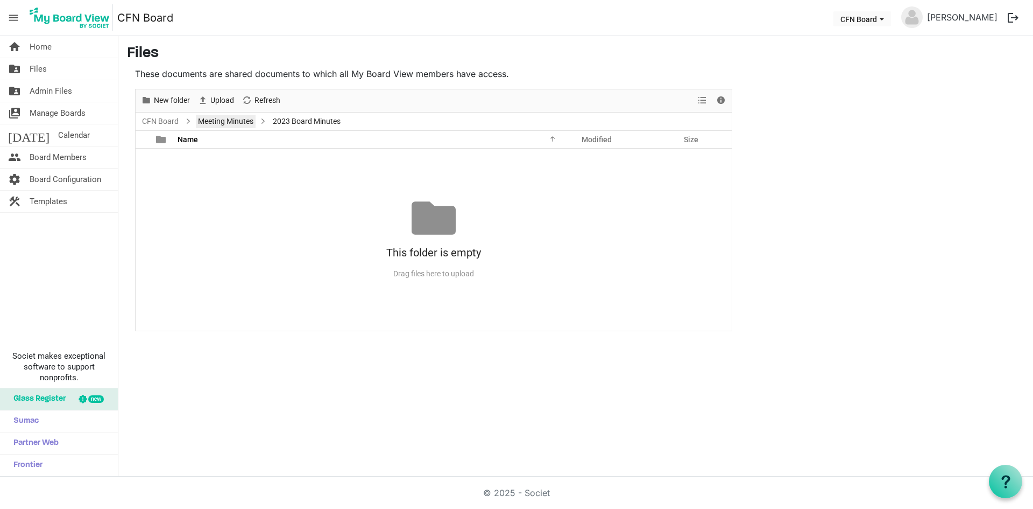
click at [228, 123] on link "Meeting Minutes" at bounding box center [226, 121] width 60 height 13
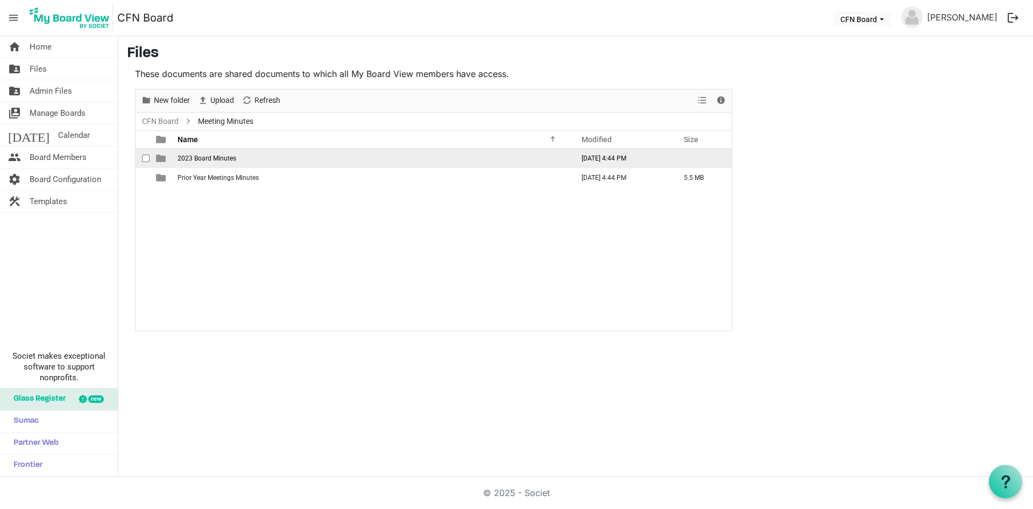
click at [144, 160] on span "checkbox" at bounding box center [146, 158] width 8 height 8
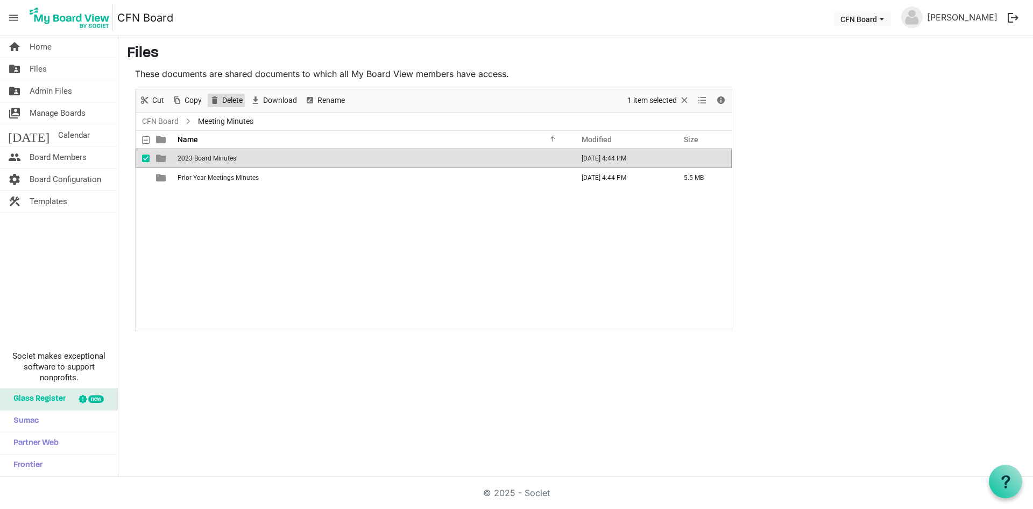
click at [235, 100] on span "Delete" at bounding box center [232, 100] width 23 height 13
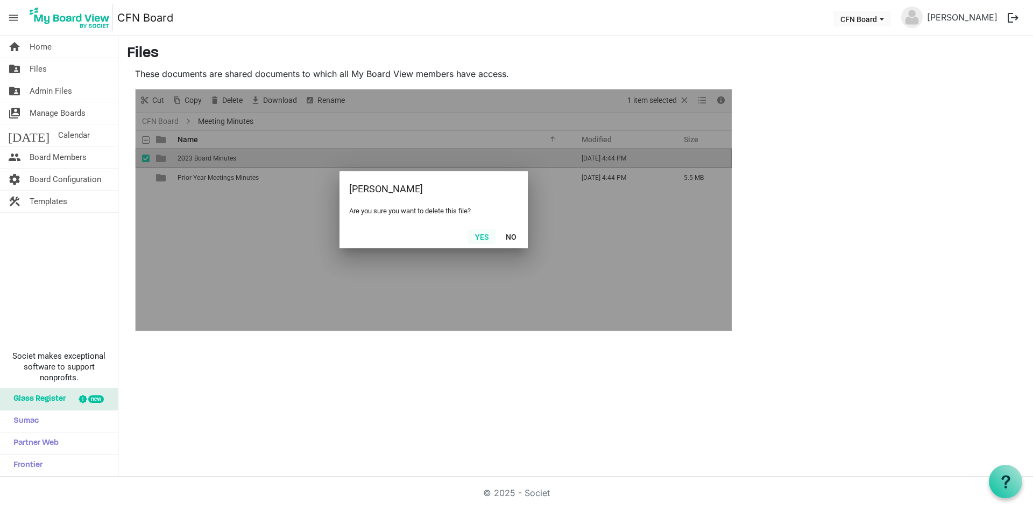
click at [484, 235] on button "Yes" at bounding box center [481, 236] width 27 height 15
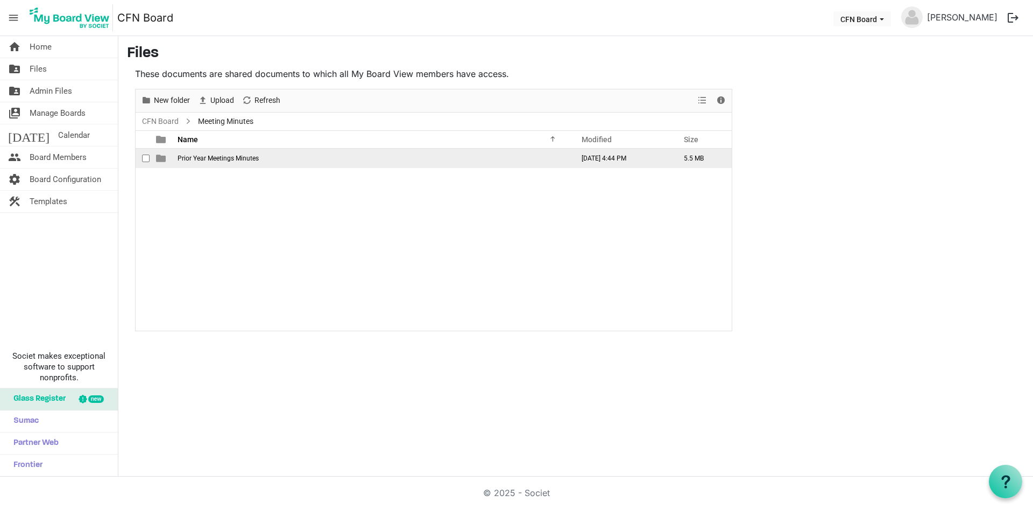
click at [199, 160] on span "Prior Year Meetings Minutes" at bounding box center [218, 158] width 81 height 8
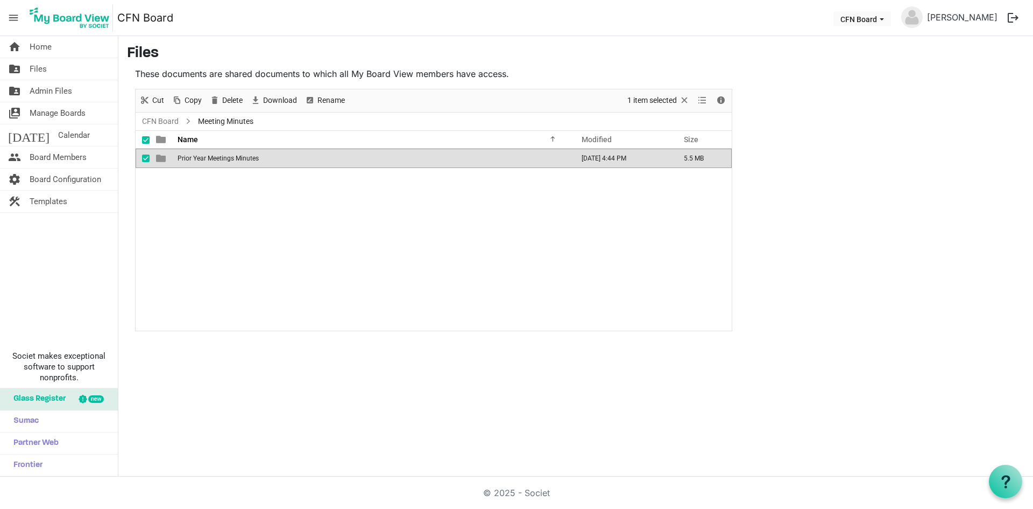
click at [199, 160] on span "Prior Year Meetings Minutes" at bounding box center [218, 158] width 81 height 8
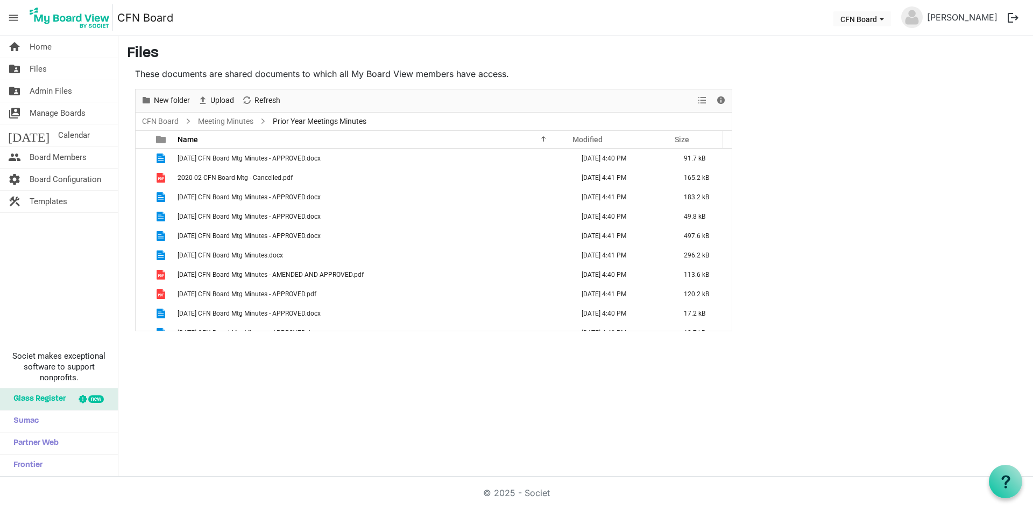
click at [549, 76] on p "These documents are shared documents to which all My Board View members have ac…" at bounding box center [433, 73] width 597 height 13
click at [66, 183] on span "Board Configuration" at bounding box center [66, 179] width 72 height 22
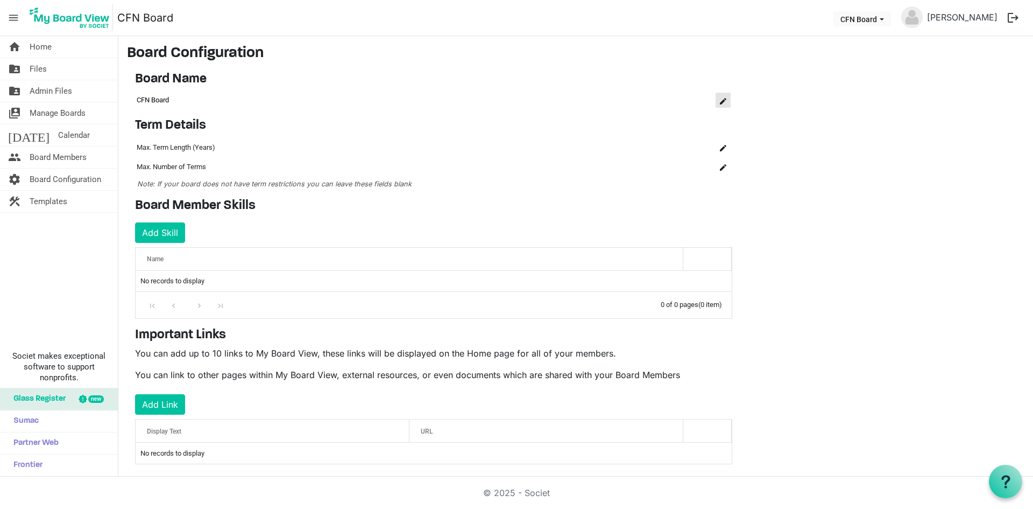
click at [723, 102] on span "is Command column column header" at bounding box center [723, 101] width 6 height 6
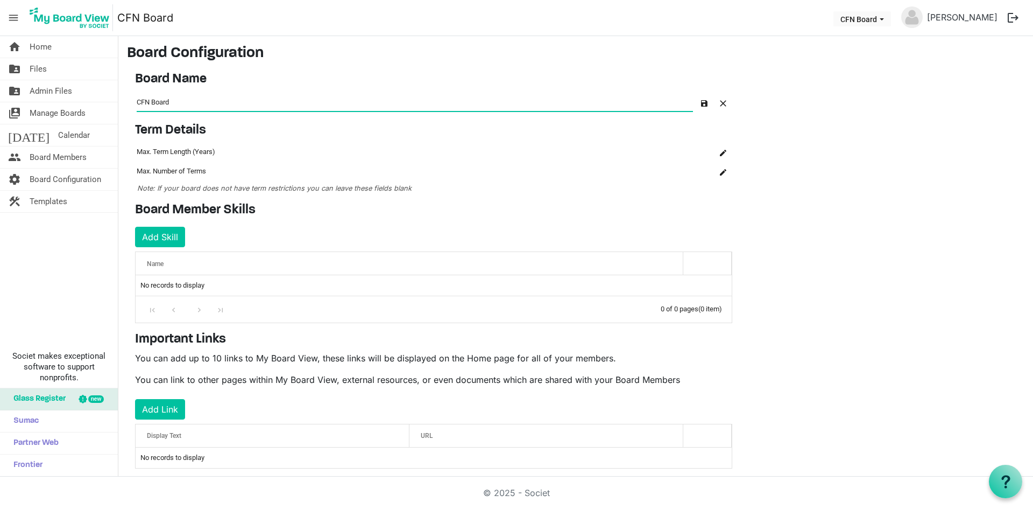
click at [139, 104] on input "CFN Board" at bounding box center [415, 102] width 556 height 18
click at [142, 100] on input "CFN Board" at bounding box center [415, 102] width 556 height 18
type input "Central Food Network Board of Directors"
click at [873, 130] on main "Board Configuration Board Name OK OK Cancel Name board-name-grid_header_table C…" at bounding box center [575, 265] width 915 height 458
click at [705, 100] on span "button" at bounding box center [704, 103] width 6 height 6
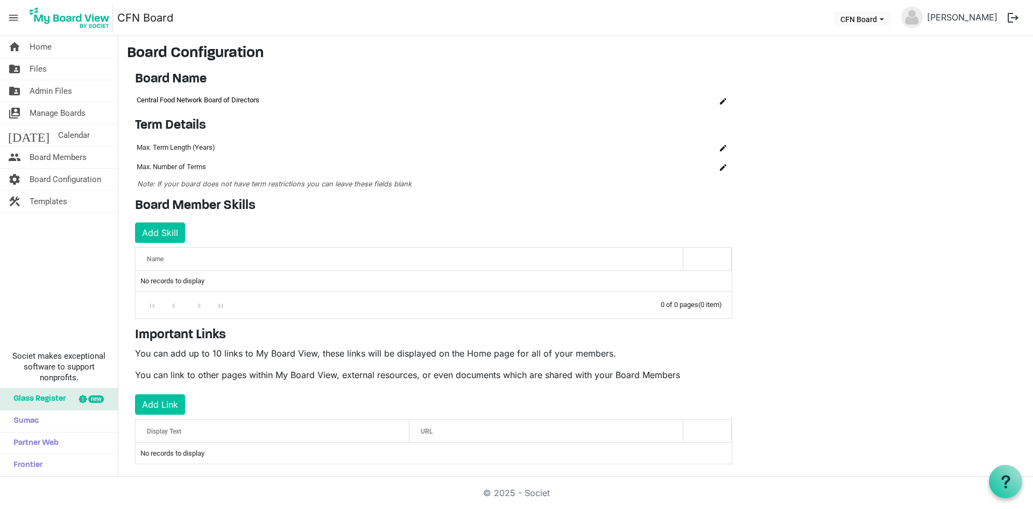
click at [830, 189] on main "Board Configuration Board Name OK OK Cancel Name board-name-grid_header_table C…" at bounding box center [575, 263] width 915 height 454
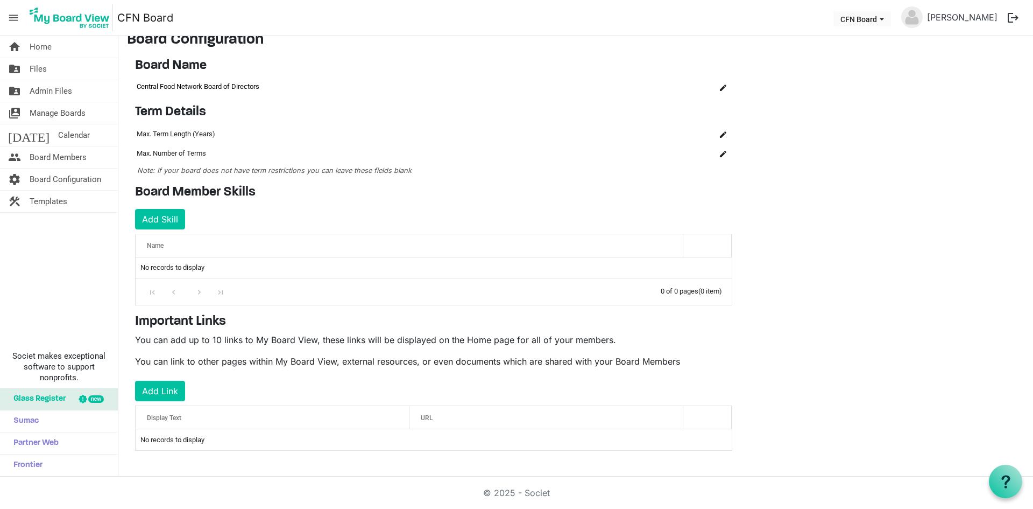
click at [201, 419] on div "Display Text" at bounding box center [272, 418] width 259 height 16
click at [434, 415] on div "URL" at bounding box center [546, 418] width 259 height 16
